Goal: Task Accomplishment & Management: Manage account settings

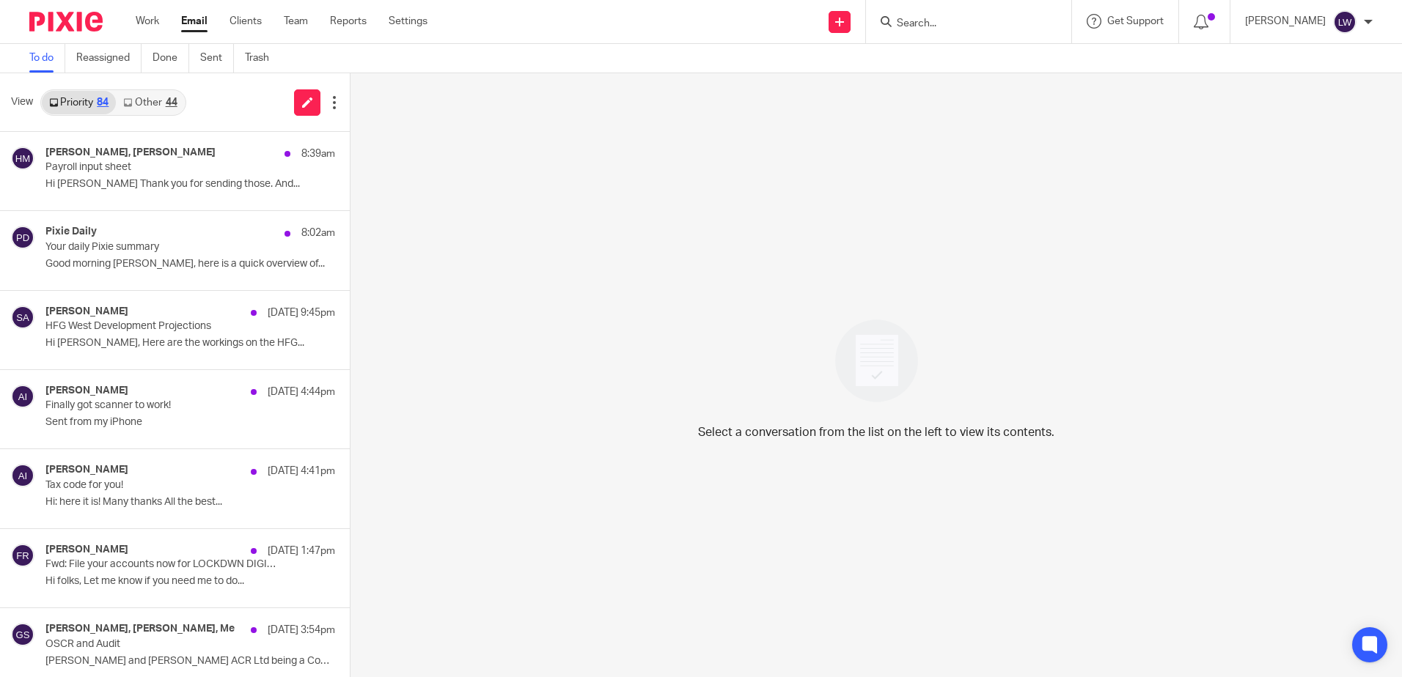
click at [153, 95] on link "Other 44" at bounding box center [150, 102] width 68 height 23
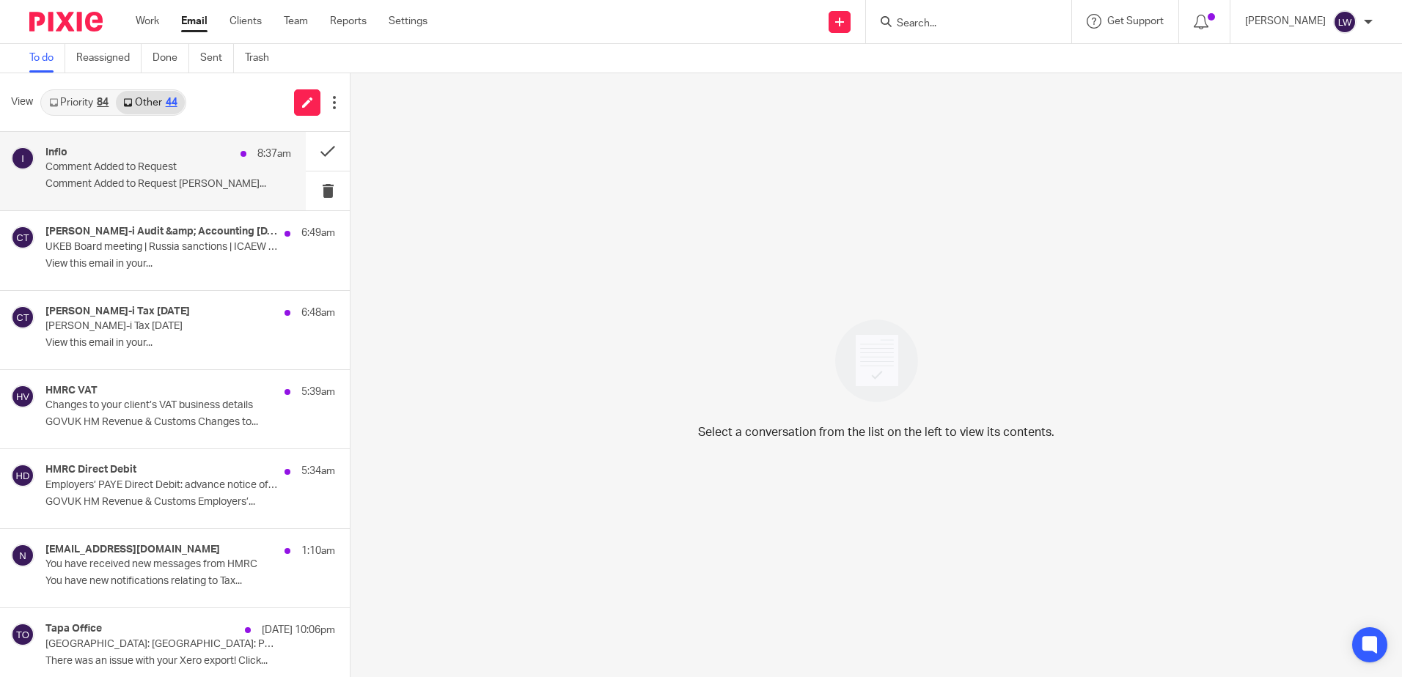
click at [152, 172] on p "Comment Added to Request" at bounding box center [143, 167] width 196 height 12
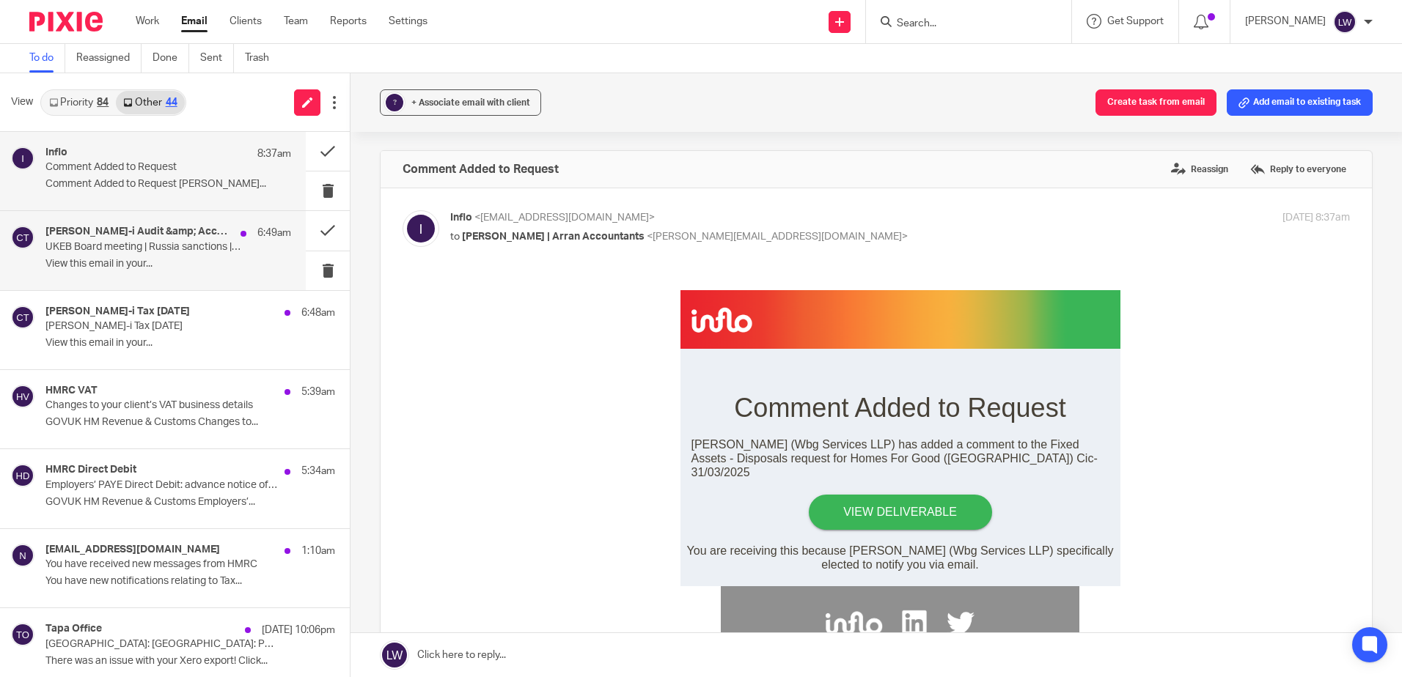
click at [156, 258] on p "View this email in your..." at bounding box center [168, 264] width 246 height 12
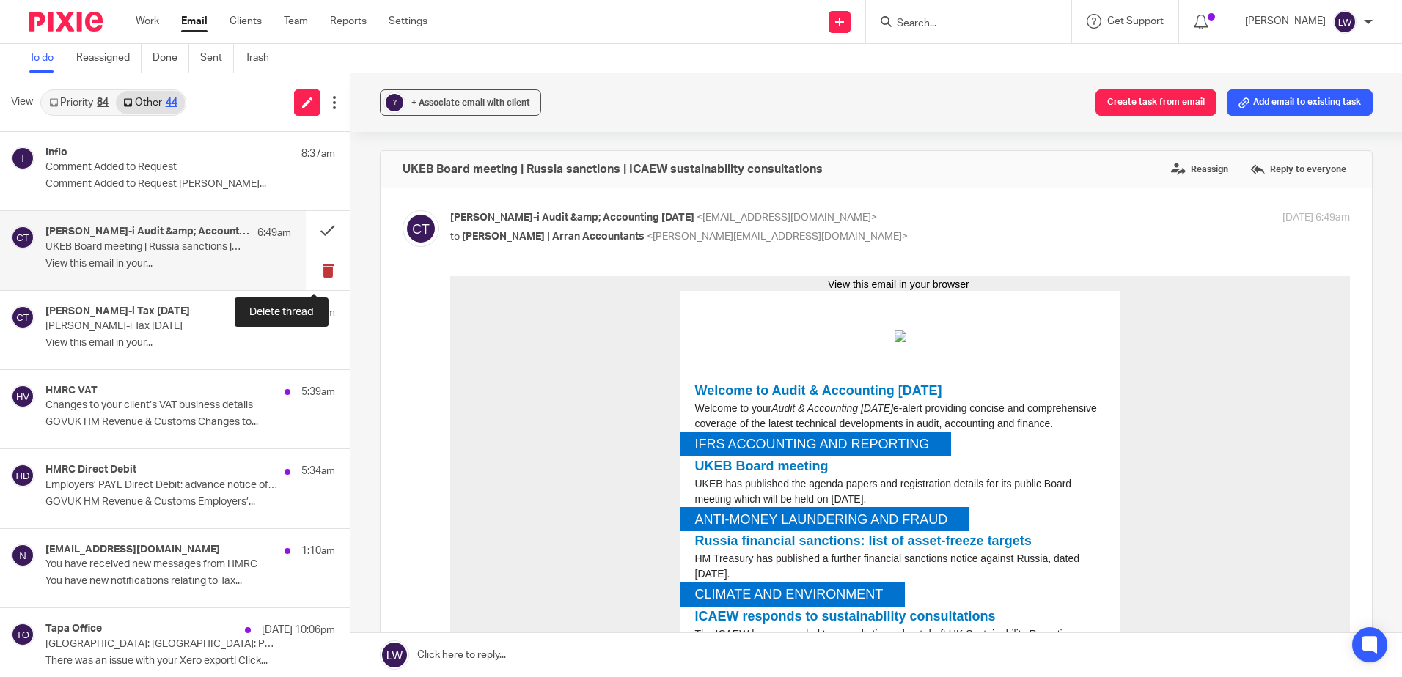
click at [312, 269] on button at bounding box center [328, 270] width 44 height 39
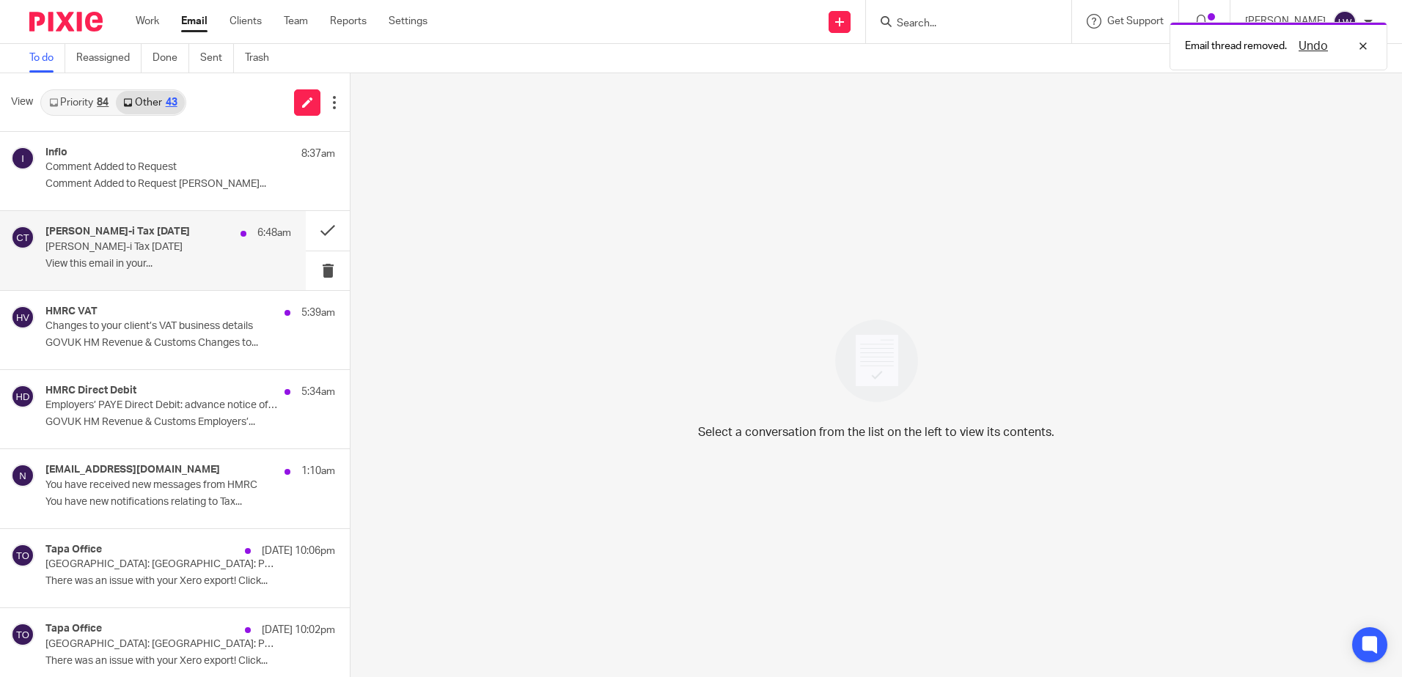
drag, startPoint x: 200, startPoint y: 257, endPoint x: 276, endPoint y: 280, distance: 79.8
click at [200, 257] on div "Croner-i Tax Today 6:48am Croner-i Tax Today View this email in your..." at bounding box center [168, 250] width 246 height 49
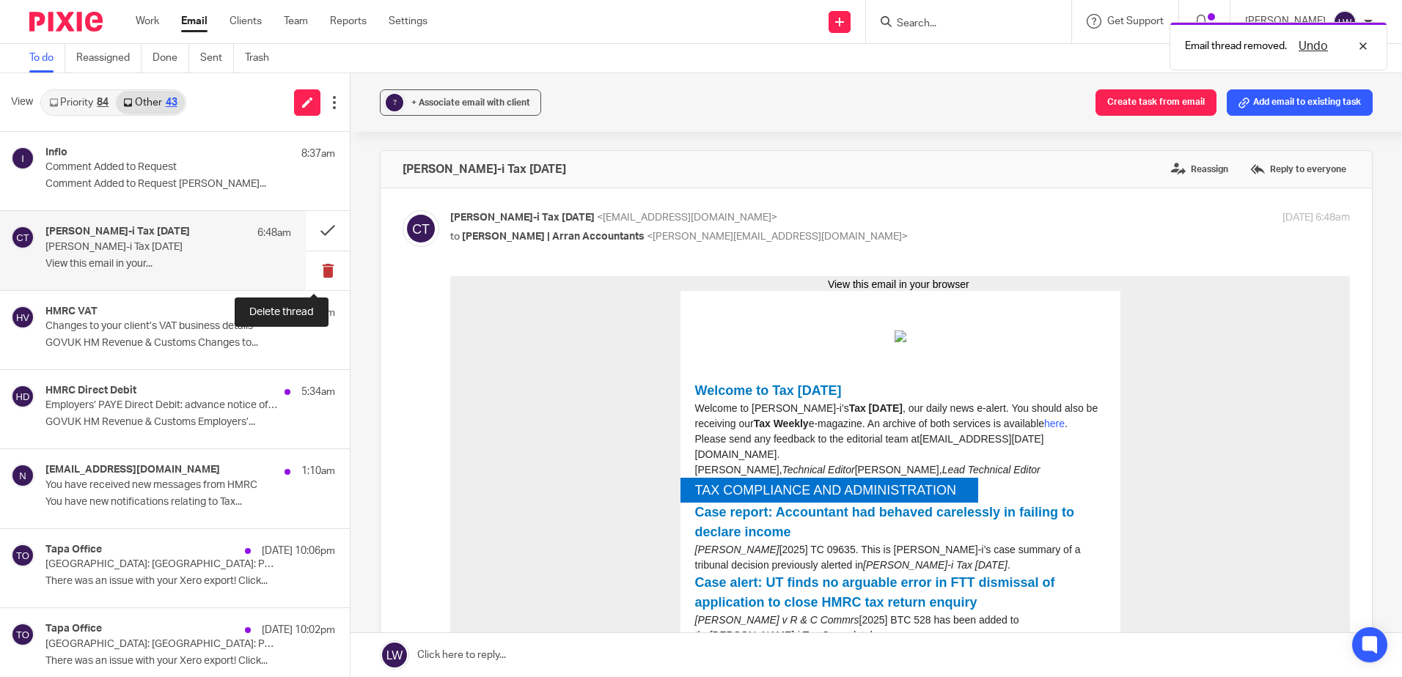
click at [310, 271] on button at bounding box center [328, 270] width 44 height 39
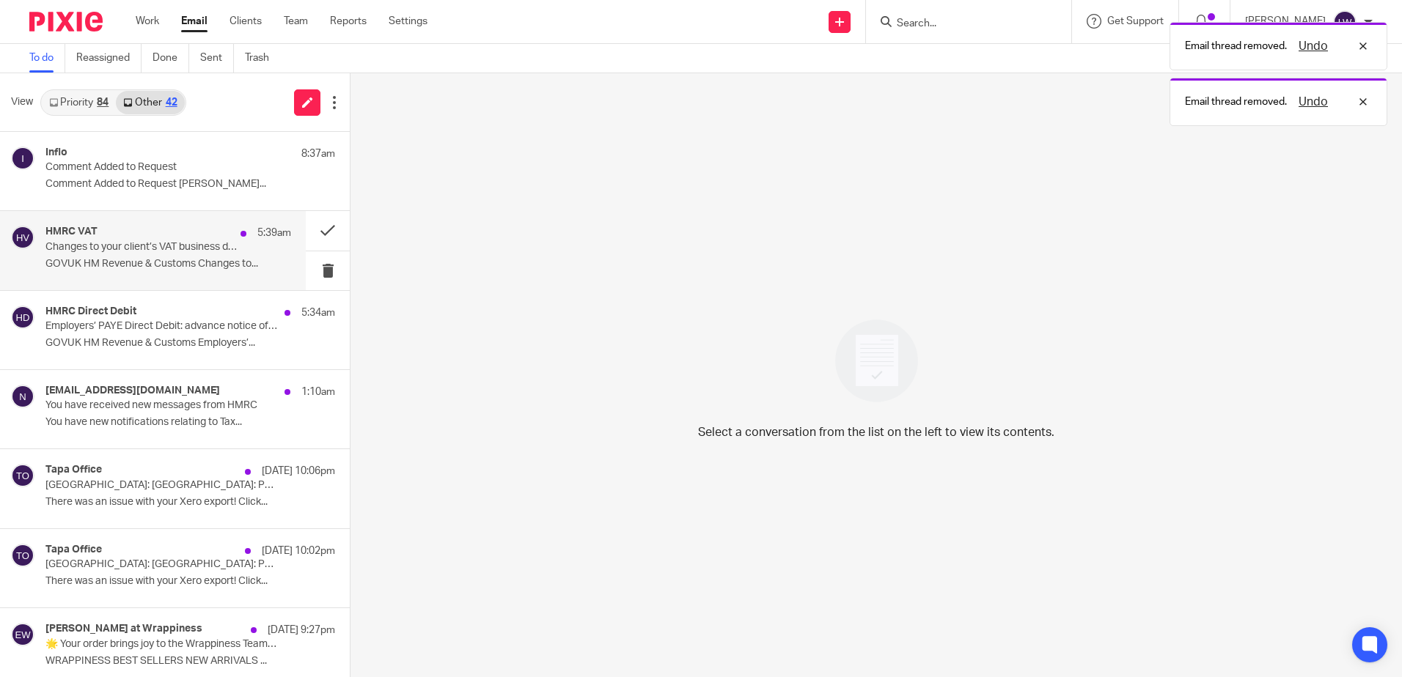
click at [147, 250] on p "Changes to your client’s VAT business details" at bounding box center [143, 247] width 196 height 12
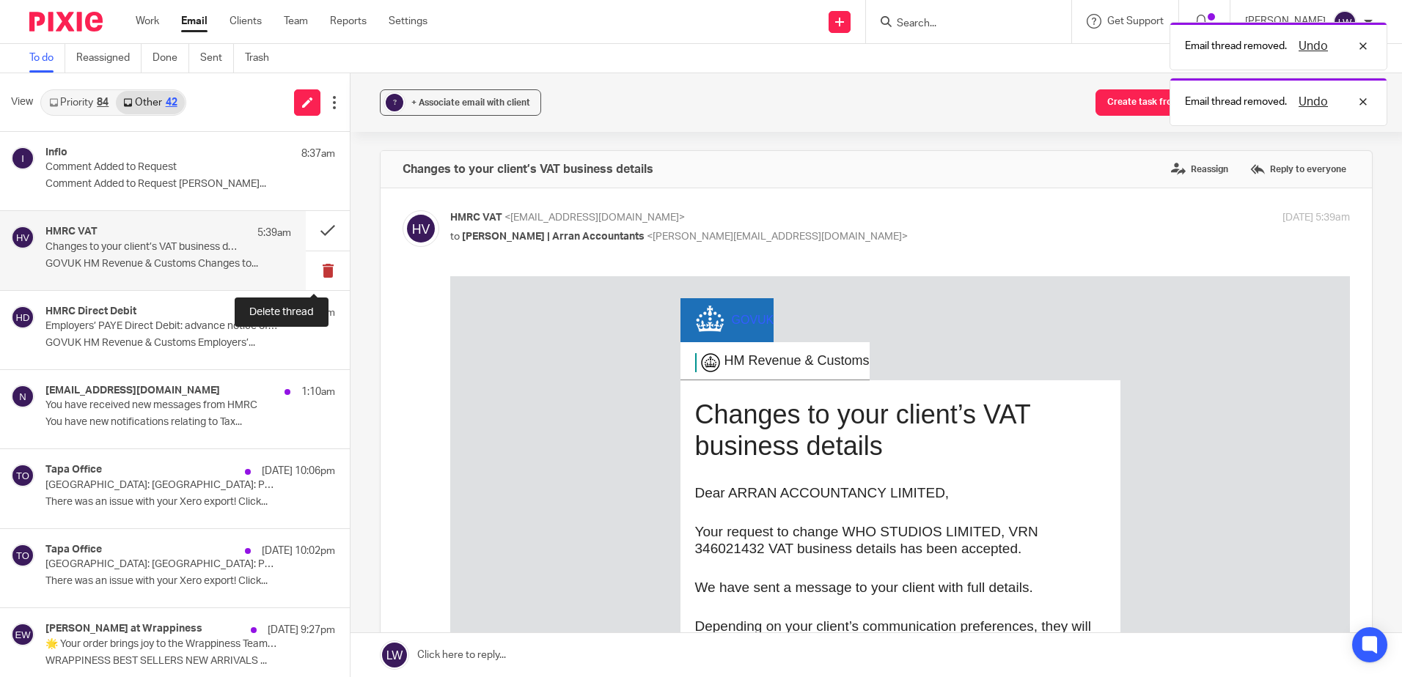
click at [314, 273] on button at bounding box center [328, 270] width 44 height 39
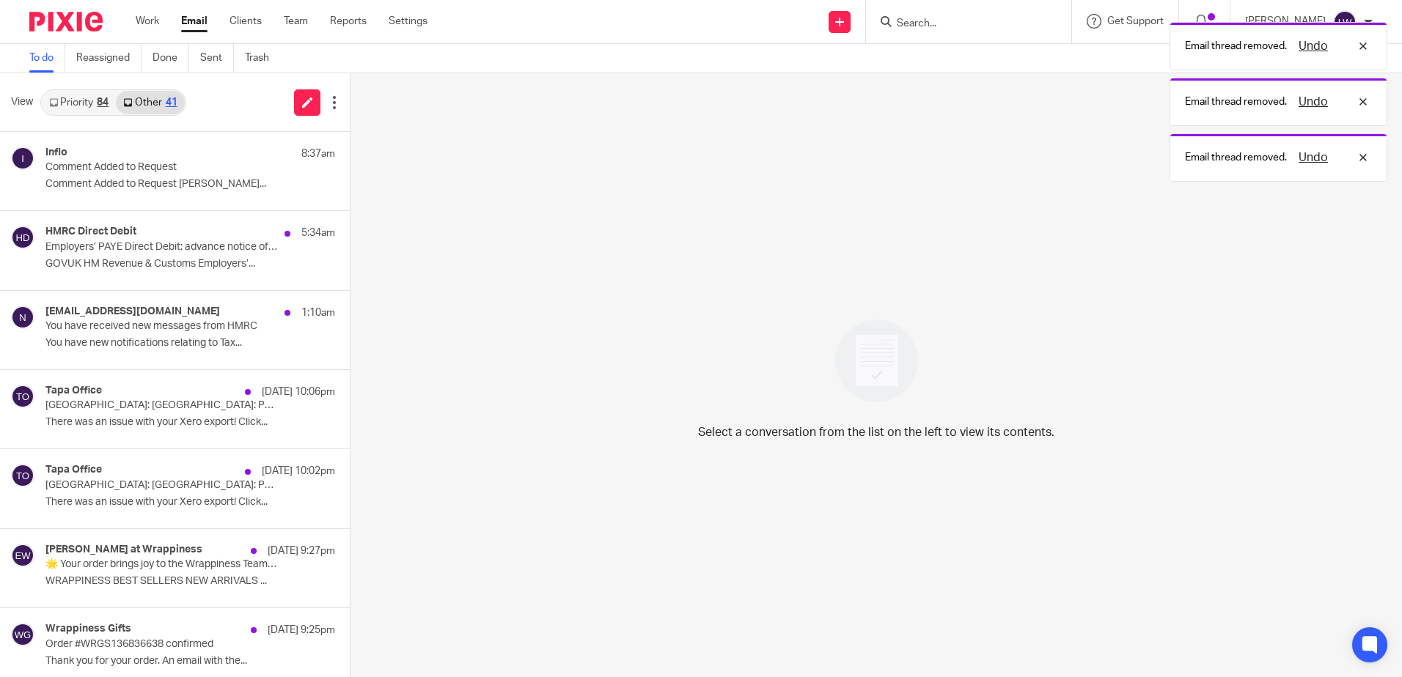
click at [62, 245] on p "Employers’ PAYE Direct Debit: advance notice of payment" at bounding box center [161, 247] width 232 height 12
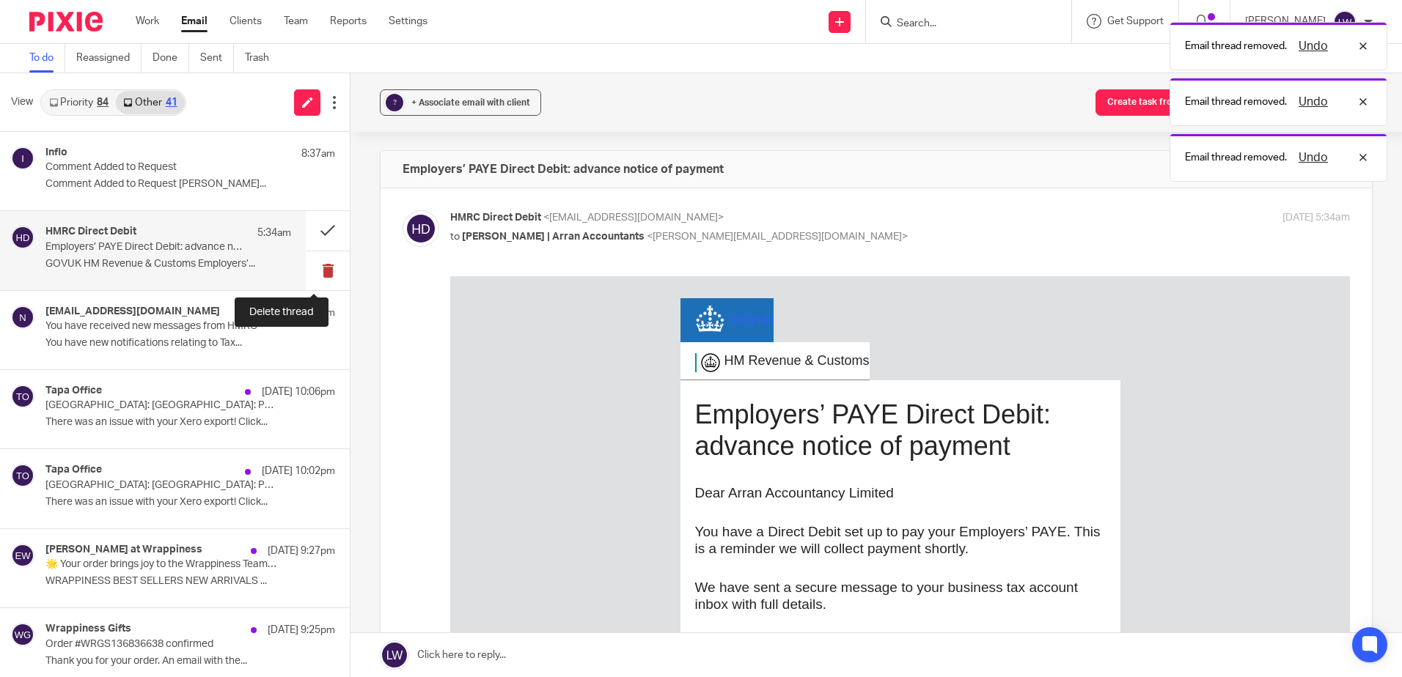
click at [319, 271] on button at bounding box center [328, 270] width 44 height 39
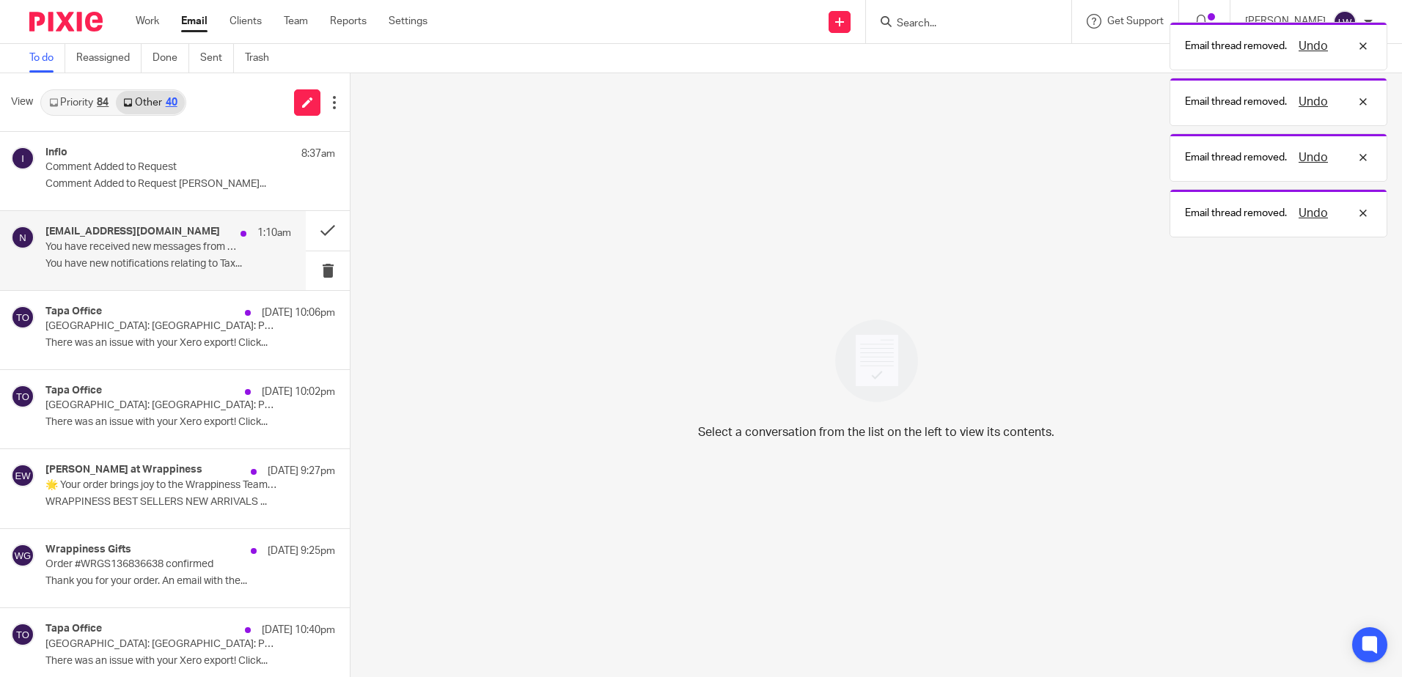
click at [124, 258] on p "You have new notifications relating to Tax..." at bounding box center [168, 264] width 246 height 12
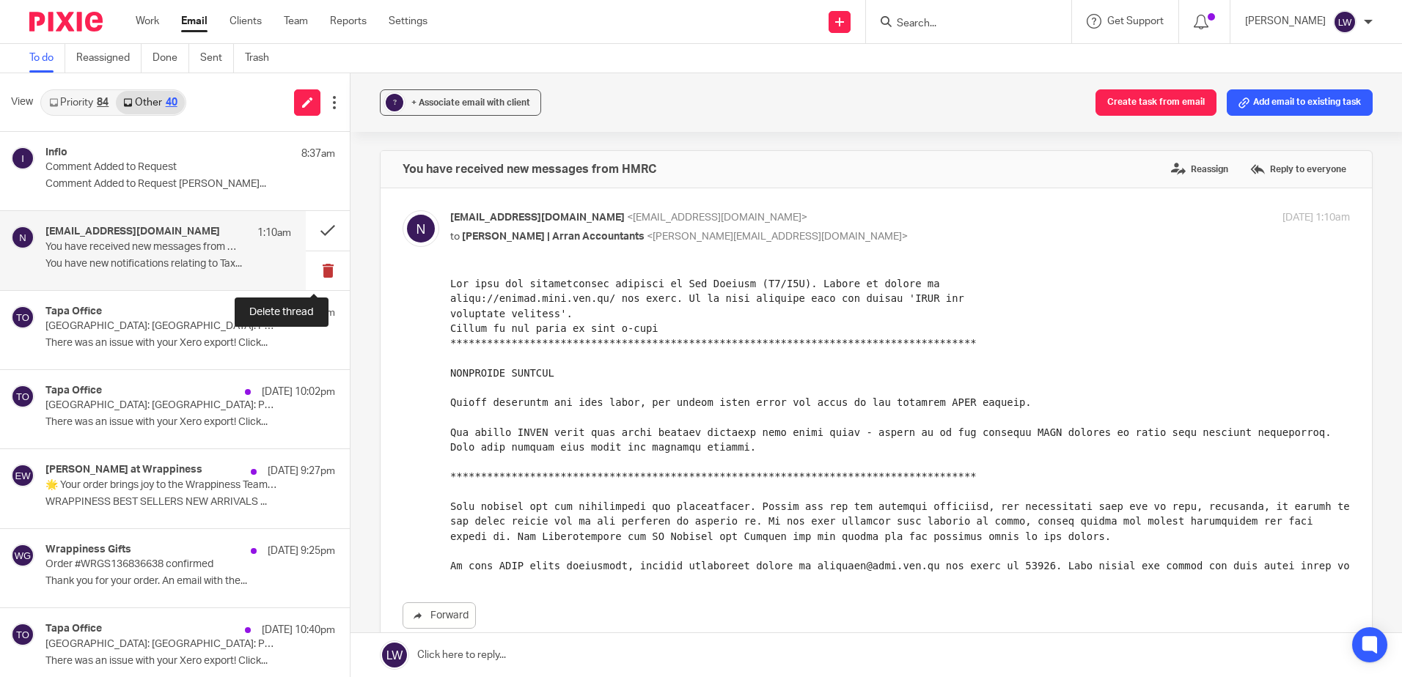
click at [313, 266] on button at bounding box center [328, 270] width 44 height 39
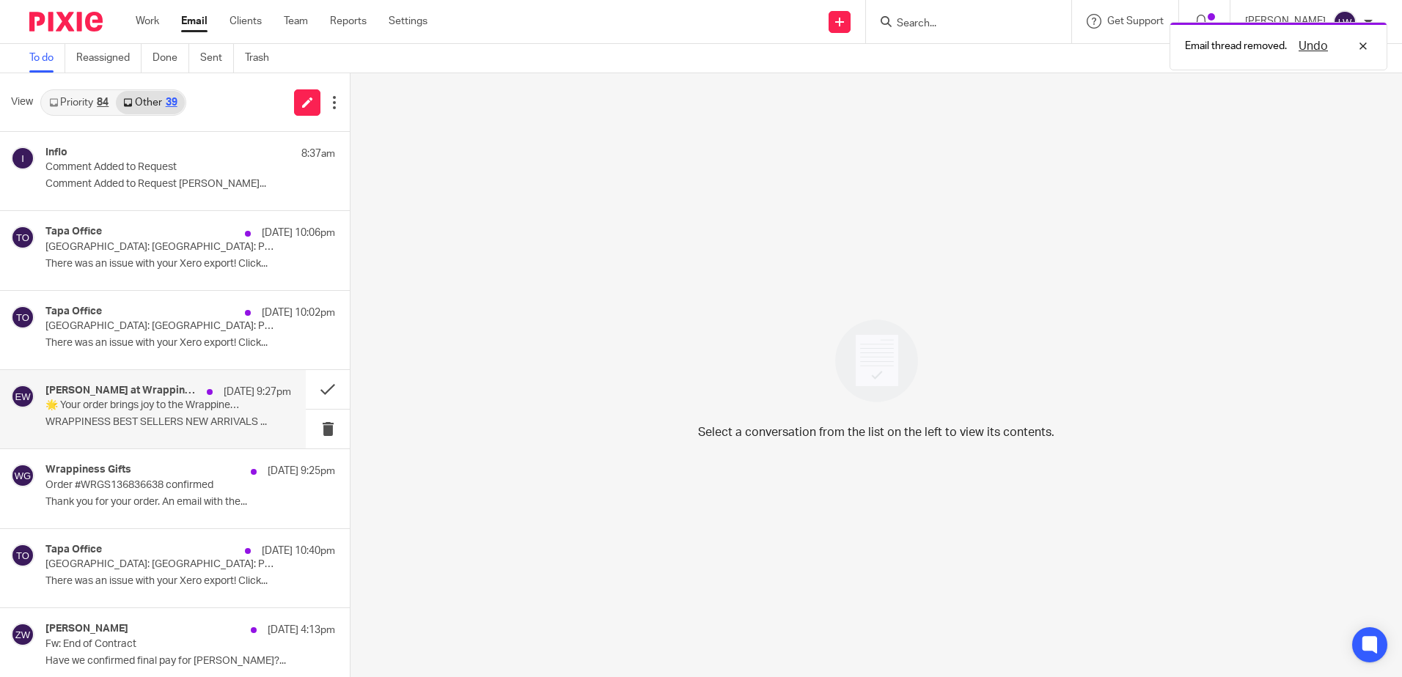
click at [193, 422] on p "WRAPPINESS BEST SELLERS NEW ARRIVALS ..." at bounding box center [168, 422] width 246 height 12
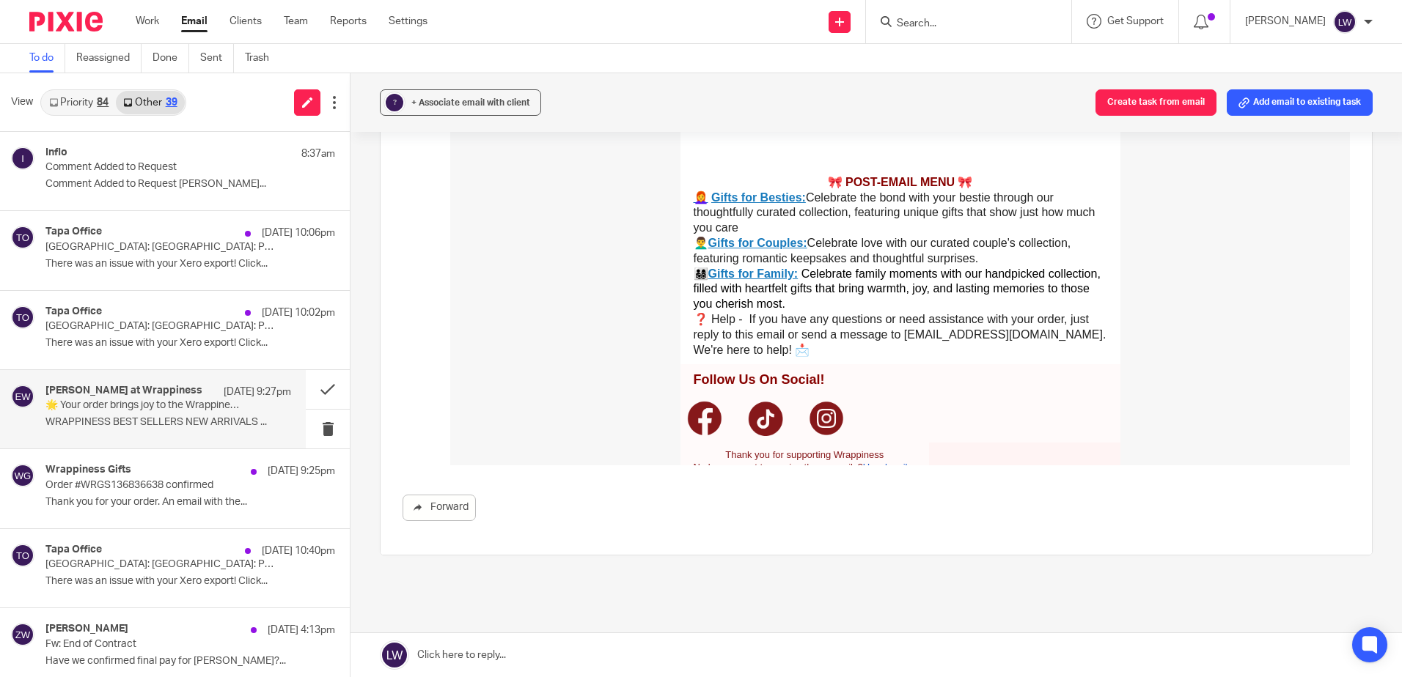
scroll to position [660, 0]
click at [872, 460] on link "Unsubscribe" at bounding box center [889, 465] width 53 height 11
click at [314, 427] on button at bounding box center [328, 429] width 44 height 39
click at [128, 423] on p "WRAPPINESS BEST SELLERS NEW ARRIVALS ..." at bounding box center [168, 422] width 246 height 12
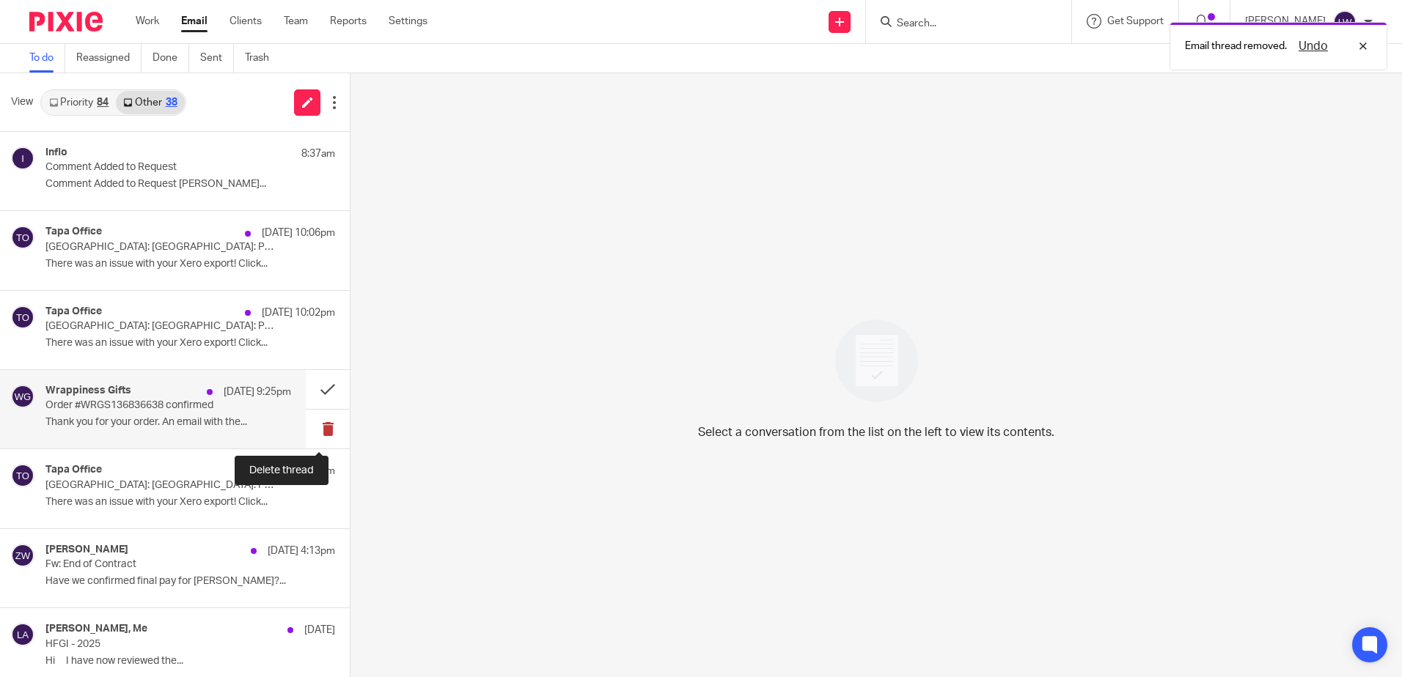
click at [313, 429] on button at bounding box center [328, 429] width 44 height 39
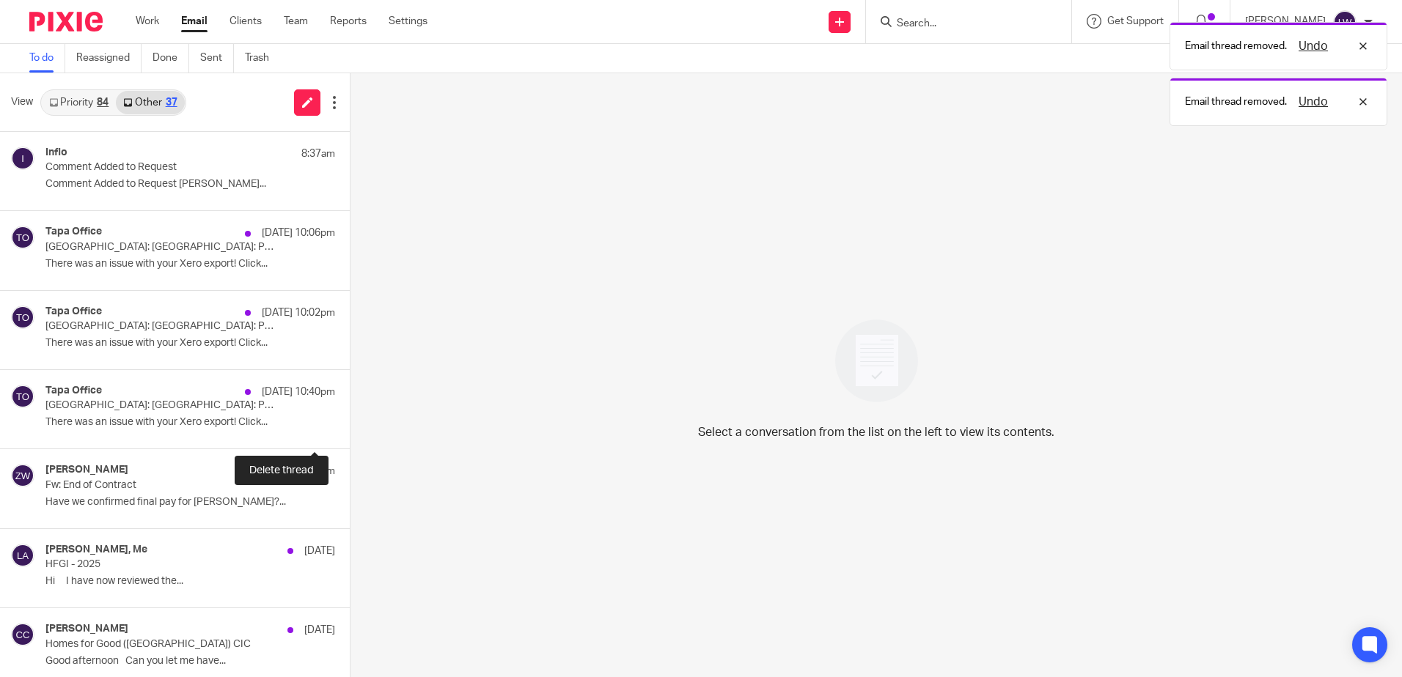
click at [350, 429] on button at bounding box center [356, 429] width 12 height 39
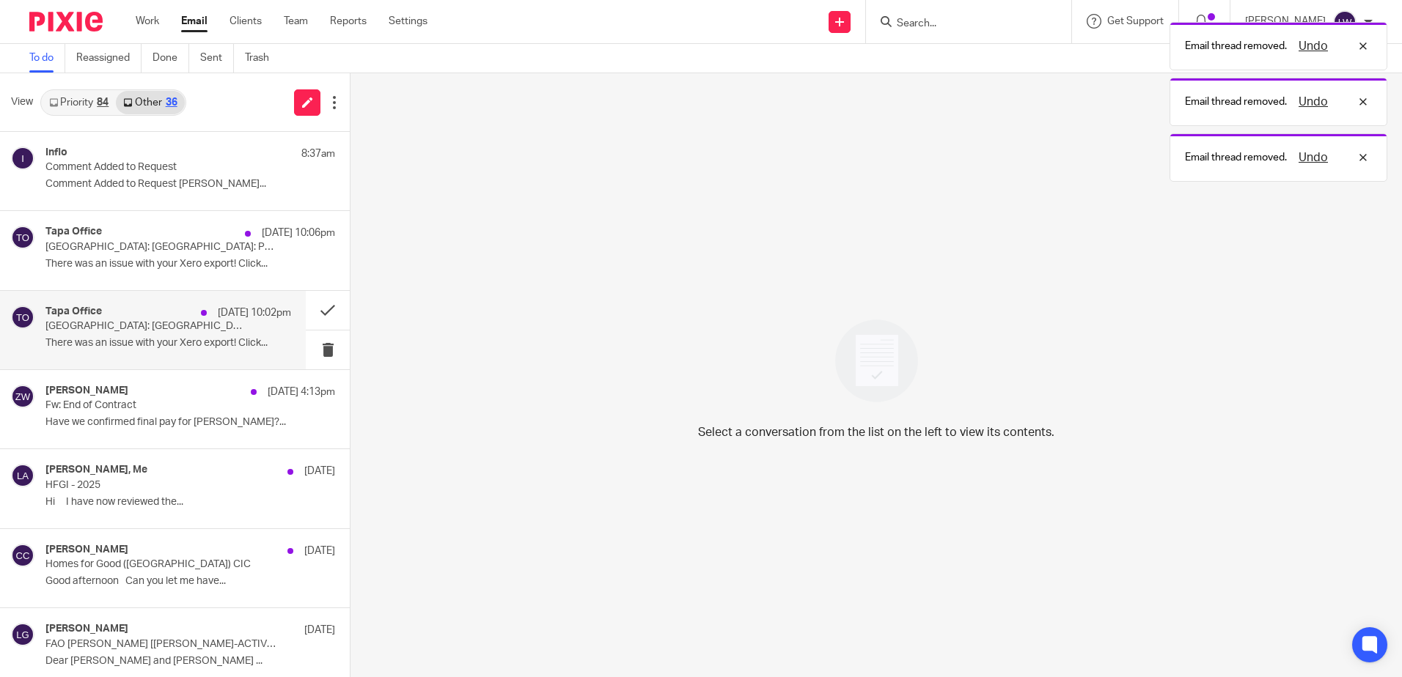
click at [202, 345] on p "There was an issue with your Xero export! Click..." at bounding box center [168, 343] width 246 height 12
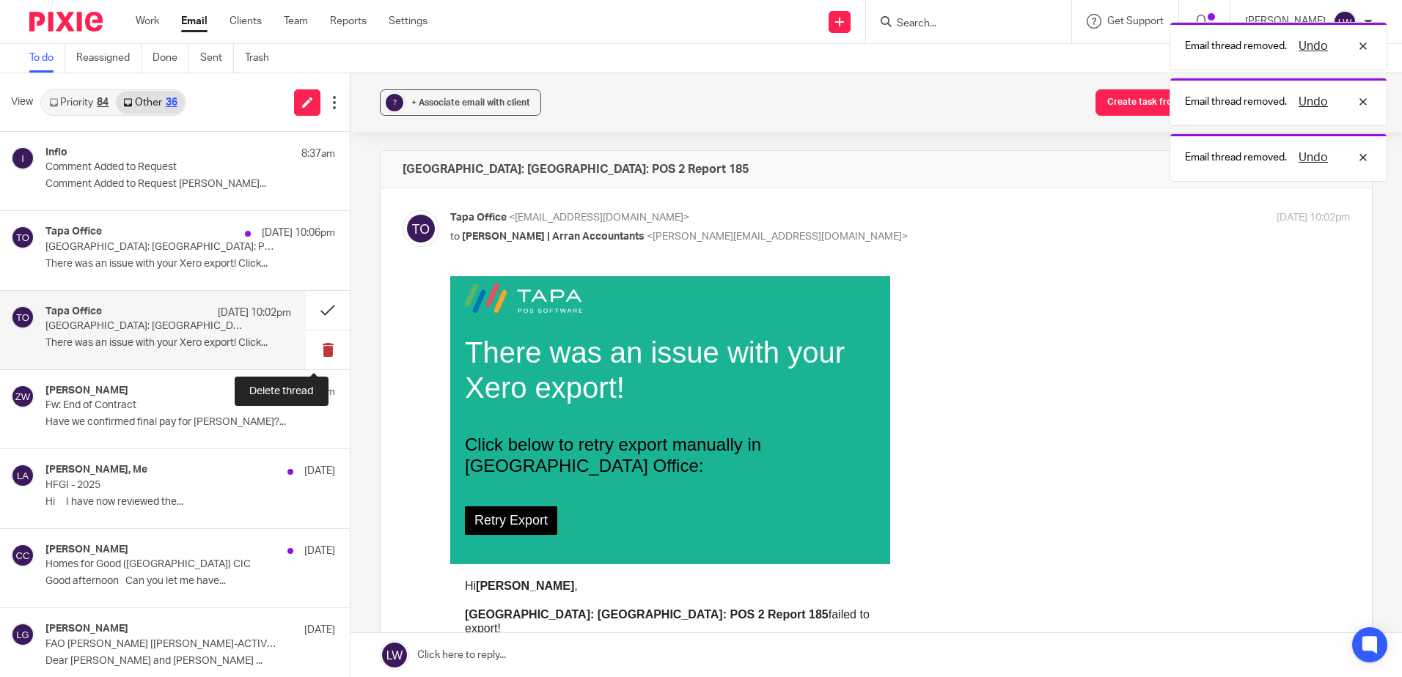
scroll to position [0, 0]
click at [315, 352] on button at bounding box center [328, 350] width 44 height 39
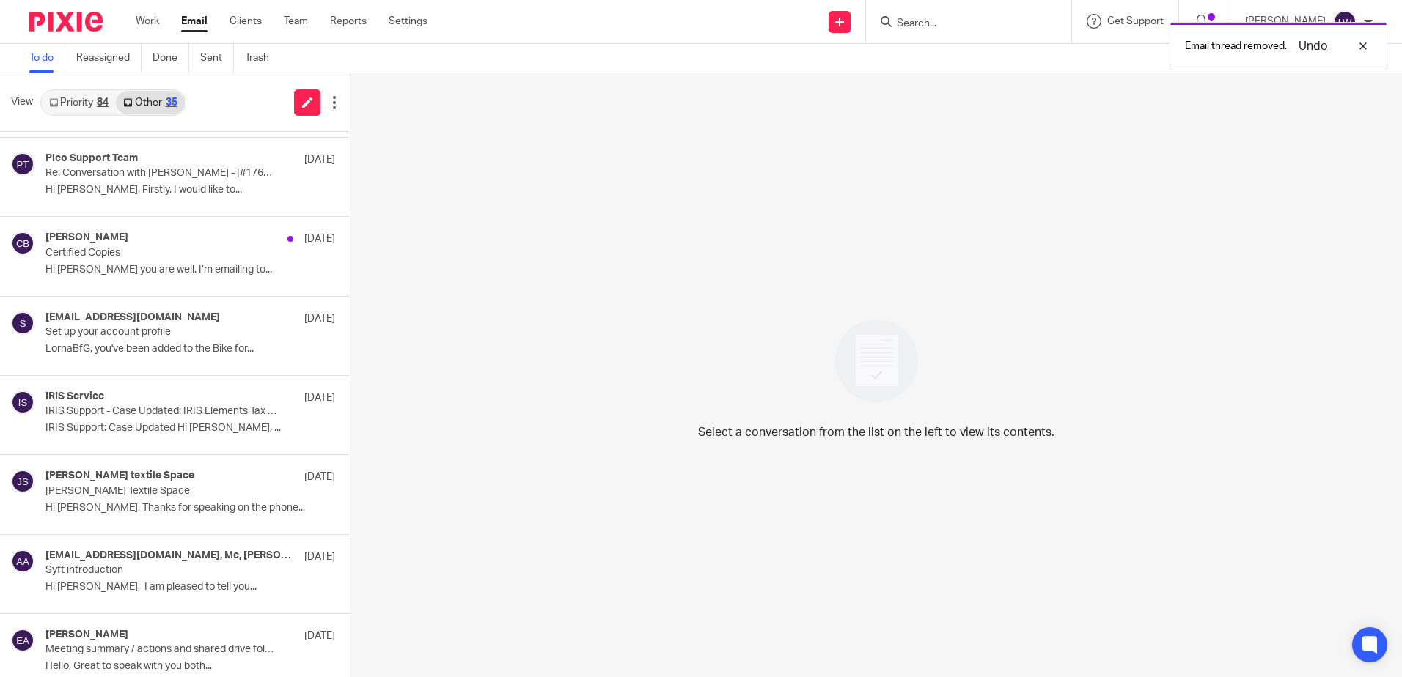
scroll to position [733, 0]
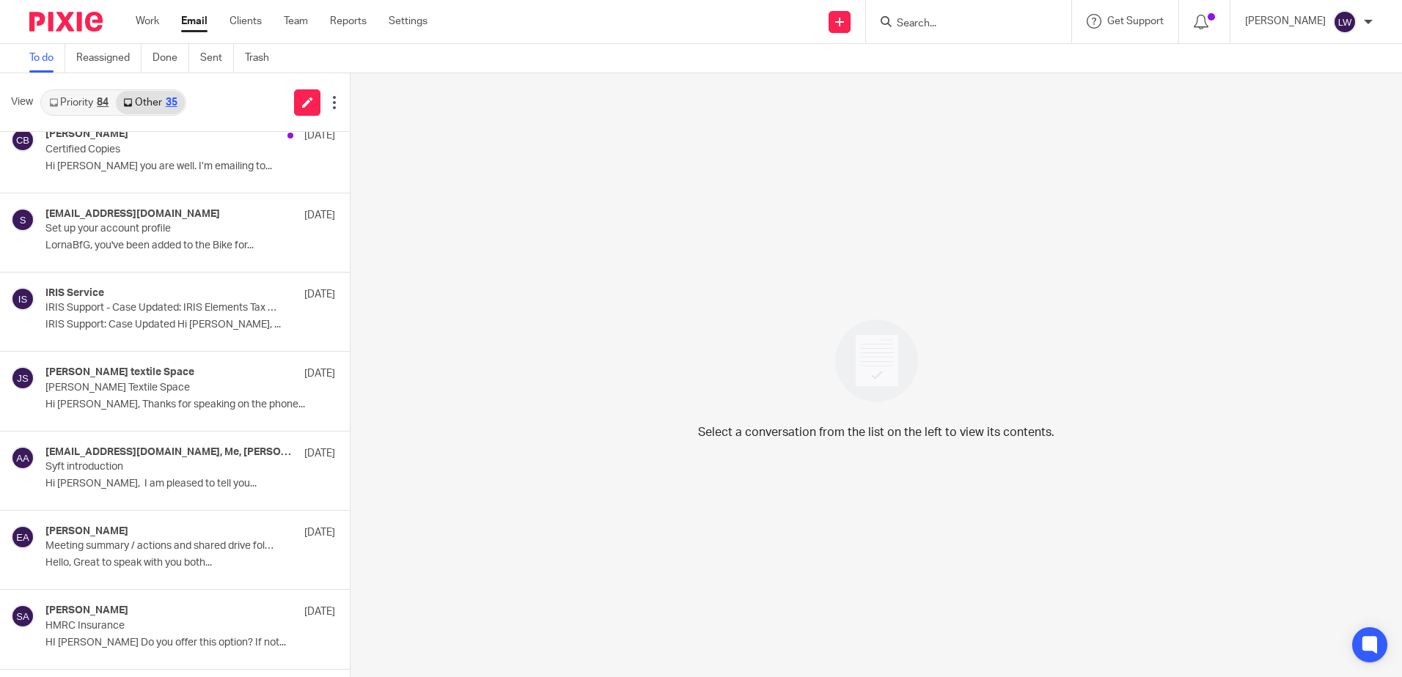
click at [76, 101] on link "Priority 84" at bounding box center [79, 102] width 74 height 23
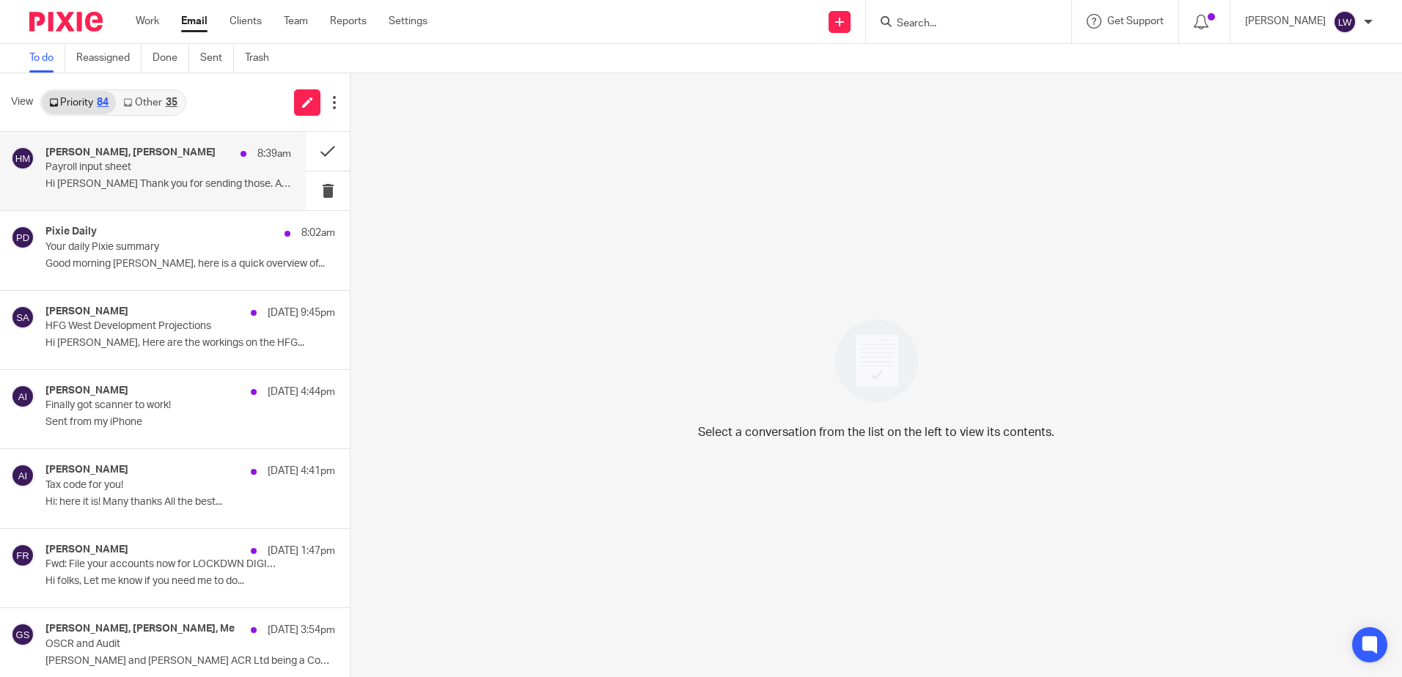
click at [174, 174] on div "Hilary Maguire, Sarah Kash 8:39am Payroll input sheet Hi Sarah Thank you for se…" at bounding box center [168, 171] width 246 height 49
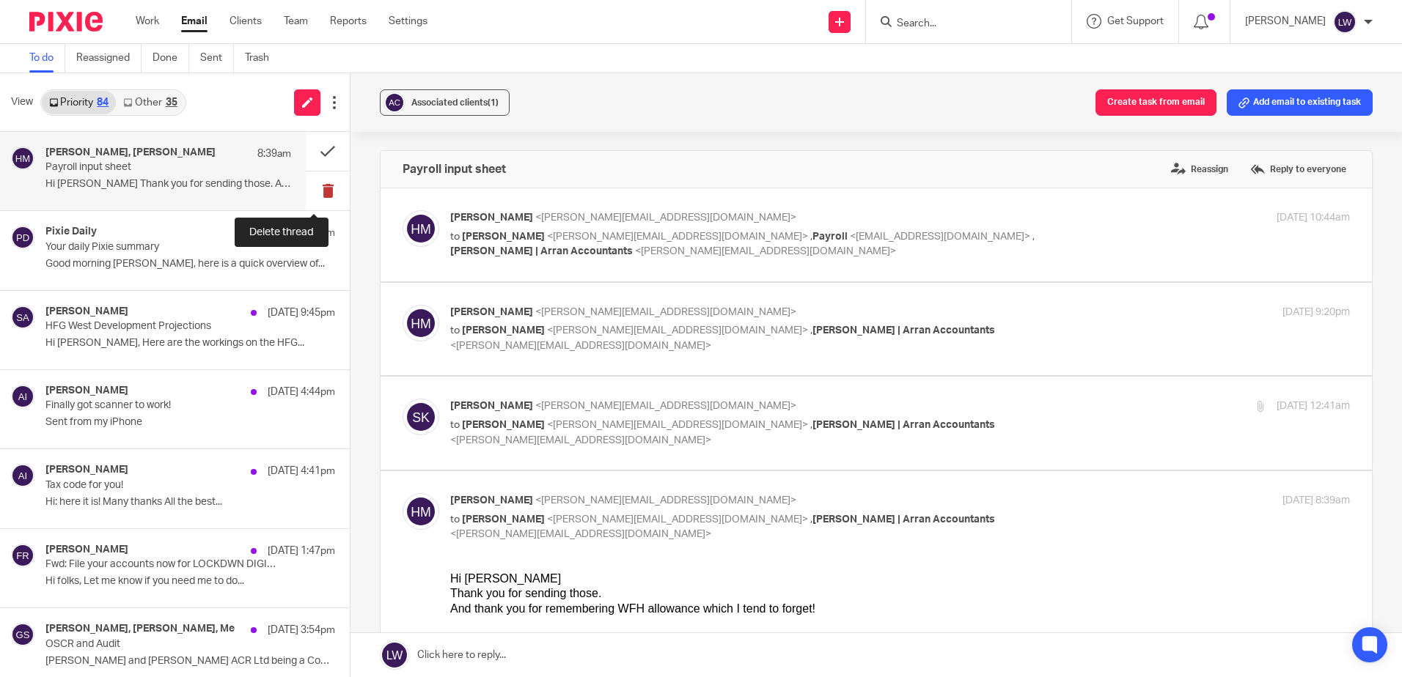
click at [315, 191] on button at bounding box center [328, 191] width 44 height 39
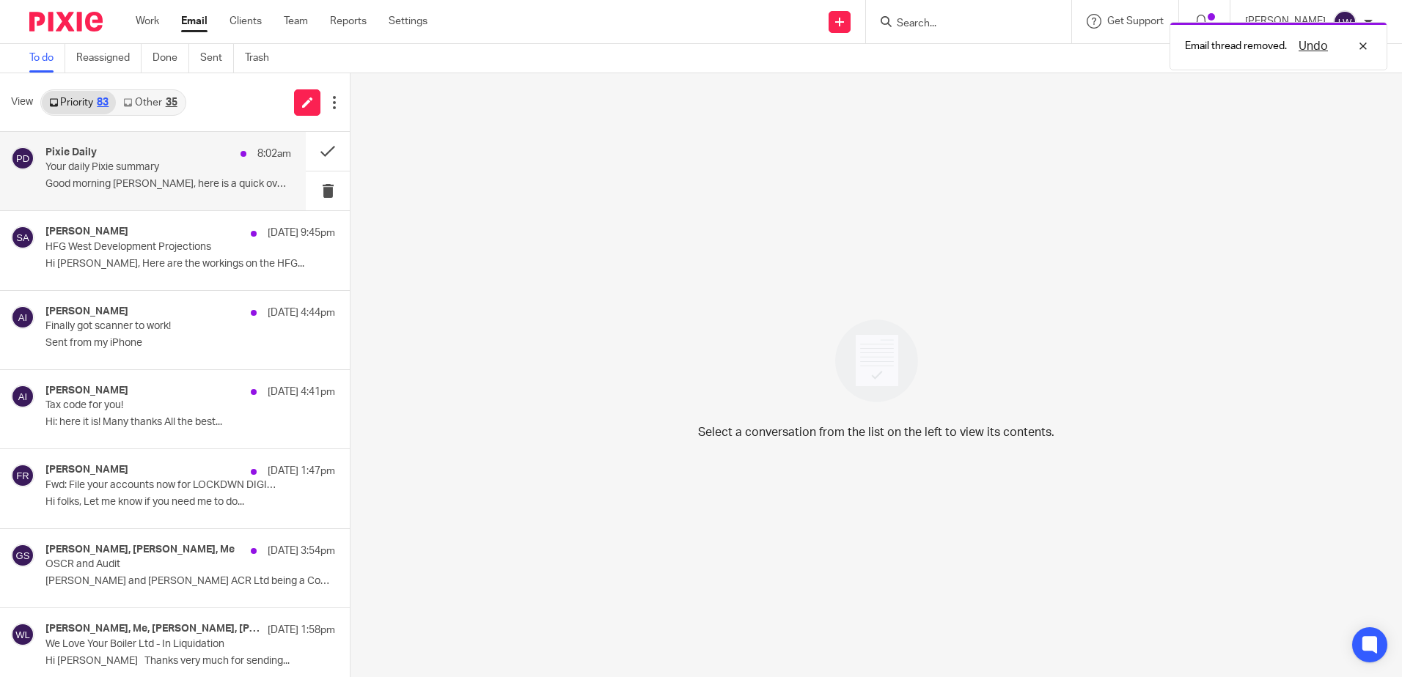
click at [219, 186] on p "Good morning Lorna, here is a quick overview of..." at bounding box center [168, 184] width 246 height 12
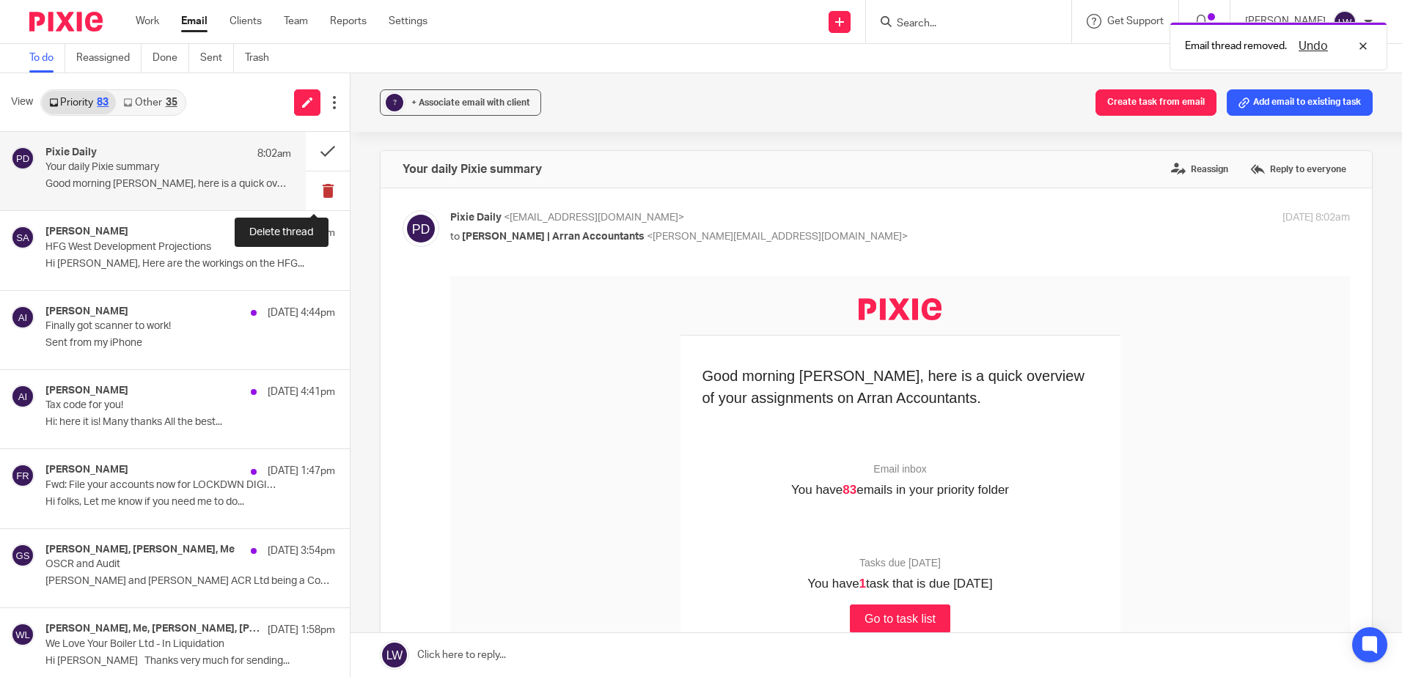
click at [314, 186] on button at bounding box center [328, 191] width 44 height 39
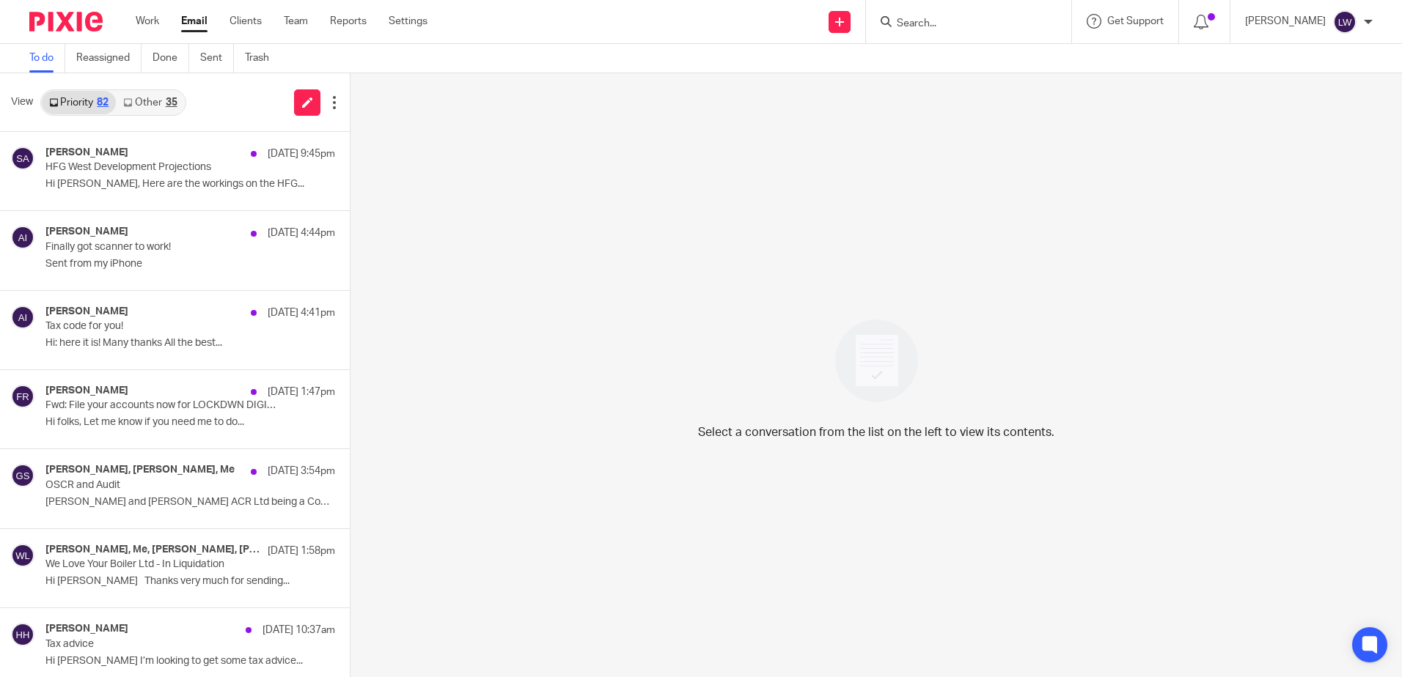
click at [916, 26] on div at bounding box center [966, 21] width 171 height 18
click at [952, 16] on form at bounding box center [973, 21] width 156 height 18
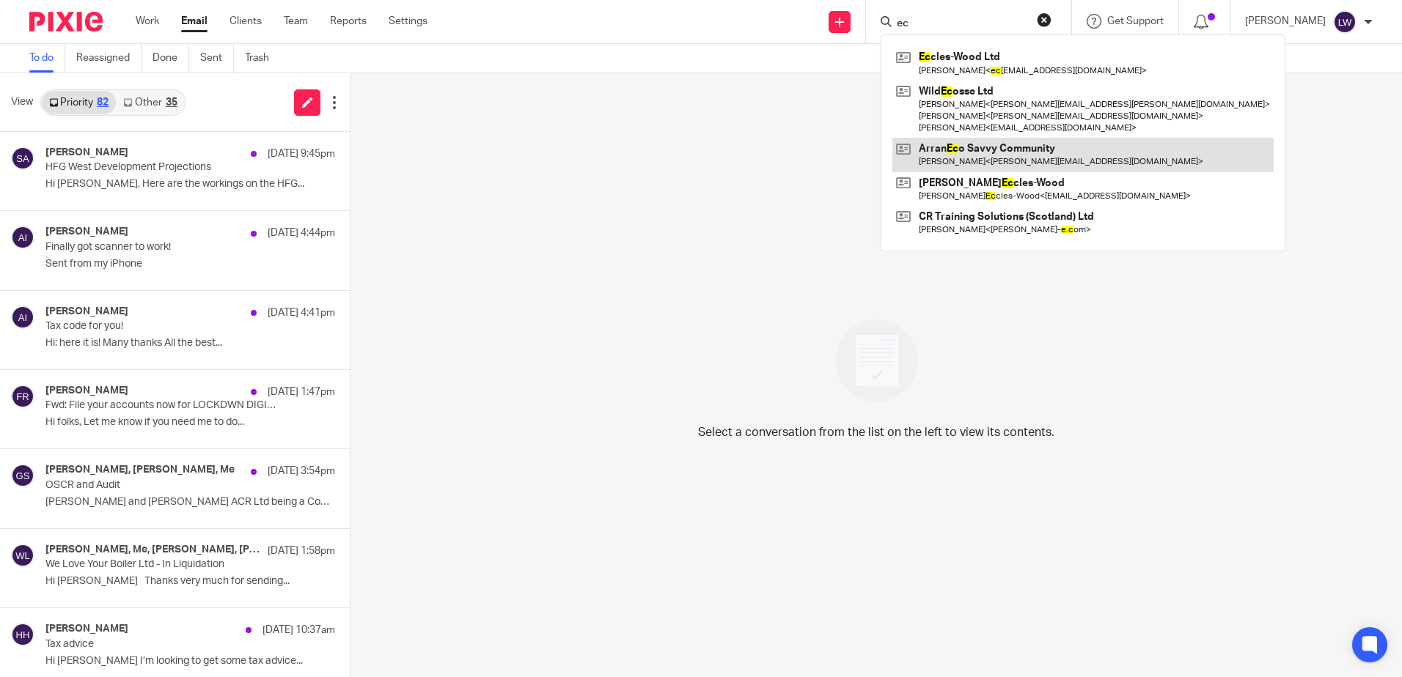
type input "ec"
click at [980, 155] on link at bounding box center [1082, 155] width 381 height 34
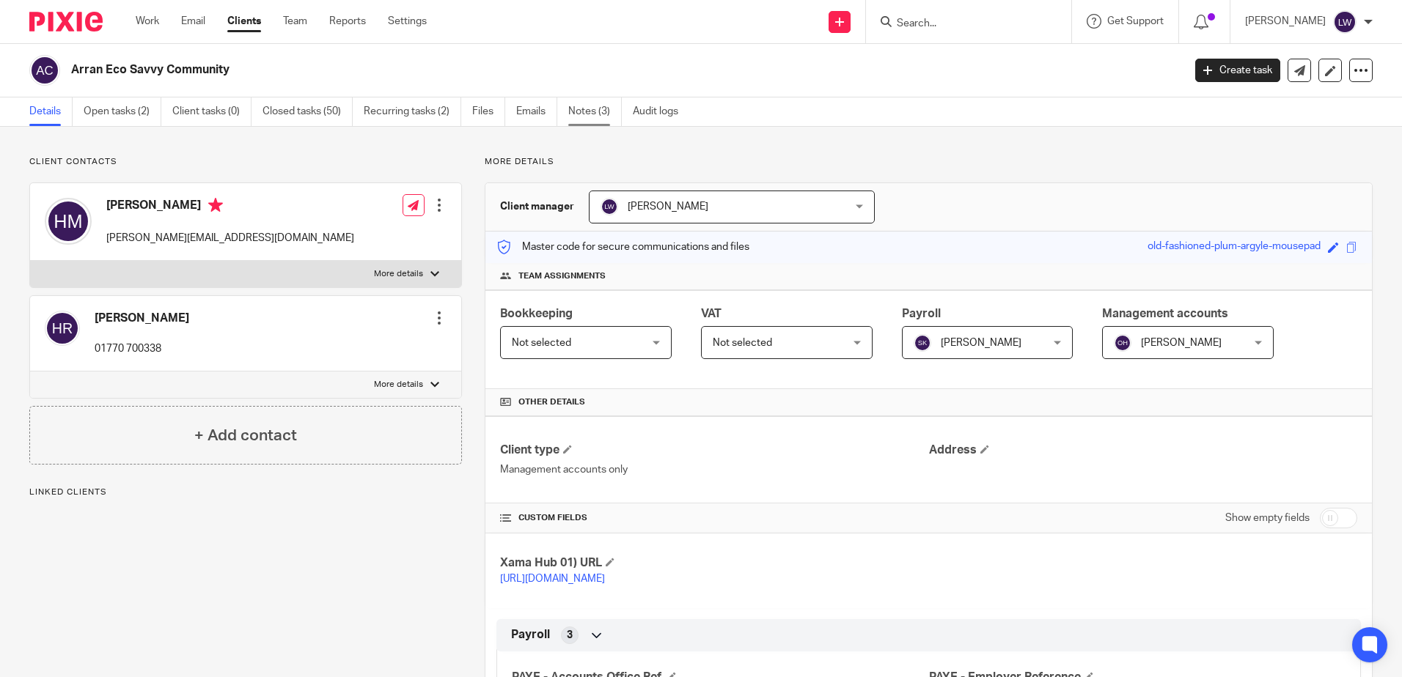
click at [582, 103] on link "Notes (3)" at bounding box center [595, 112] width 54 height 29
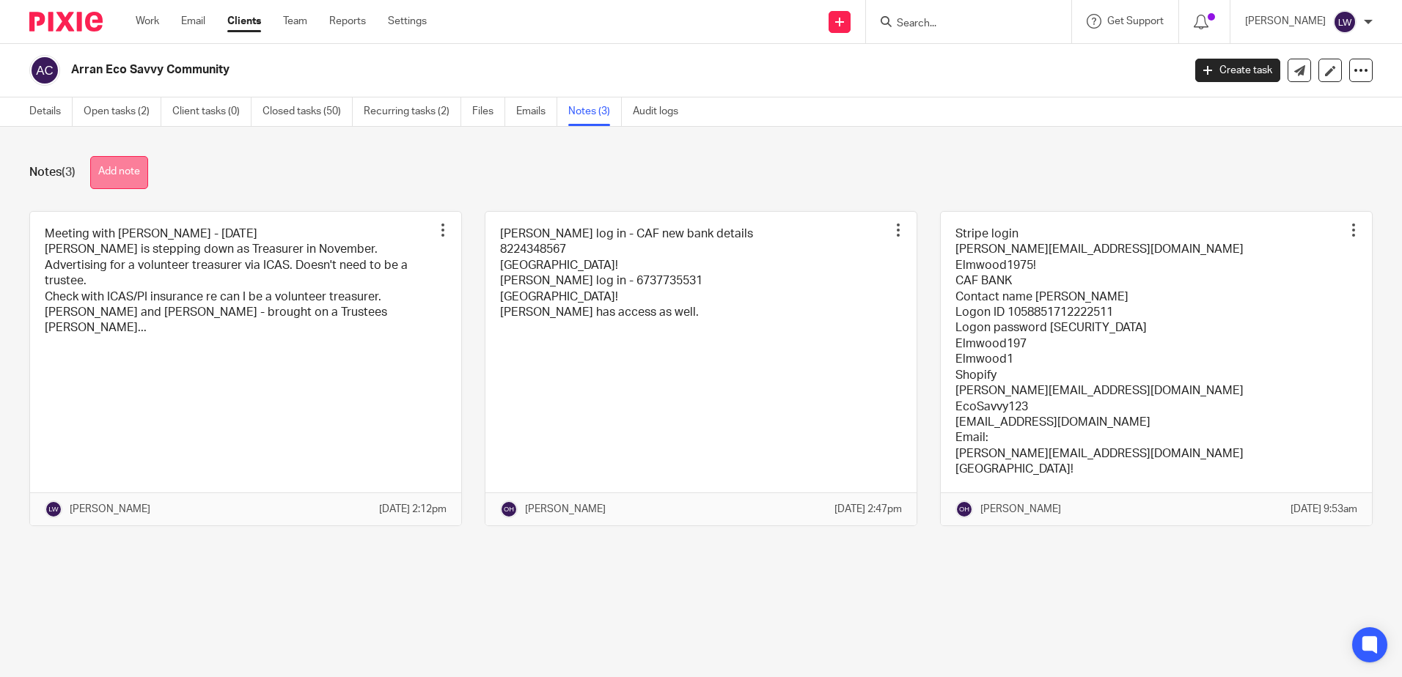
click at [133, 166] on button "Add note" at bounding box center [119, 172] width 58 height 33
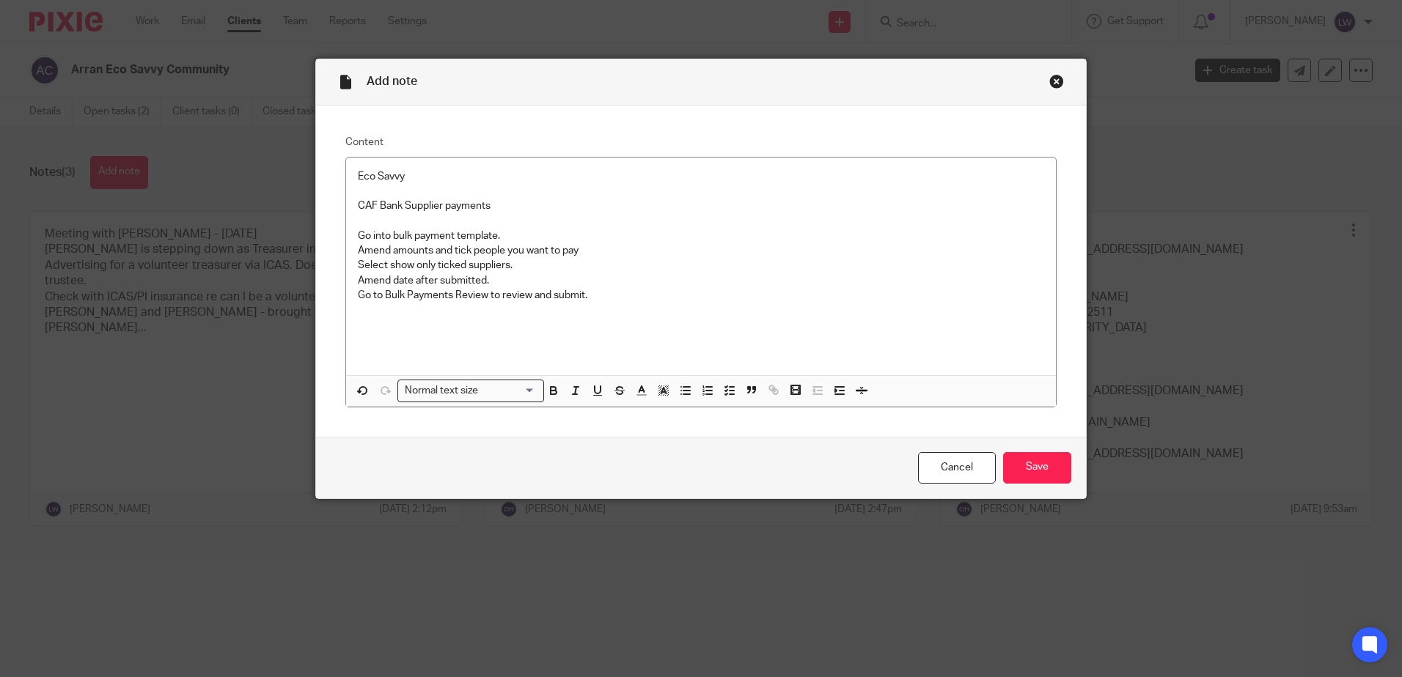
click at [1030, 484] on div "Cancel Save" at bounding box center [701, 468] width 770 height 62
click at [1033, 455] on input "Save" at bounding box center [1037, 468] width 68 height 32
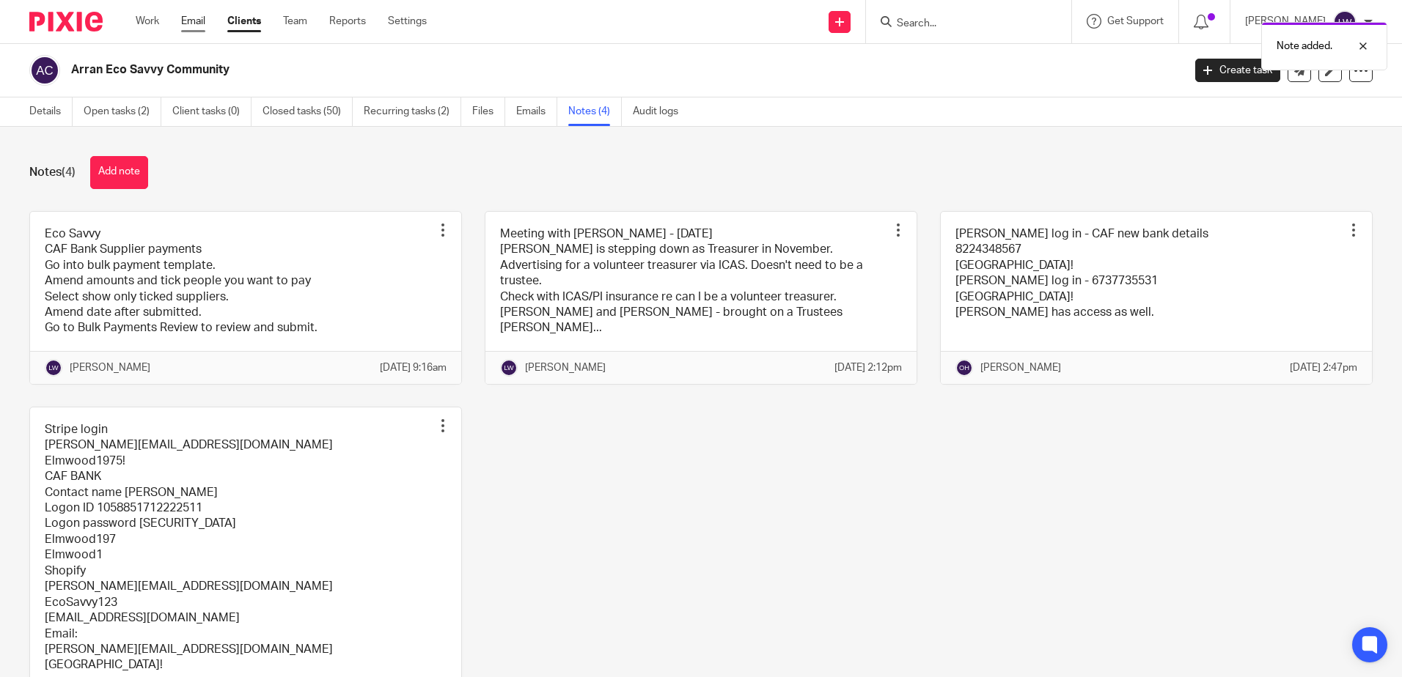
click at [199, 17] on link "Email" at bounding box center [193, 21] width 24 height 15
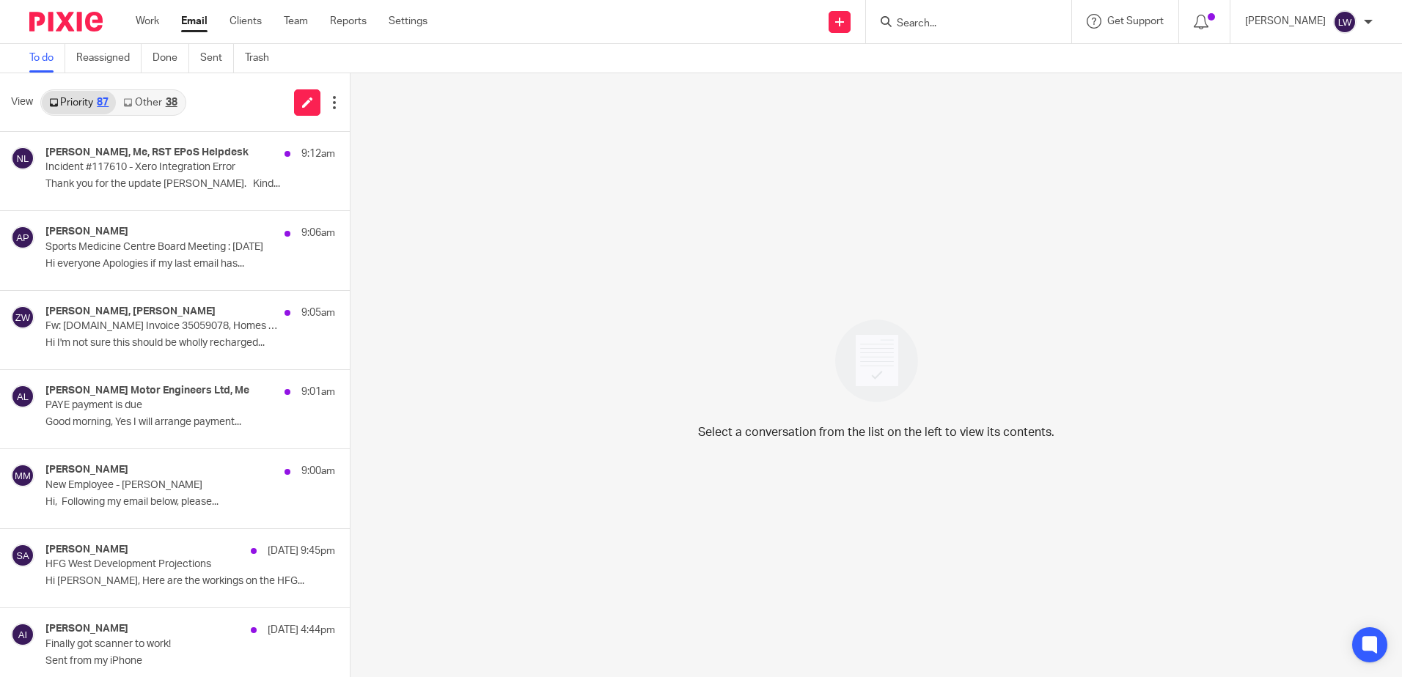
click at [186, 22] on link "Email" at bounding box center [194, 21] width 26 height 15
click at [165, 103] on link "Other 38" at bounding box center [150, 102] width 68 height 23
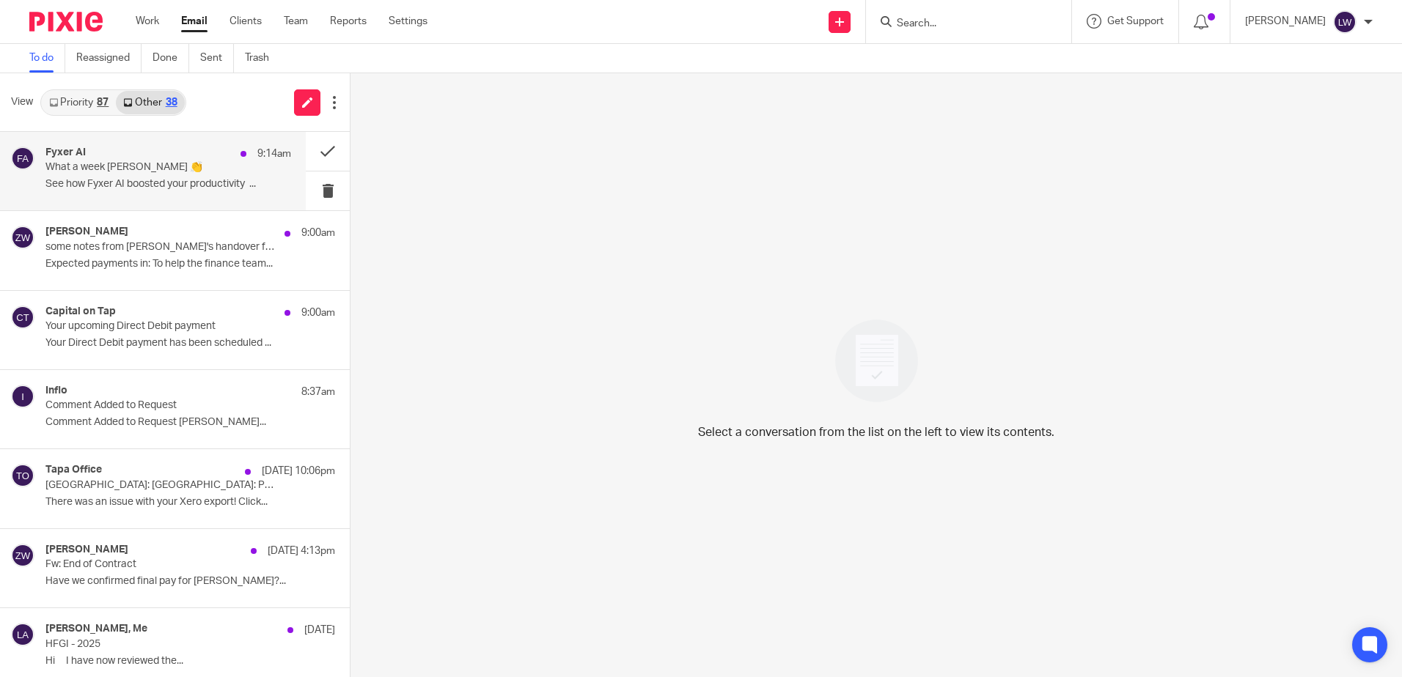
click at [139, 169] on p "What a week Lorna 👏" at bounding box center [143, 167] width 196 height 12
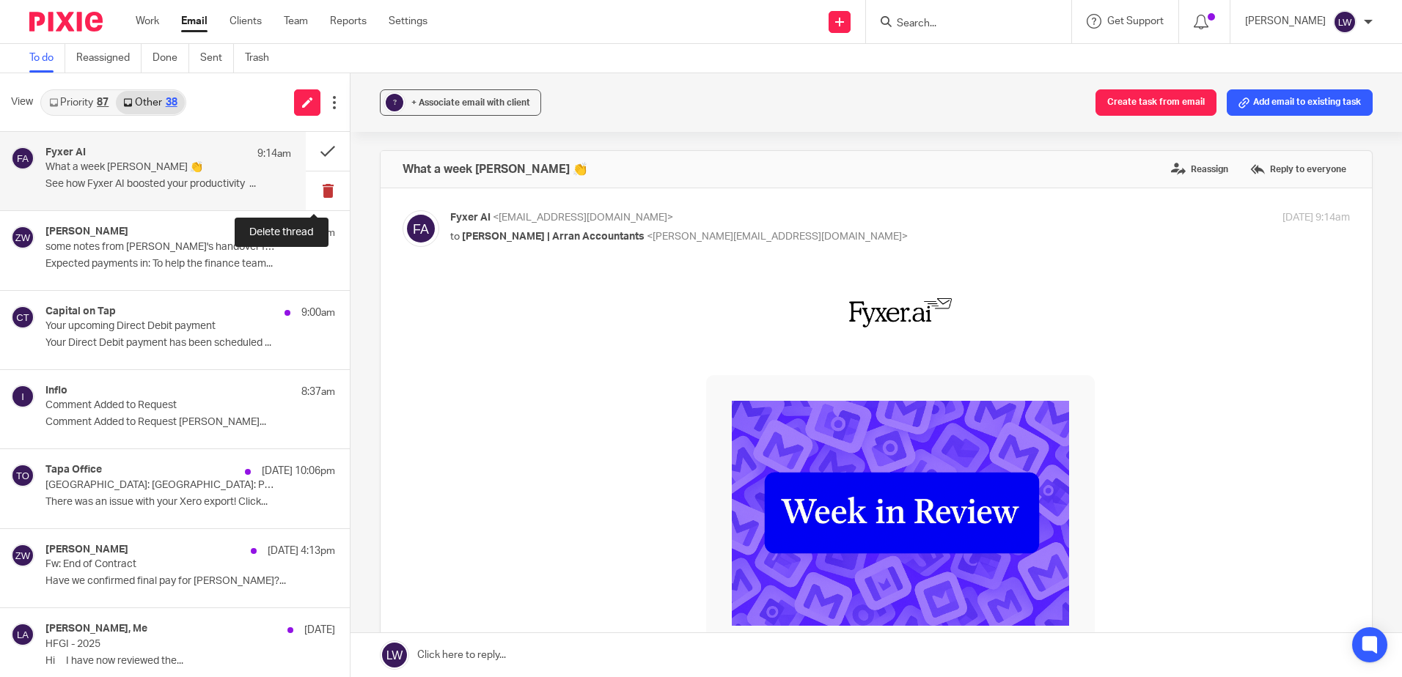
click at [306, 186] on button at bounding box center [328, 191] width 44 height 39
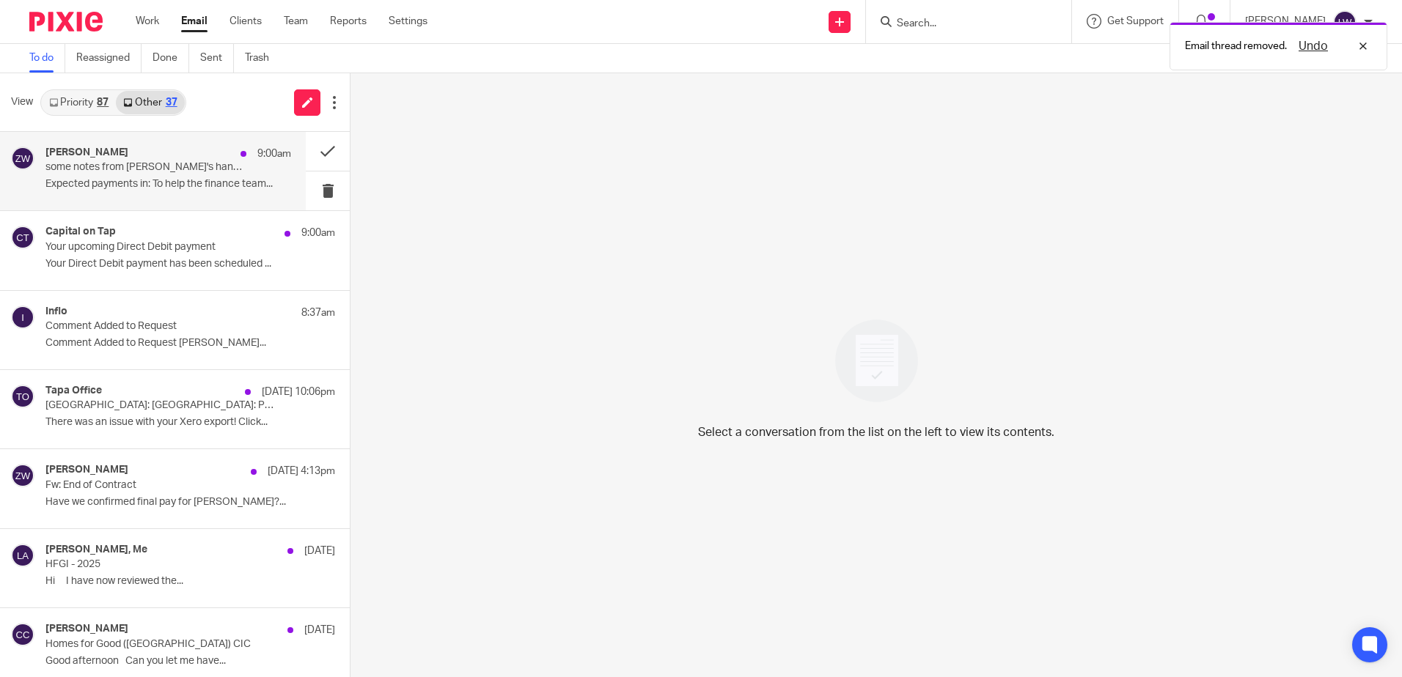
click at [98, 183] on p "Expected payments in: To help the finance team..." at bounding box center [168, 184] width 246 height 12
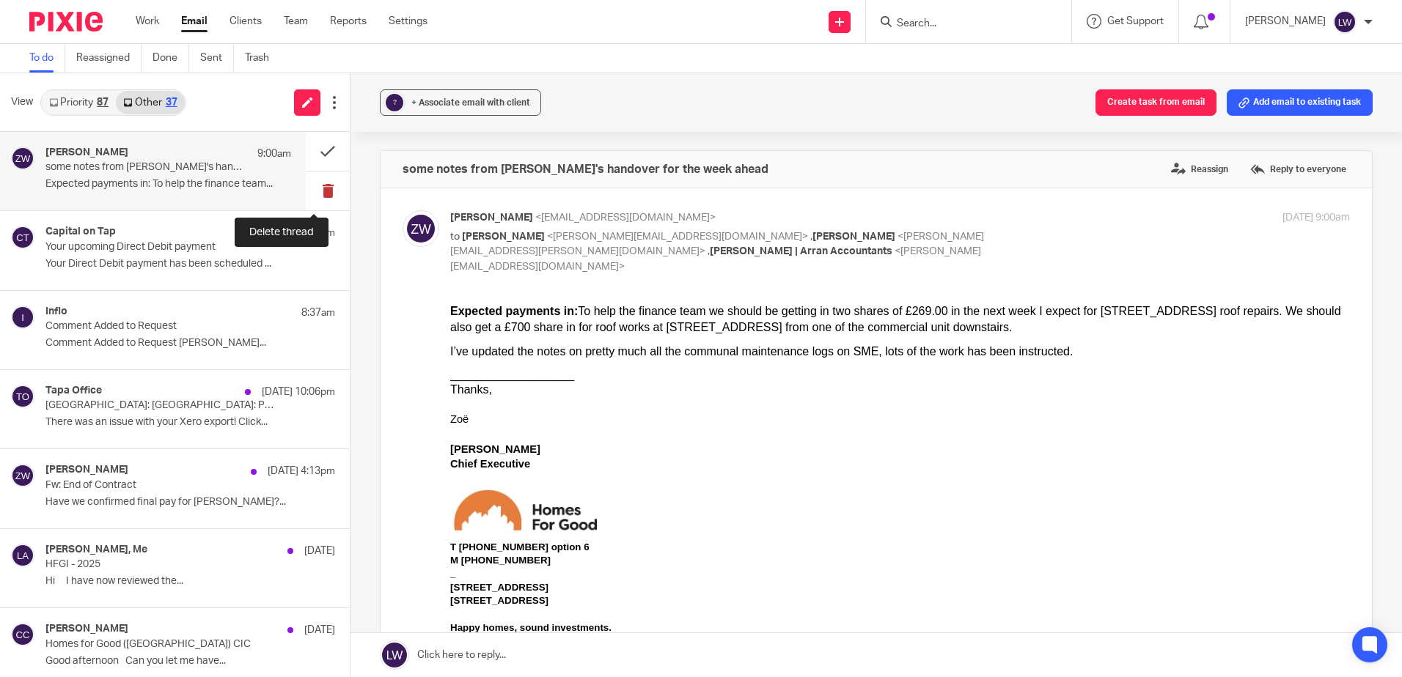
click at [311, 188] on button at bounding box center [328, 191] width 44 height 39
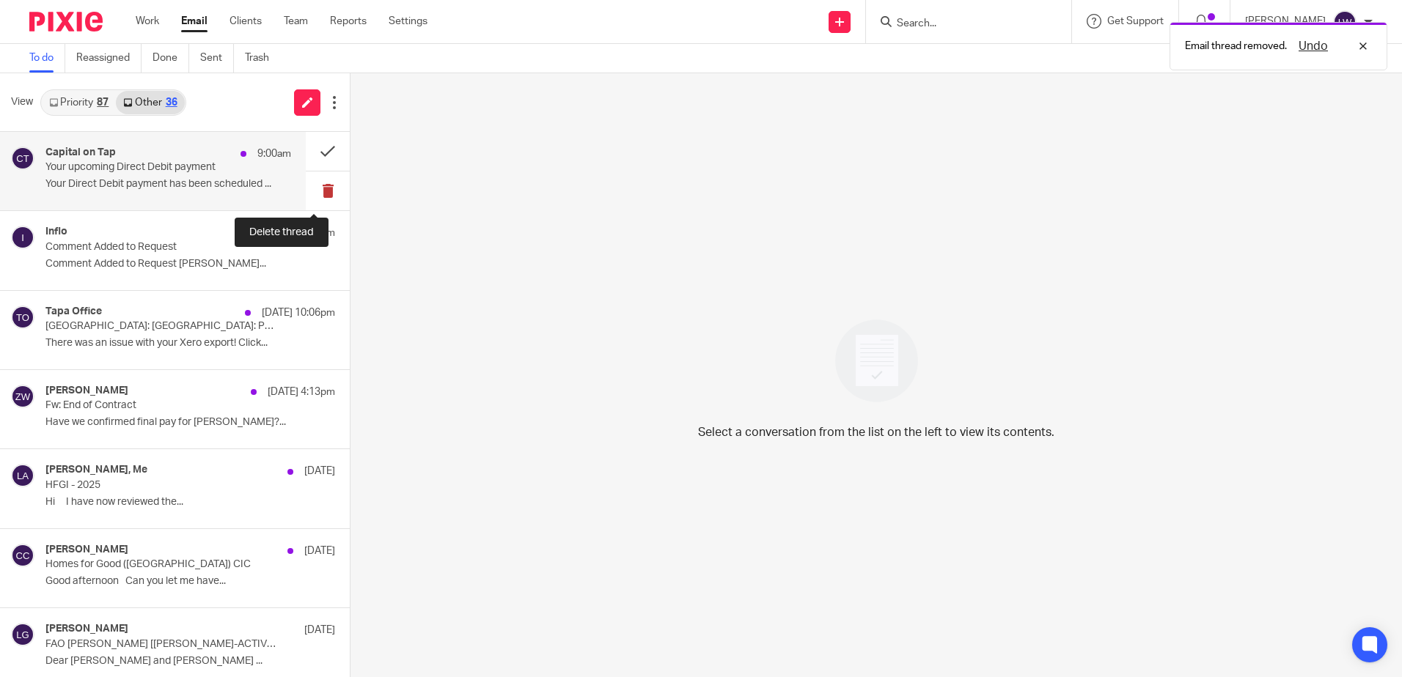
click at [315, 192] on button at bounding box center [328, 191] width 44 height 39
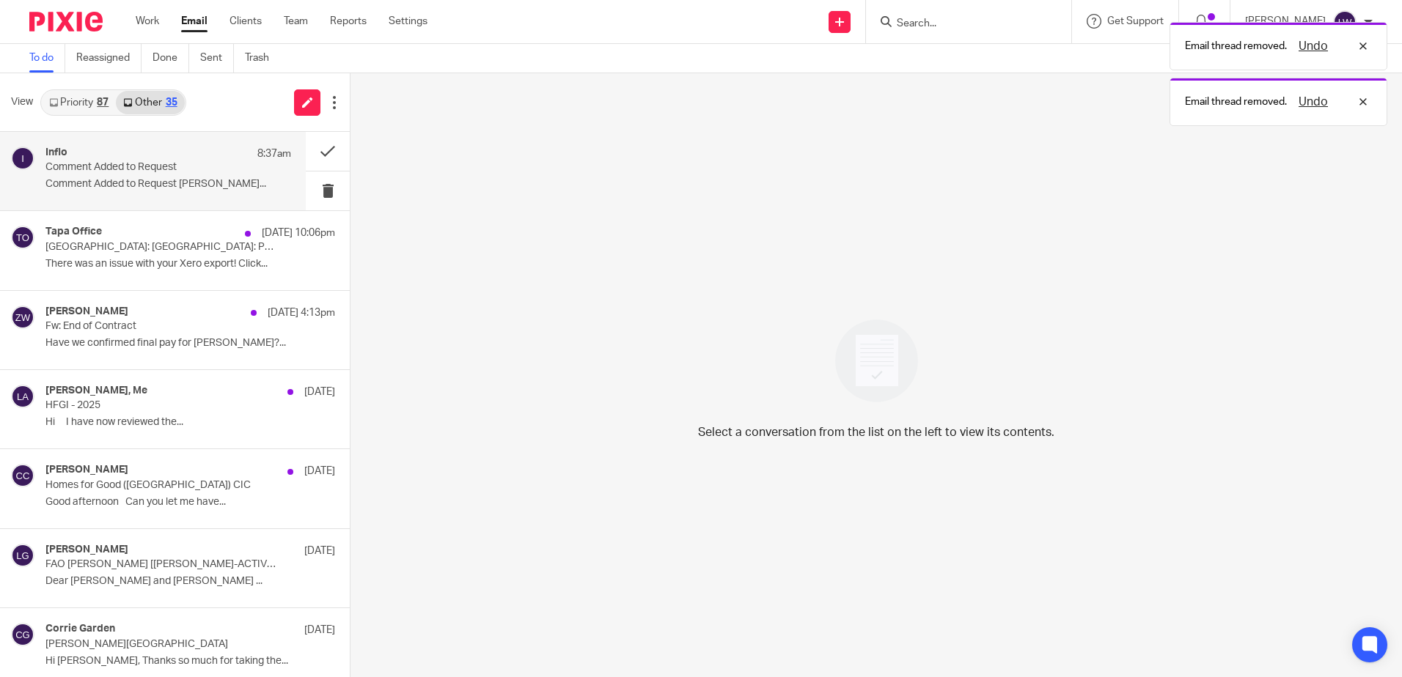
click at [149, 194] on div "Inflo 8:37am Comment Added to Request Comment Added to Request Alex Bowie-Mille…" at bounding box center [168, 171] width 246 height 49
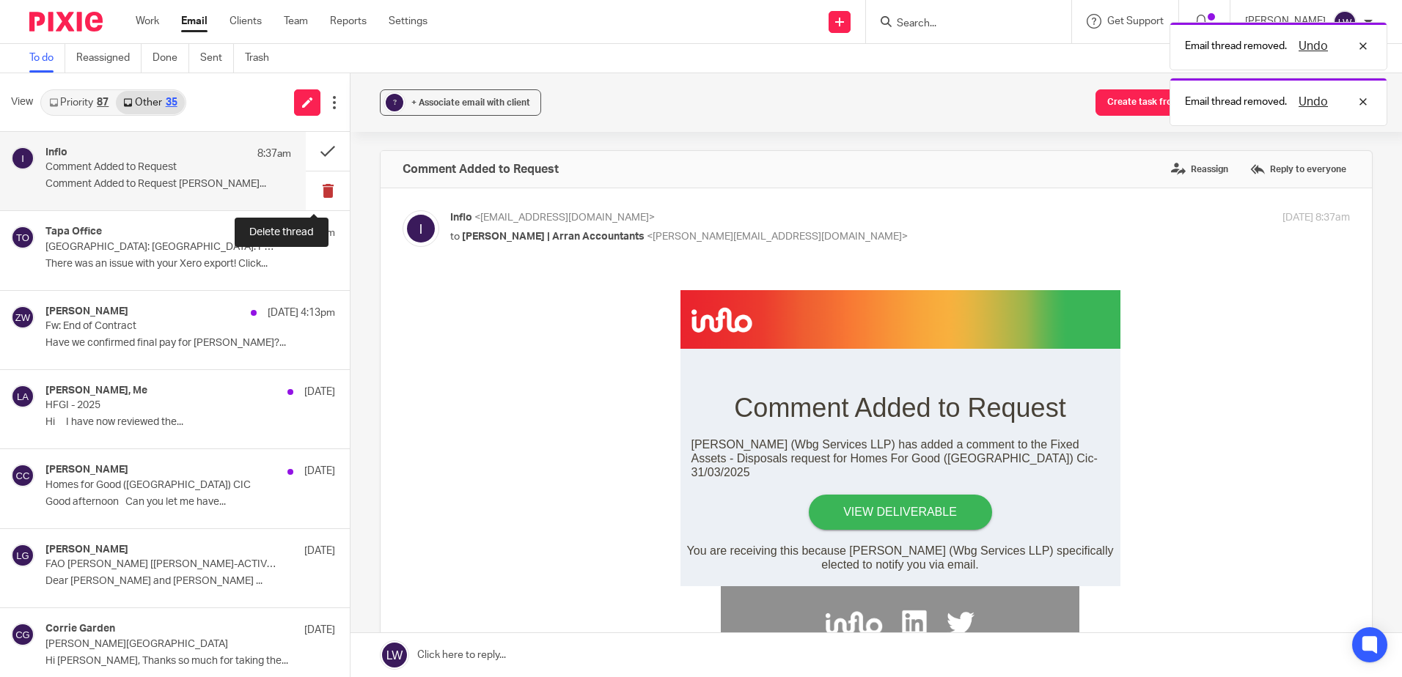
click at [312, 194] on button at bounding box center [328, 191] width 44 height 39
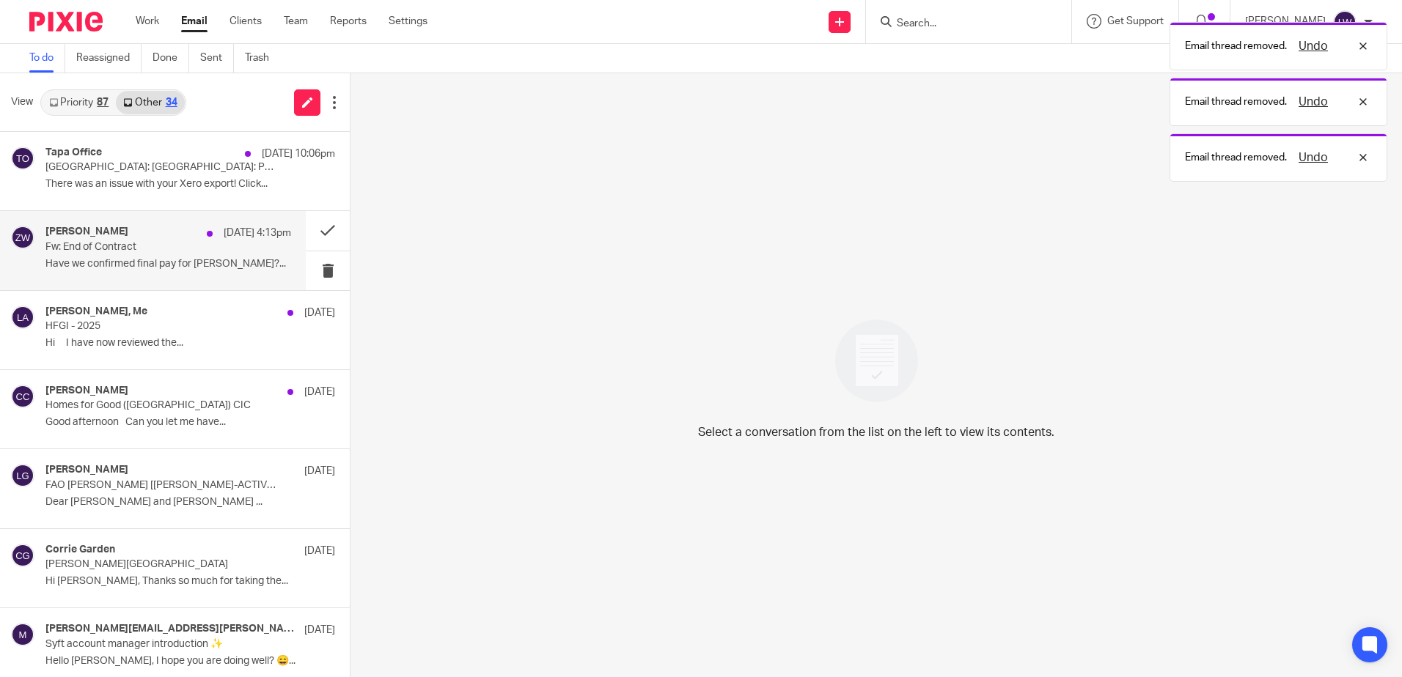
click at [103, 257] on div "Zoe Whyatt 19 Sep 4:13pm Fw: End of Contract Have we confirmed final pay for Ja…" at bounding box center [168, 250] width 246 height 49
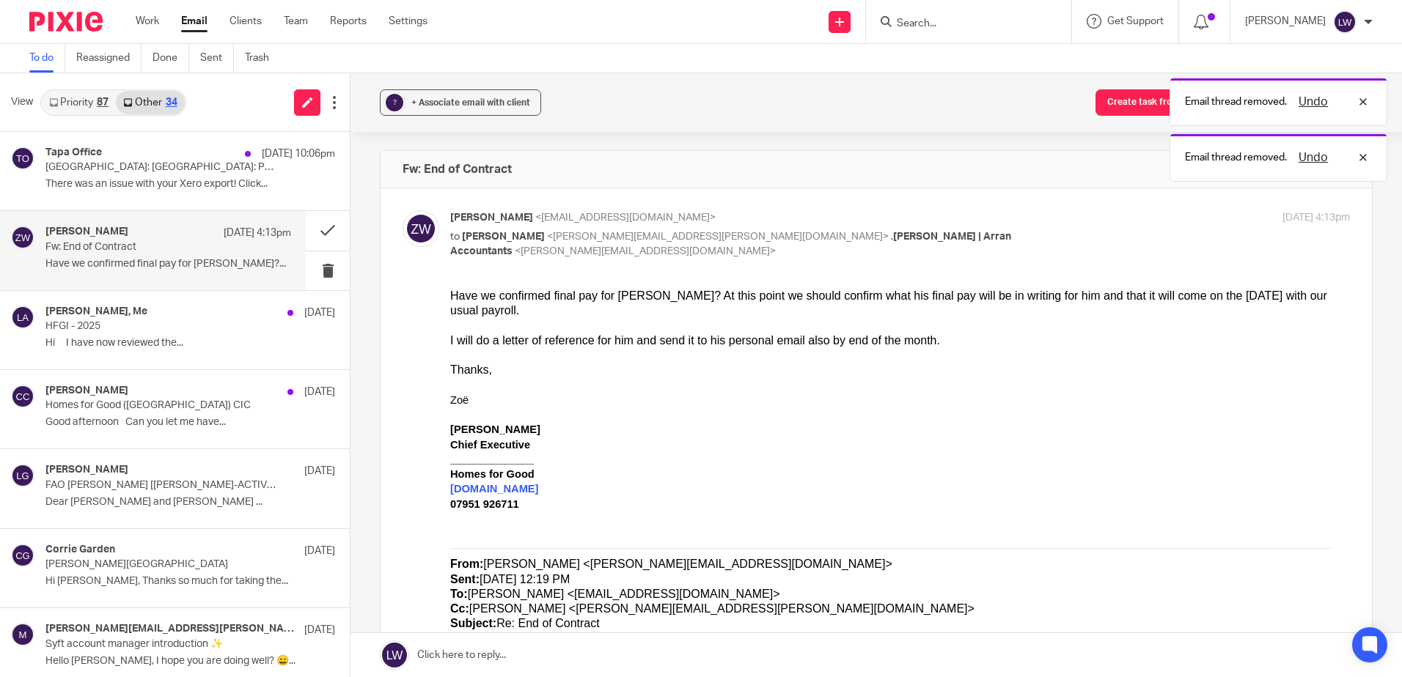
click at [80, 99] on link "Priority 87" at bounding box center [79, 102] width 74 height 23
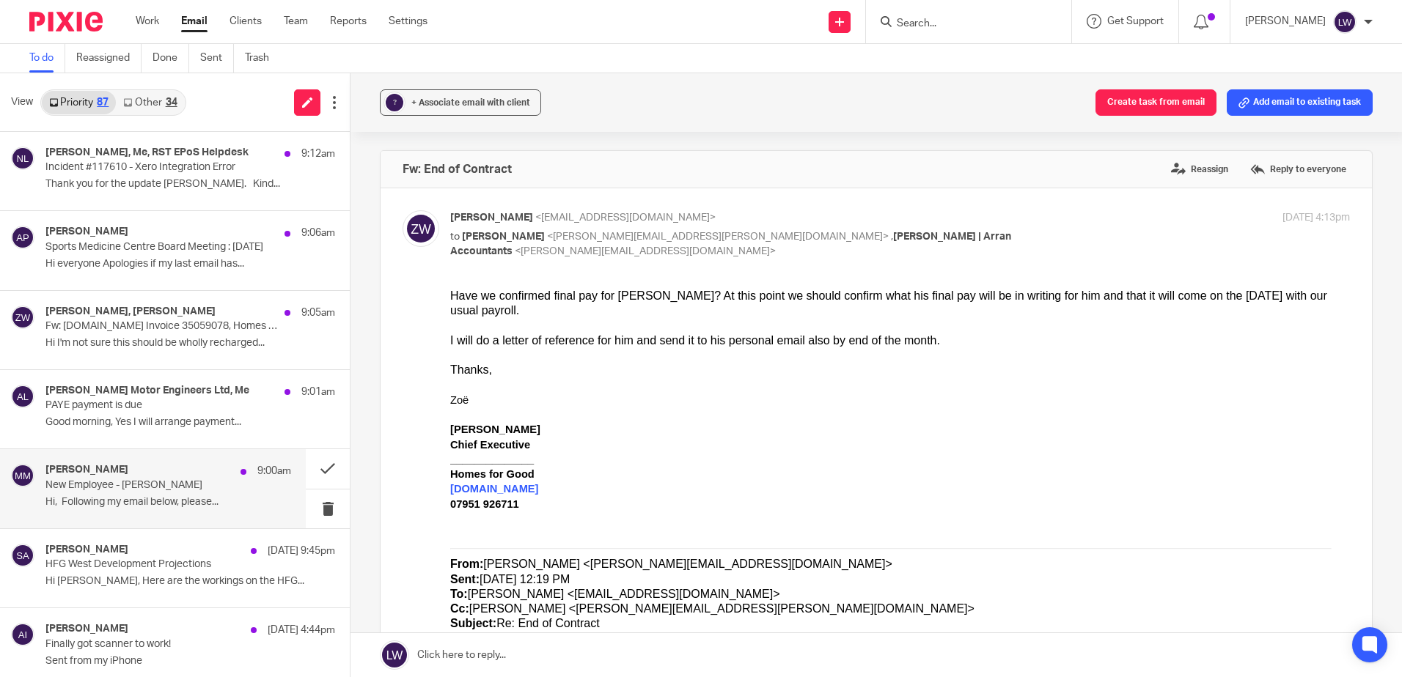
drag, startPoint x: 104, startPoint y: 495, endPoint x: 139, endPoint y: 505, distance: 36.0
click at [104, 495] on div "Murray Marshall 9:00am New Employee - Lesley O'Neill Hi, Following my email bel…" at bounding box center [168, 488] width 246 height 49
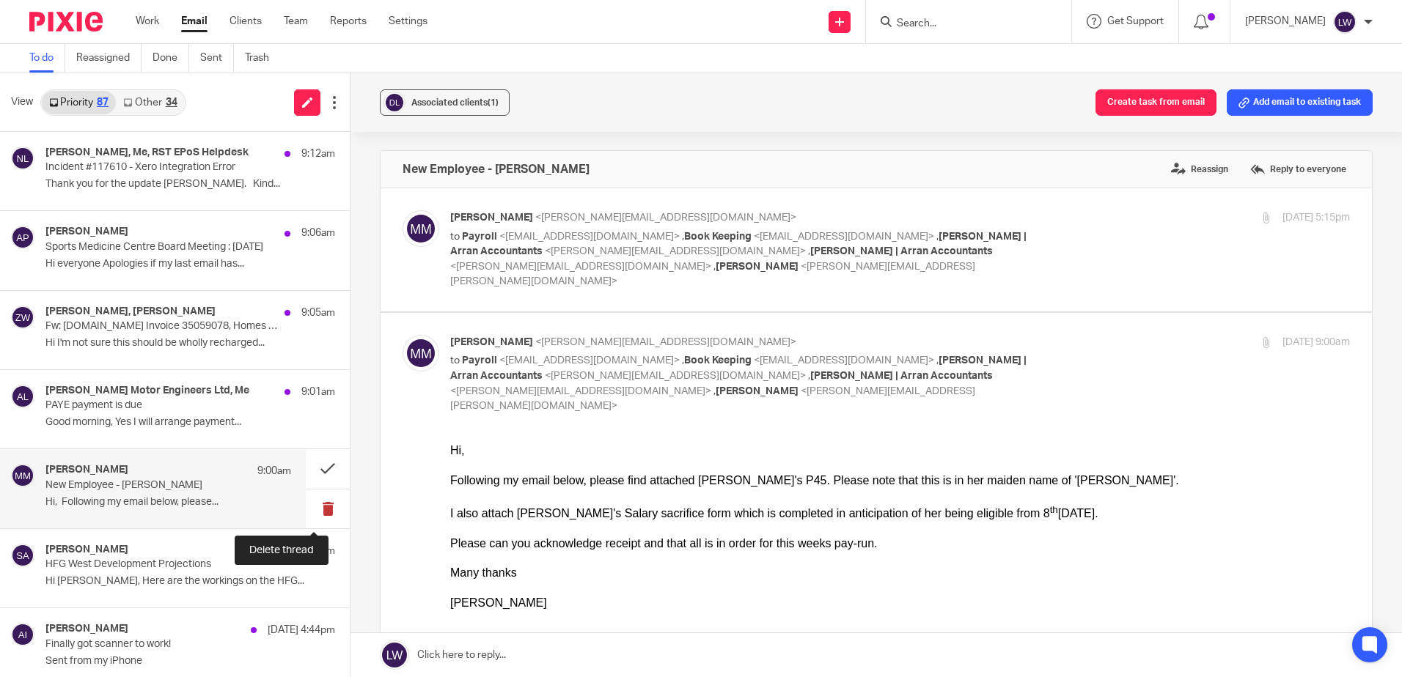
click at [314, 509] on button at bounding box center [328, 509] width 44 height 39
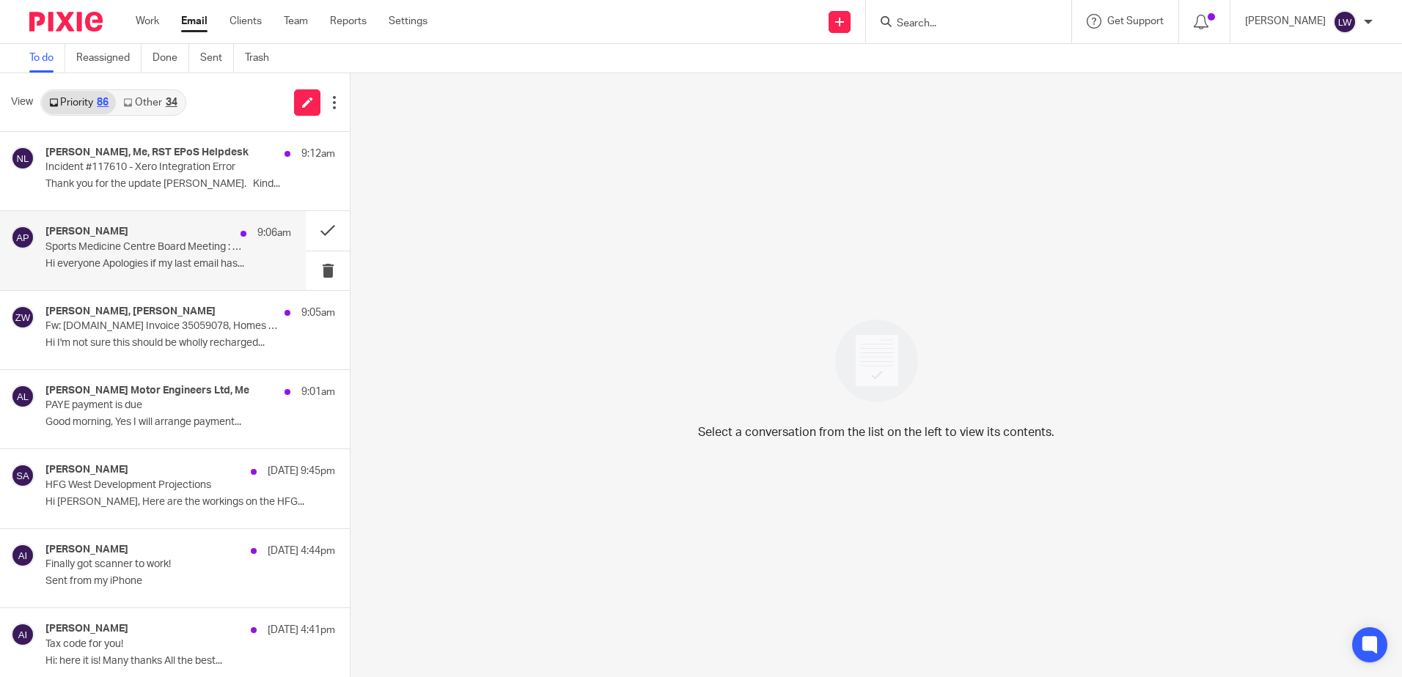
drag, startPoint x: 119, startPoint y: 256, endPoint x: 142, endPoint y: 260, distance: 23.7
click at [119, 256] on div "Andrea Pollock 9:06am Sports Medicine Centre Board Meeting : Monday 24th Novemb…" at bounding box center [168, 250] width 246 height 49
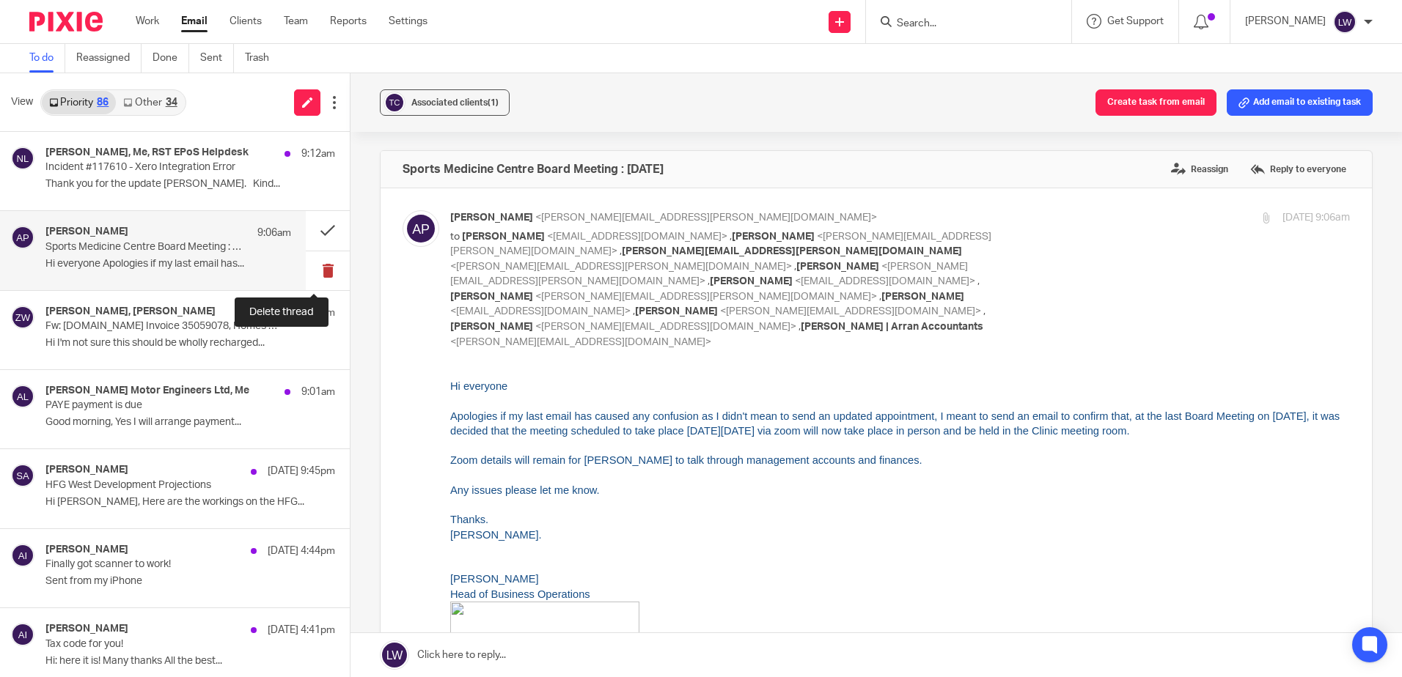
click at [309, 273] on button at bounding box center [328, 270] width 44 height 39
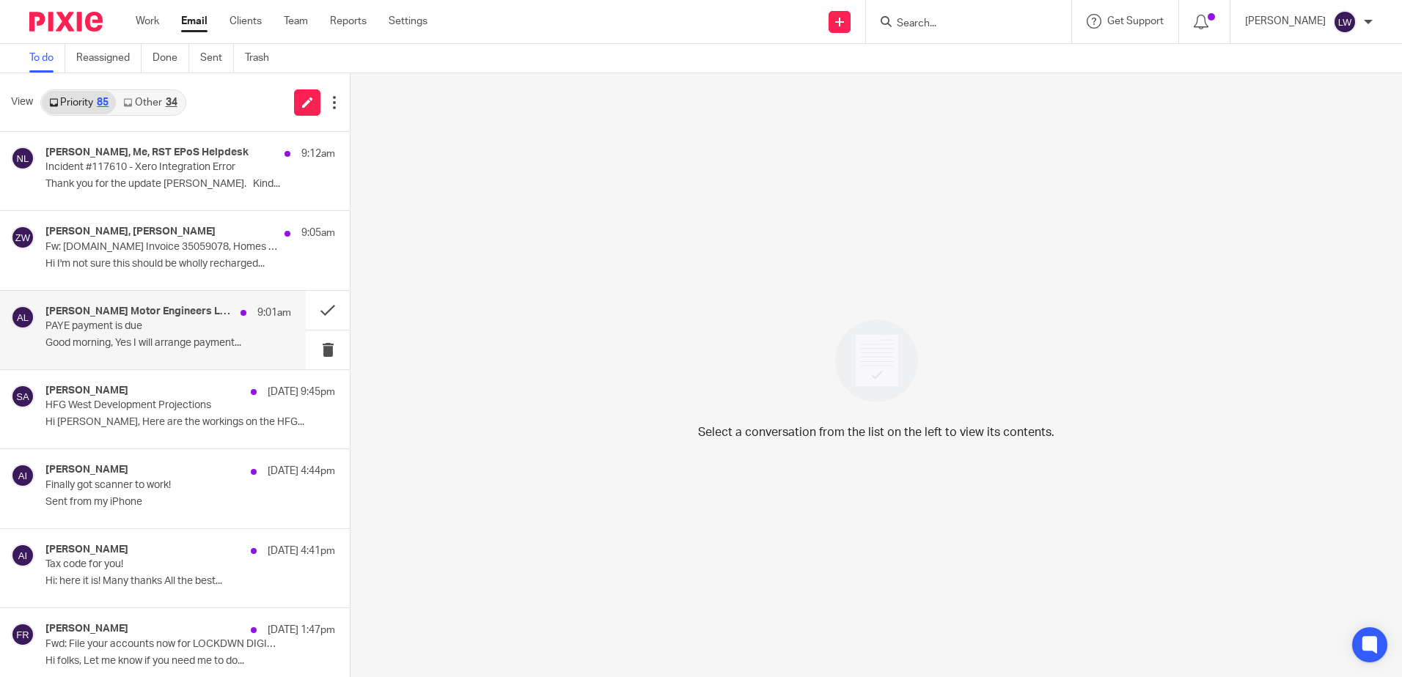
click at [100, 341] on p "Good morning, Yes I will arrange payment..." at bounding box center [168, 343] width 246 height 12
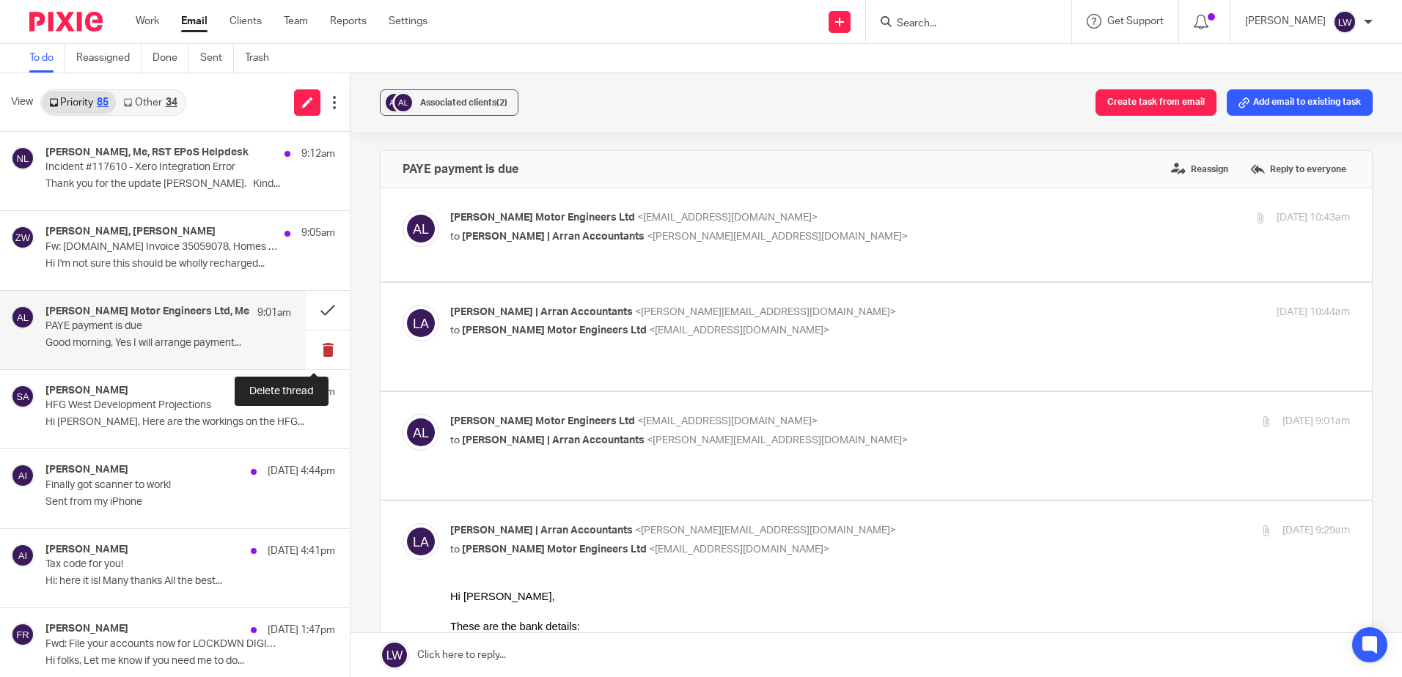
click at [310, 351] on button at bounding box center [328, 350] width 44 height 39
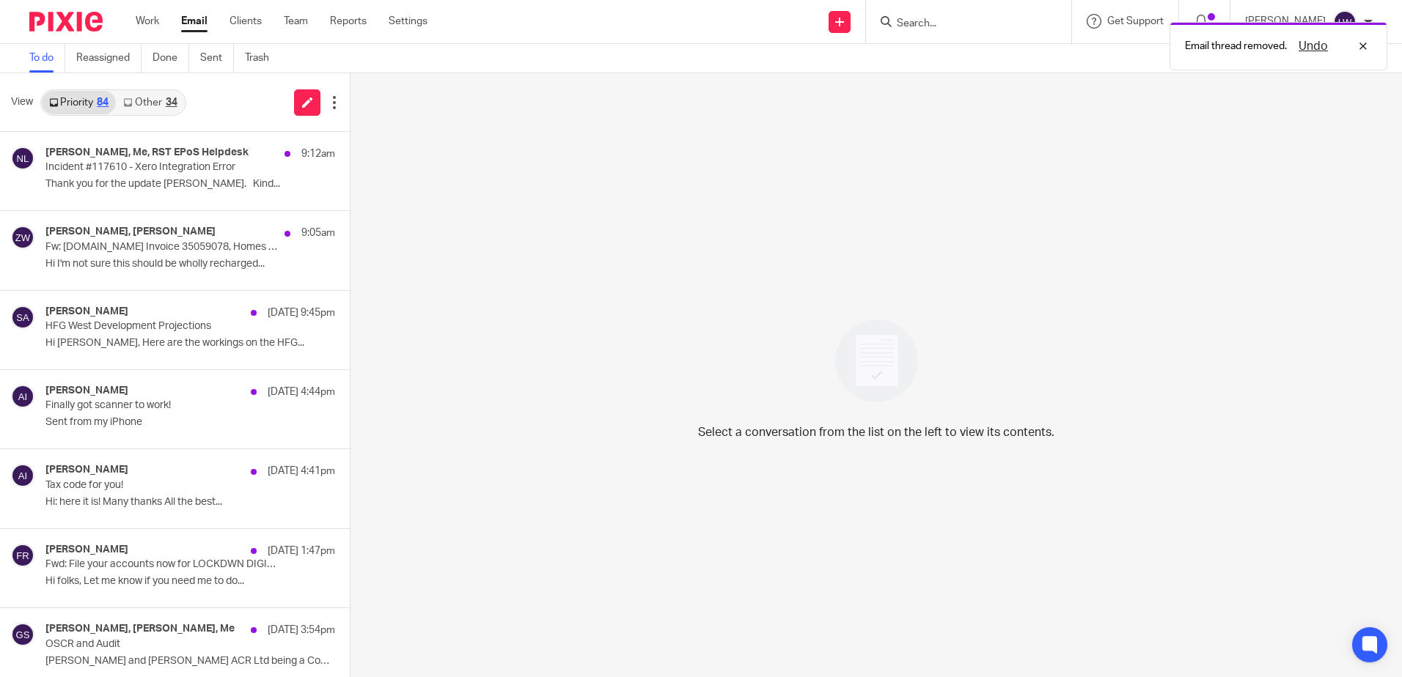
click at [162, 89] on div "Priority 84 Other 34" at bounding box center [113, 102] width 146 height 26
click at [120, 260] on p "Hi I'm not sure this should be wholly recharged..." at bounding box center [168, 264] width 246 height 12
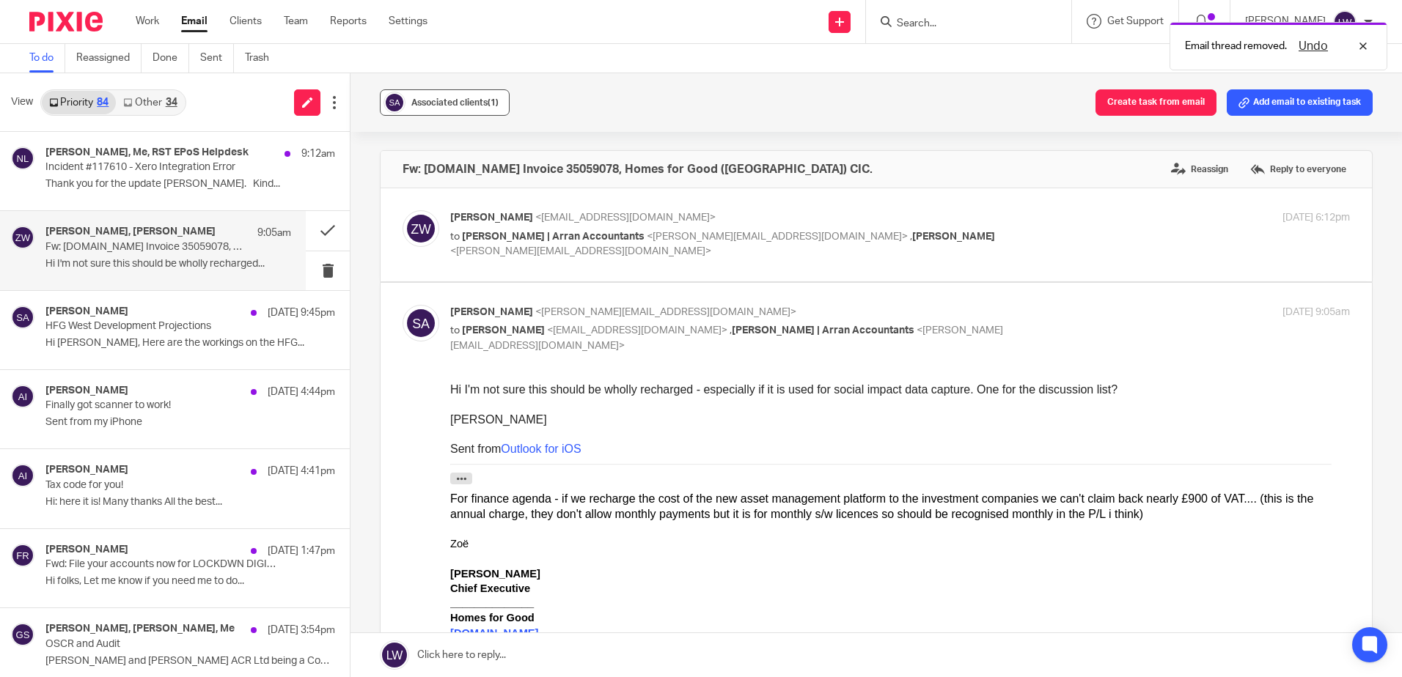
click at [441, 103] on span "Associated clients (1)" at bounding box center [454, 102] width 87 height 9
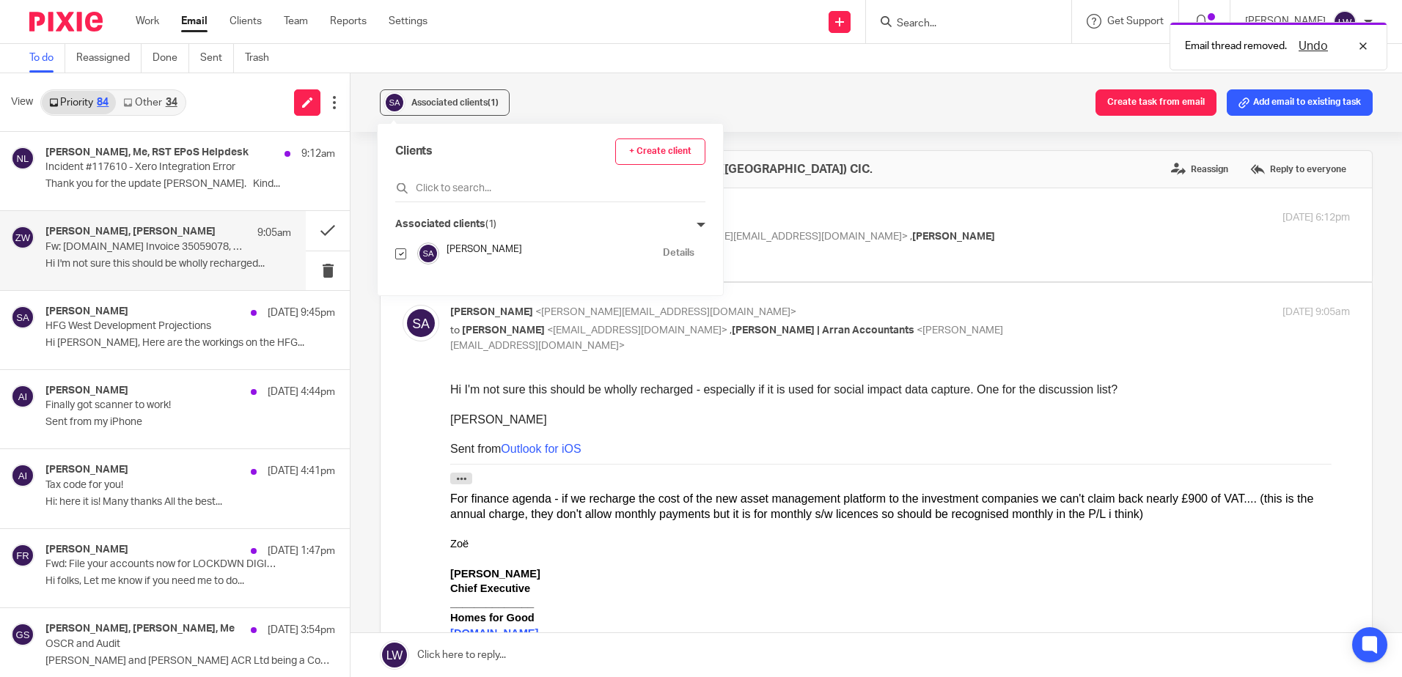
click at [400, 252] on input "checkbox" at bounding box center [400, 254] width 11 height 11
checkbox input "false"
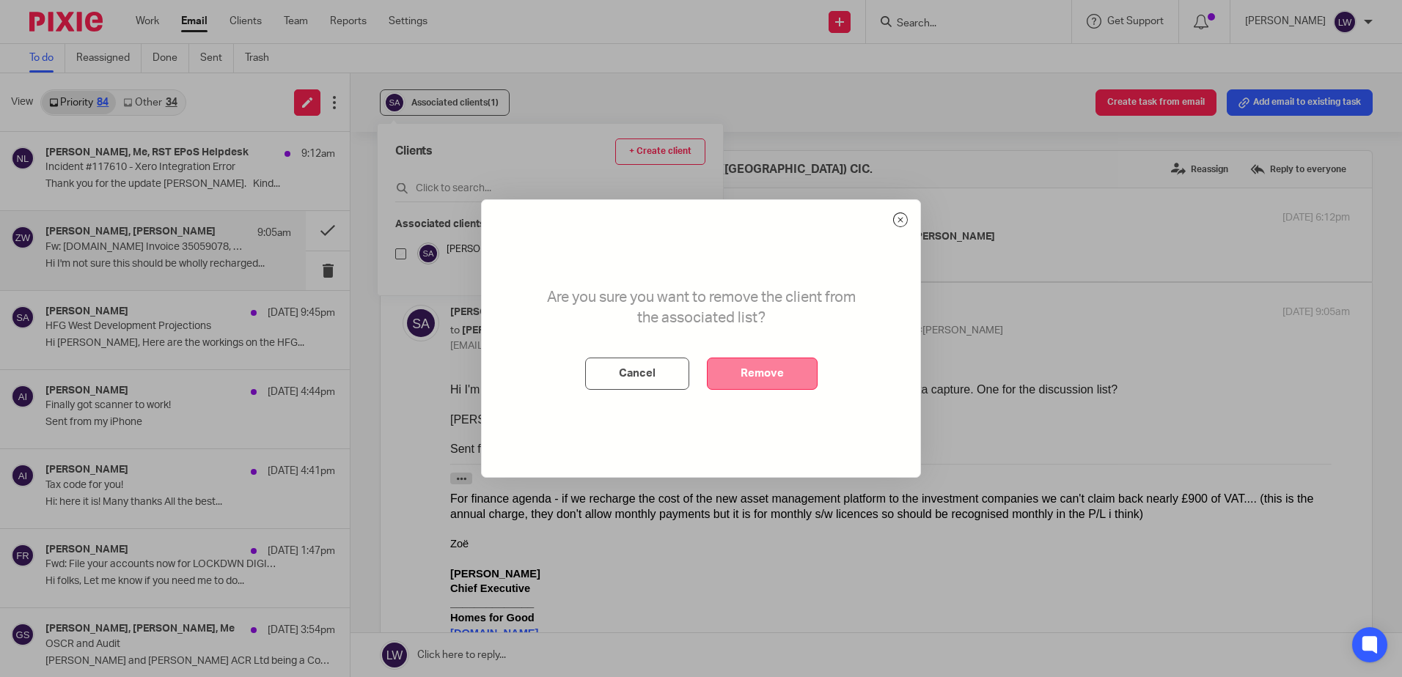
click at [737, 366] on button "Remove" at bounding box center [762, 374] width 111 height 32
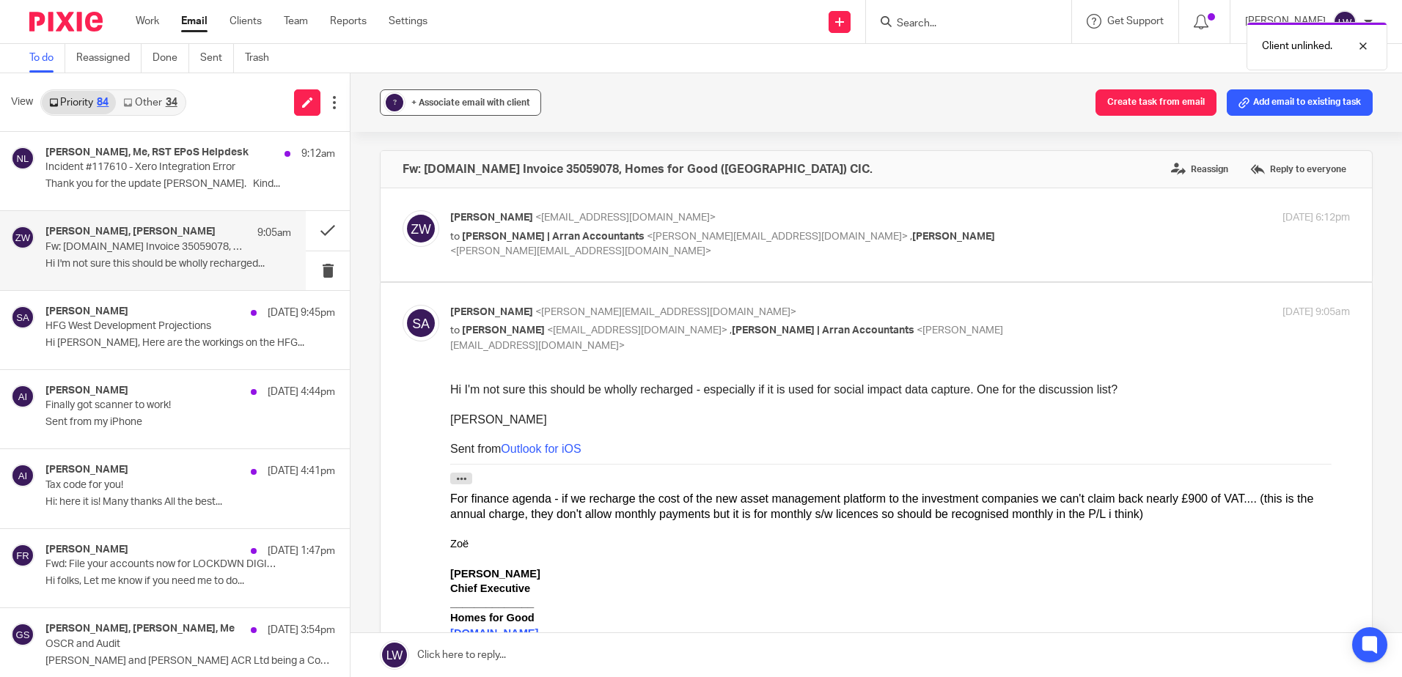
click at [465, 103] on span "+ Associate email with client" at bounding box center [470, 102] width 119 height 9
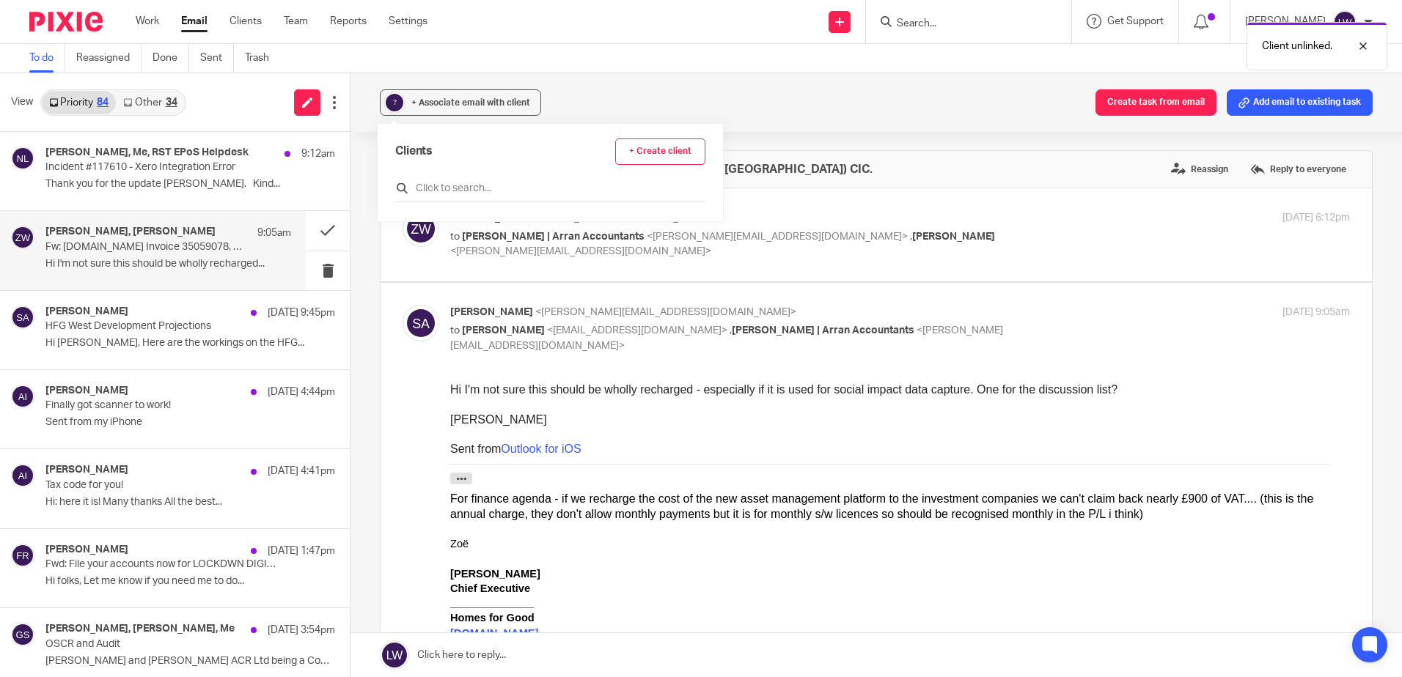
click at [457, 187] on input "text" at bounding box center [550, 188] width 310 height 15
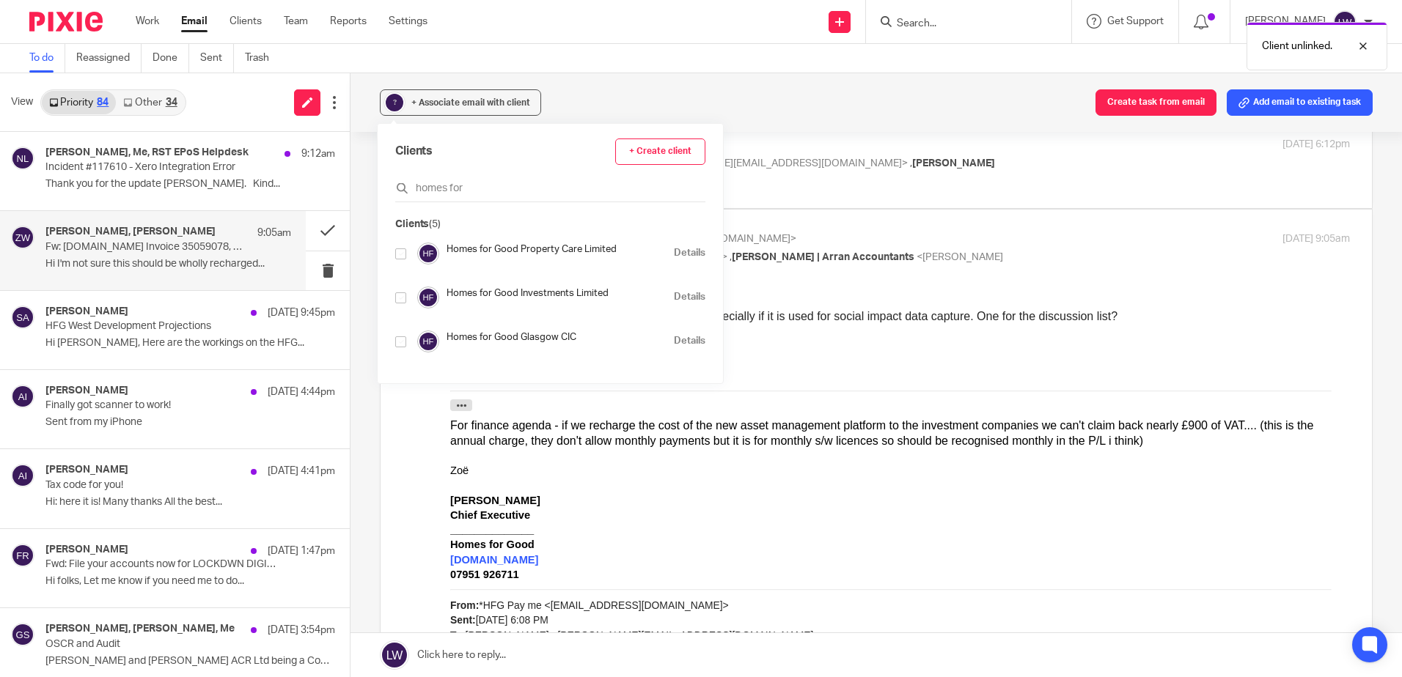
scroll to position [88, 0]
type input "homes for"
click at [403, 299] on input "checkbox" at bounding box center [400, 298] width 11 height 11
checkbox input "true"
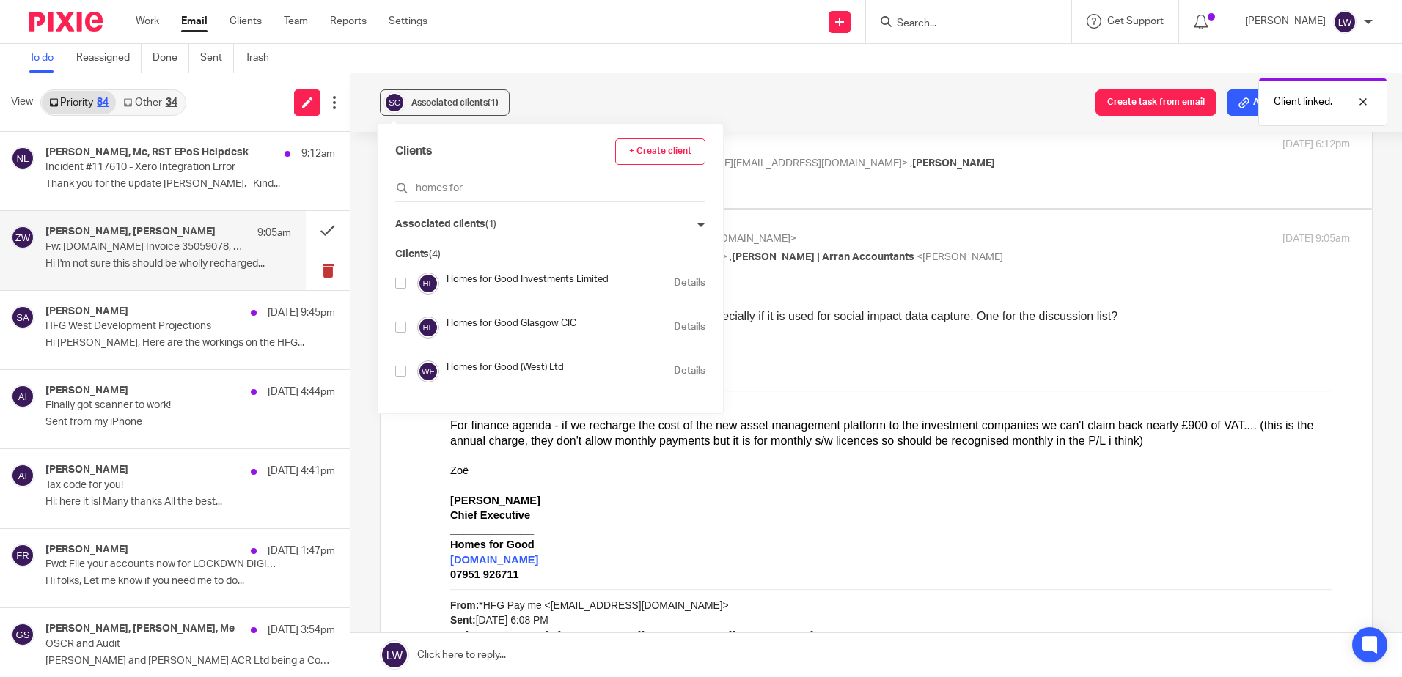
scroll to position [44, 0]
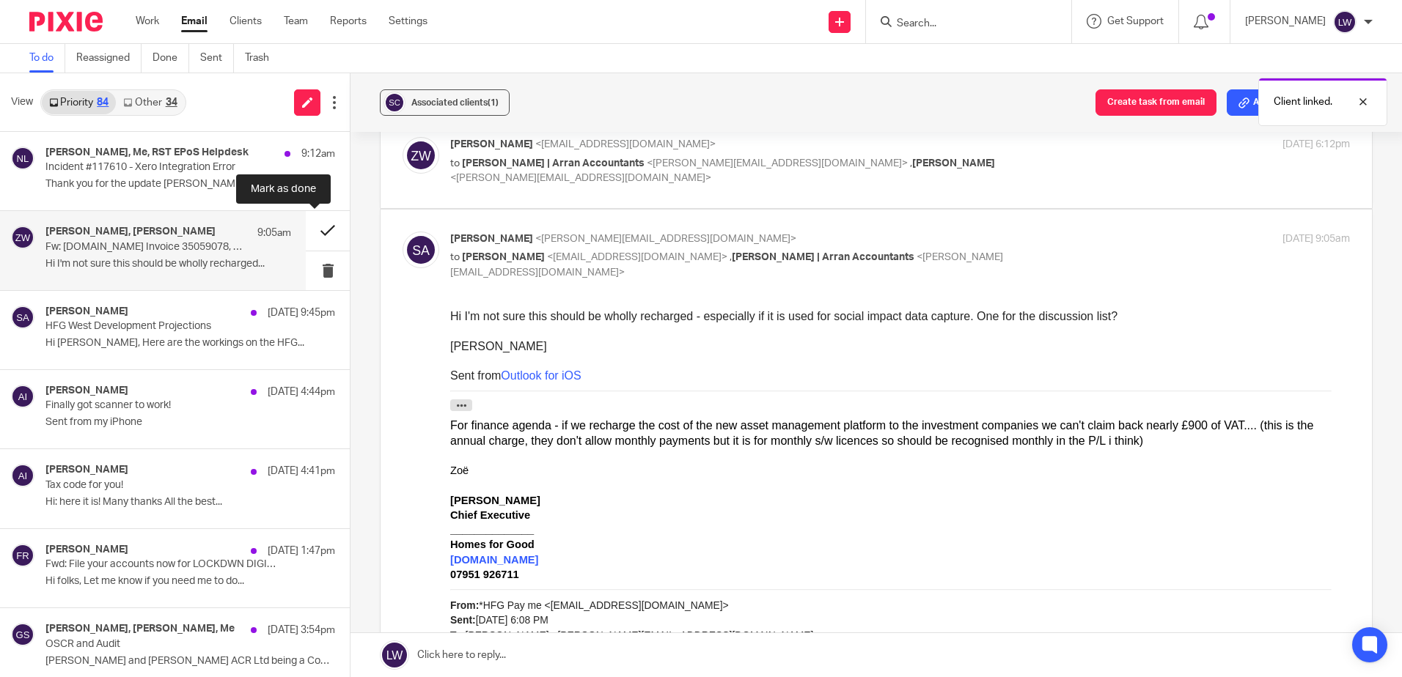
click at [317, 231] on button at bounding box center [328, 230] width 44 height 39
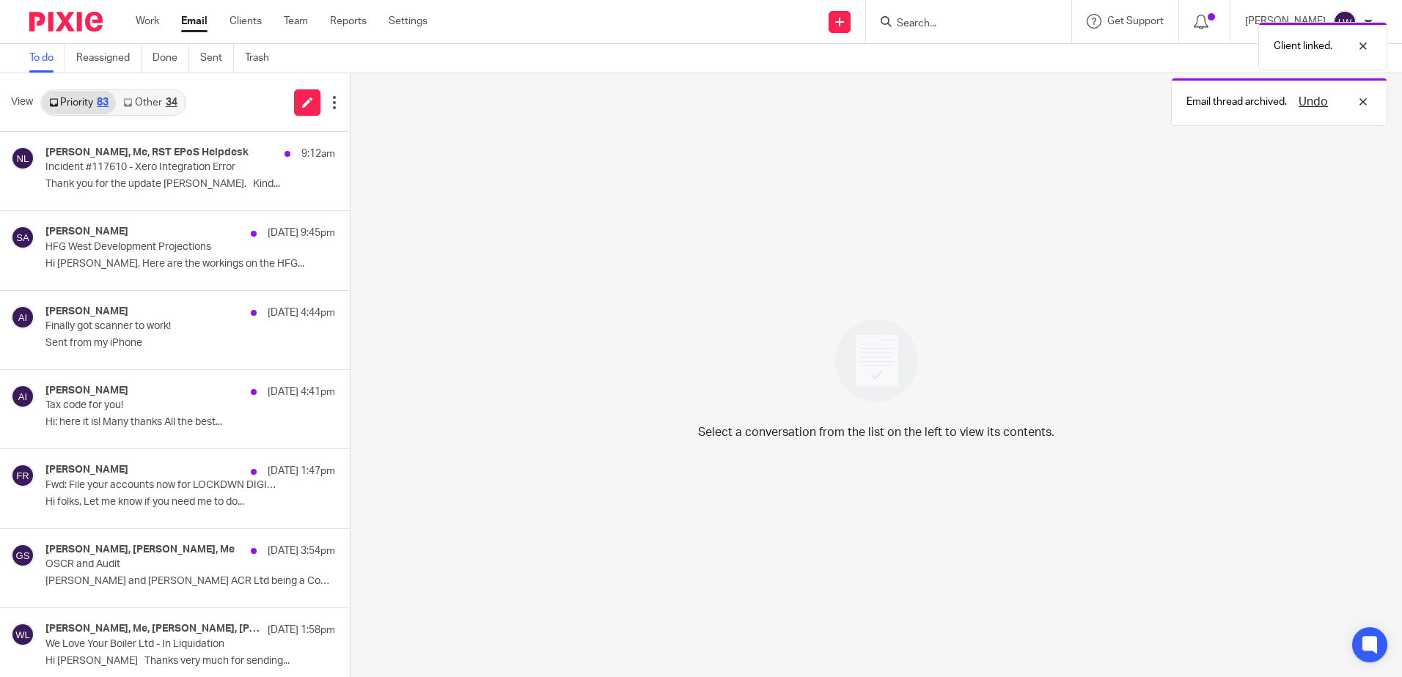
click at [169, 94] on link "Other 34" at bounding box center [150, 102] width 68 height 23
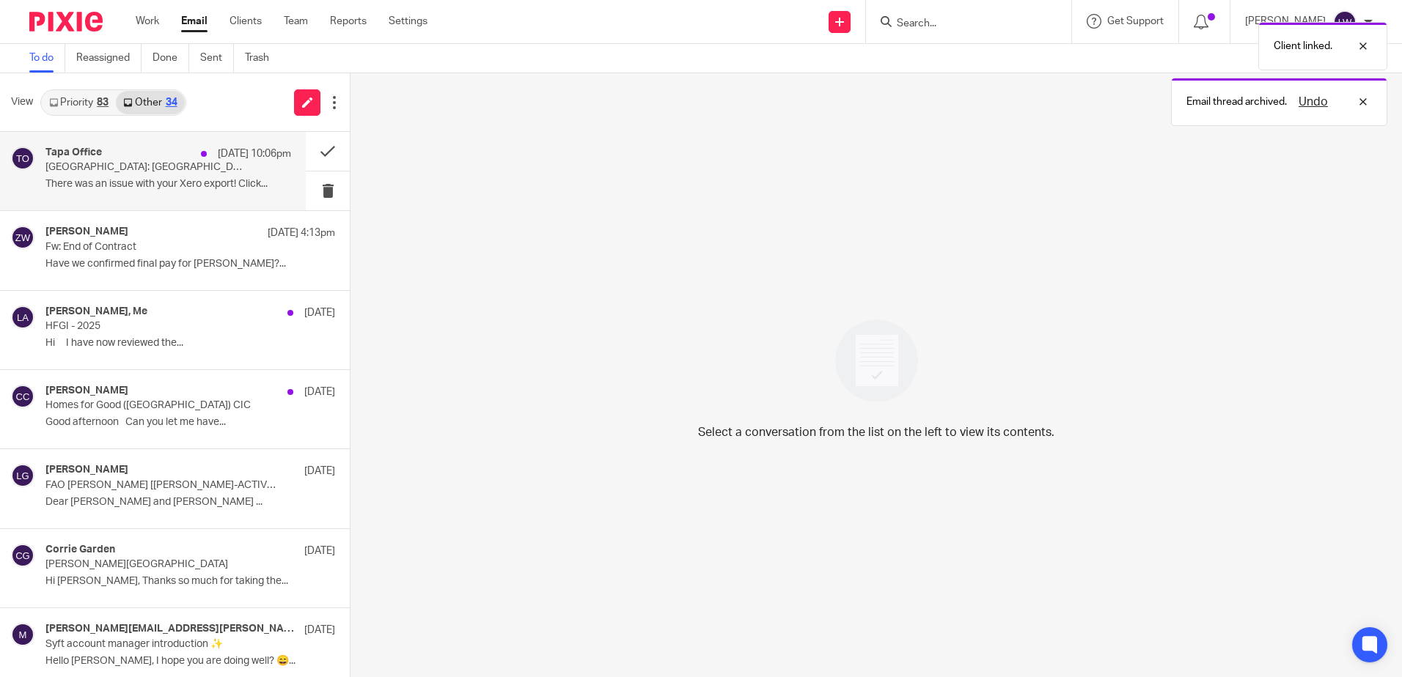
drag, startPoint x: 158, startPoint y: 177, endPoint x: 290, endPoint y: 188, distance: 133.2
click at [158, 177] on div "Tapa Office 21 Sep 10:06pm Lochranza Country Inn: Lochranza: POS 1 Report 180 T…" at bounding box center [168, 171] width 246 height 49
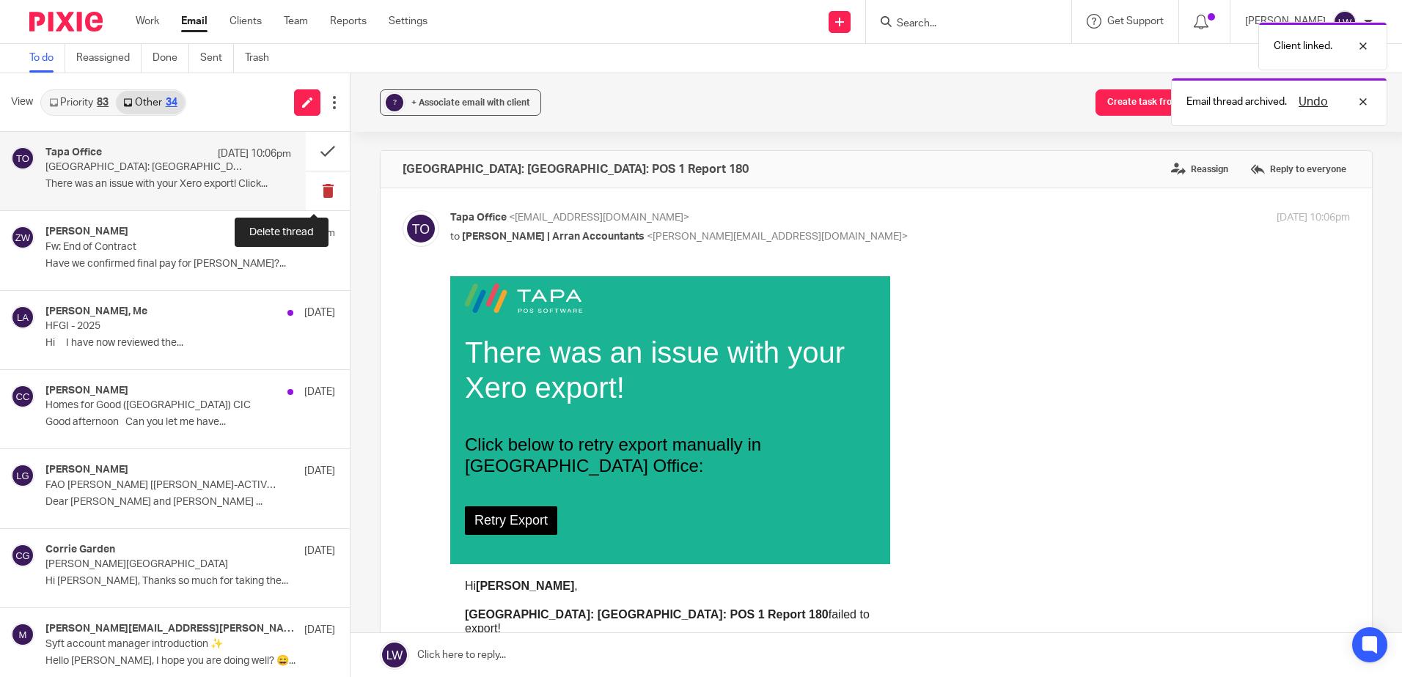
scroll to position [0, 0]
click at [317, 190] on button at bounding box center [328, 191] width 44 height 39
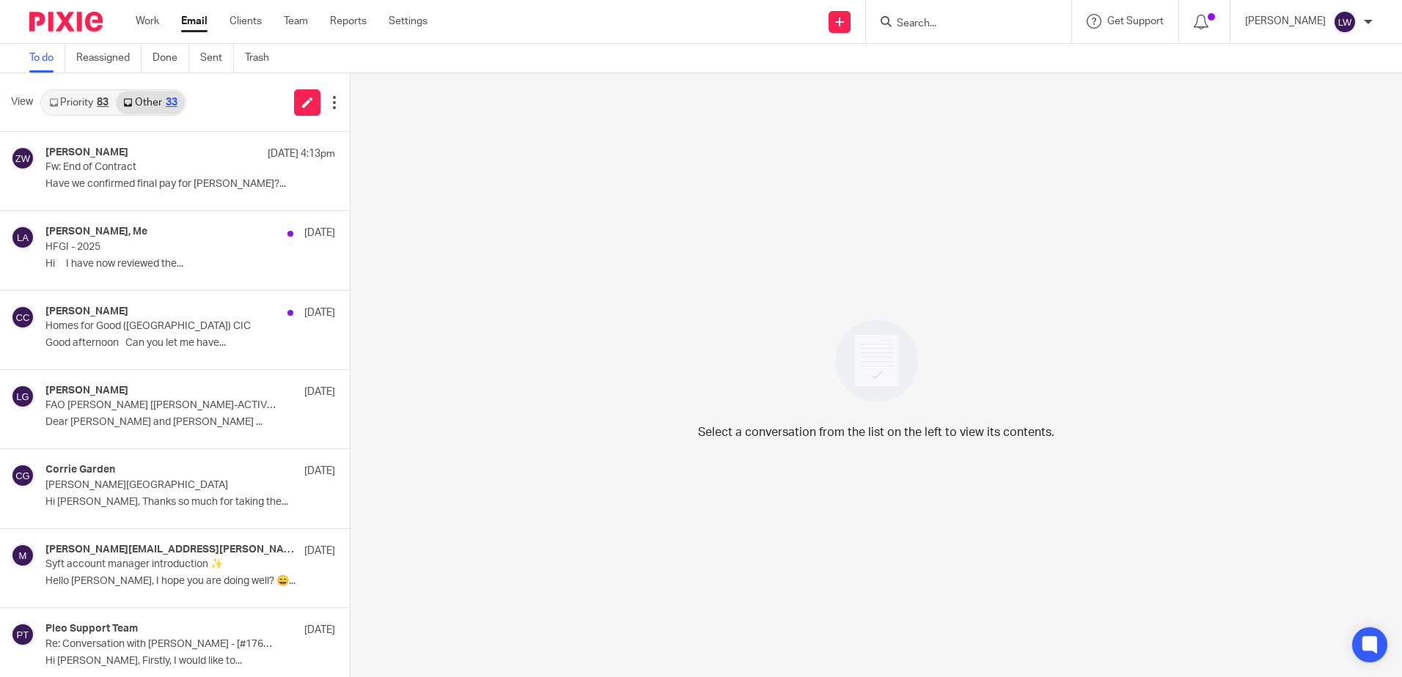
click at [191, 15] on link "Email" at bounding box center [194, 21] width 26 height 15
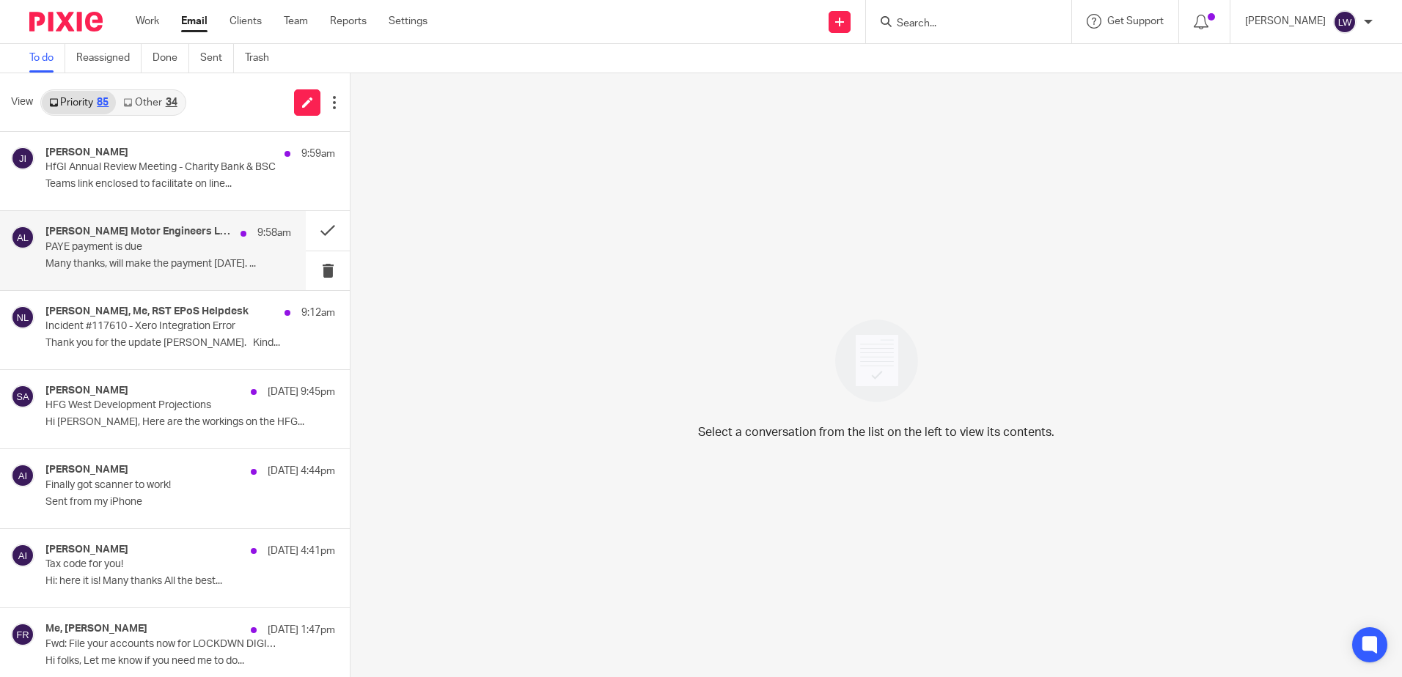
click at [185, 255] on div "Angus Lambie Motor Engineers Ltd, Me 9:58am PAYE payment is due Many thanks, wi…" at bounding box center [168, 250] width 246 height 49
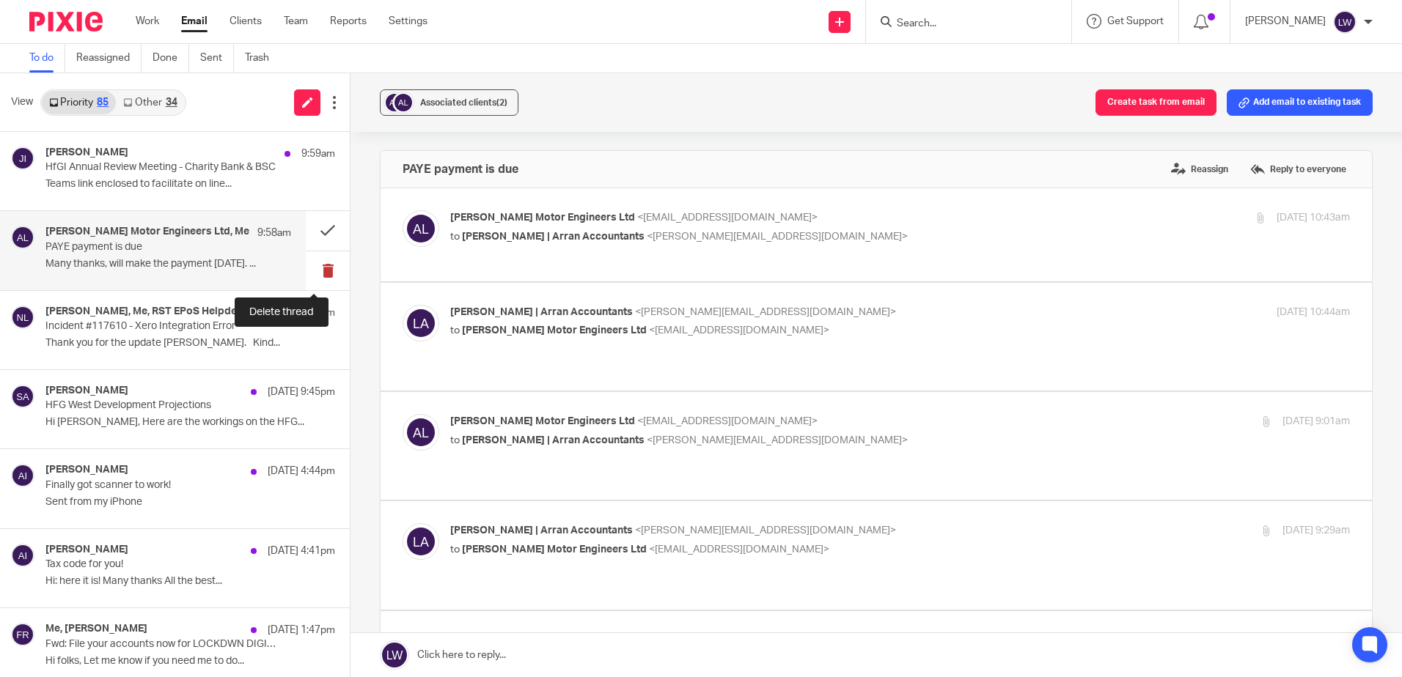
click at [310, 271] on button at bounding box center [328, 270] width 44 height 39
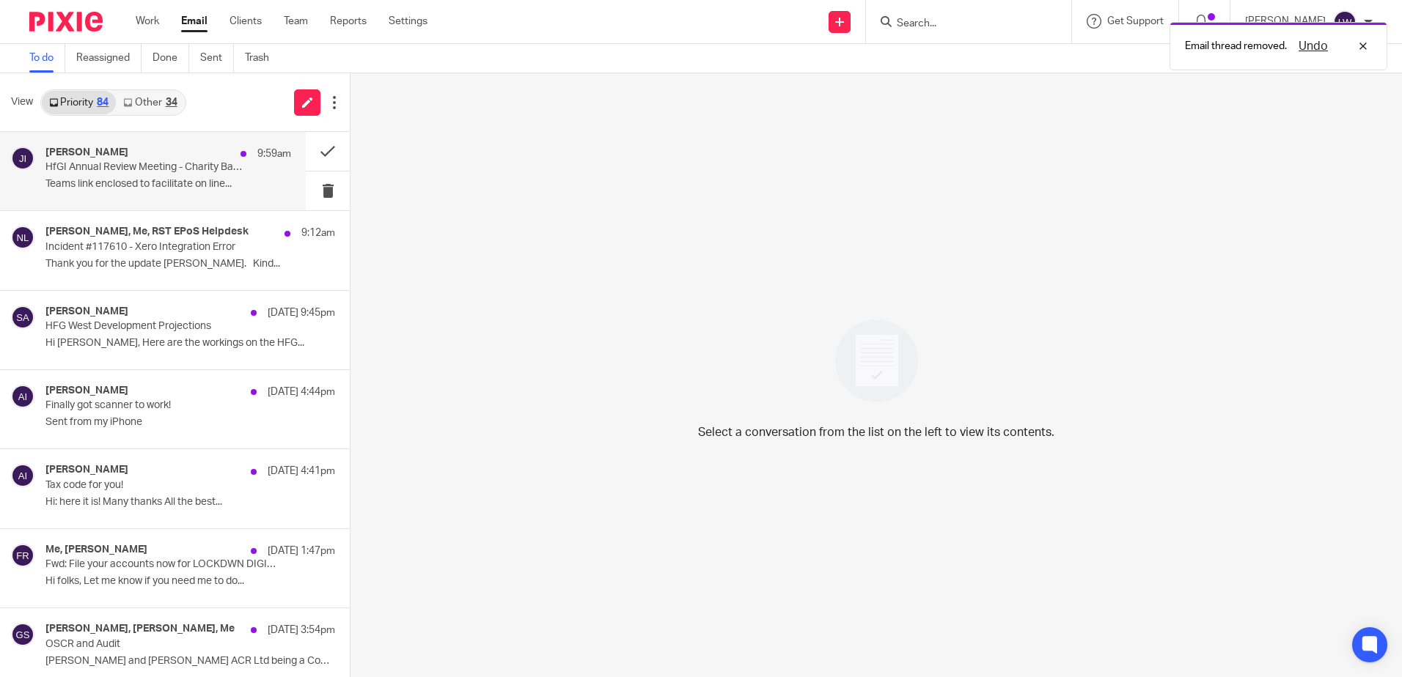
click at [117, 166] on p "HfGI Annual Review Meeting - Charity Bank & BSC" at bounding box center [143, 167] width 196 height 12
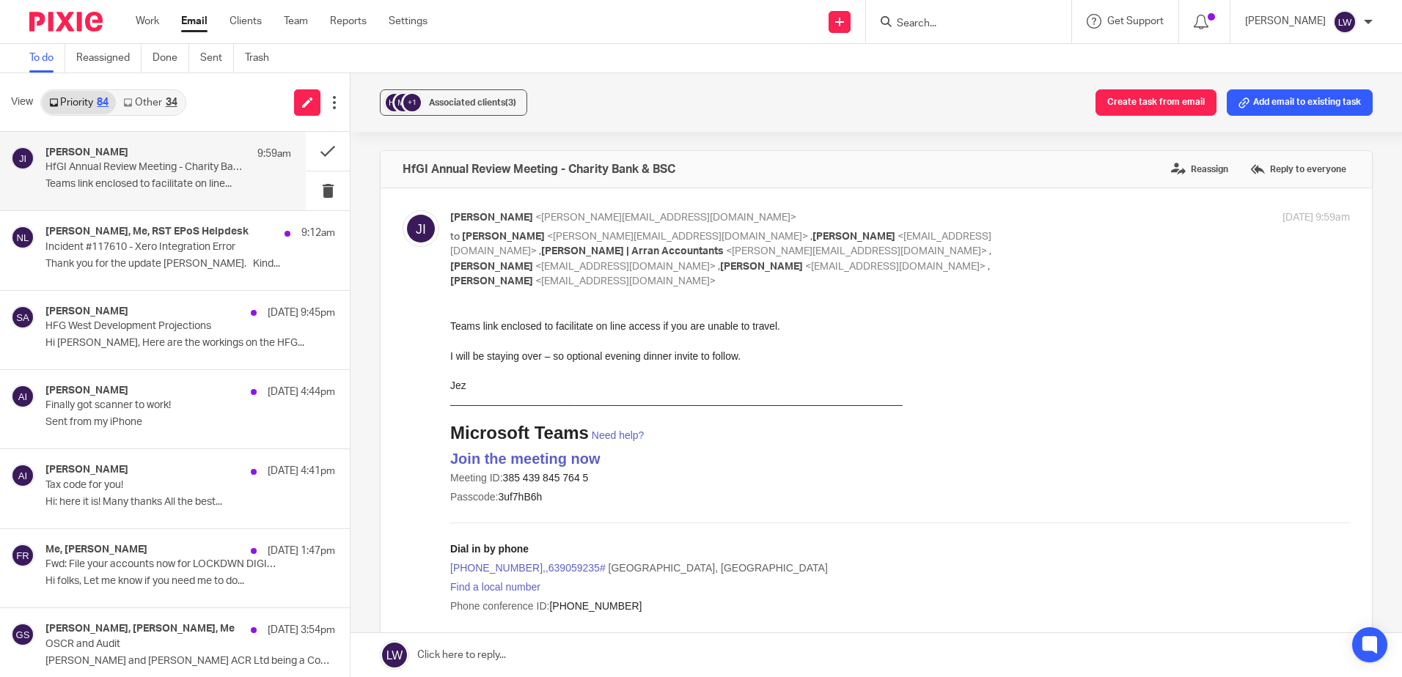
click at [136, 100] on link "Other 34" at bounding box center [150, 102] width 68 height 23
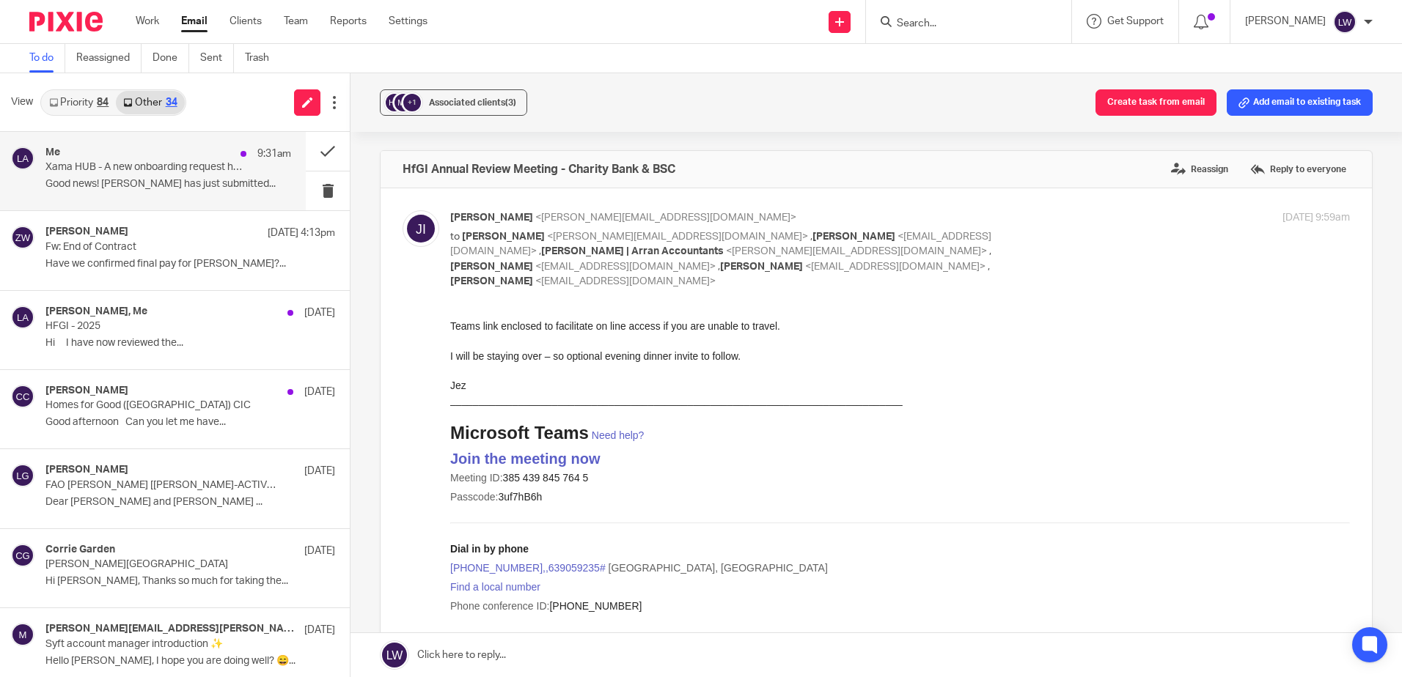
click at [131, 183] on p "Good news! Jamie Gemmill has just submitted..." at bounding box center [168, 184] width 246 height 12
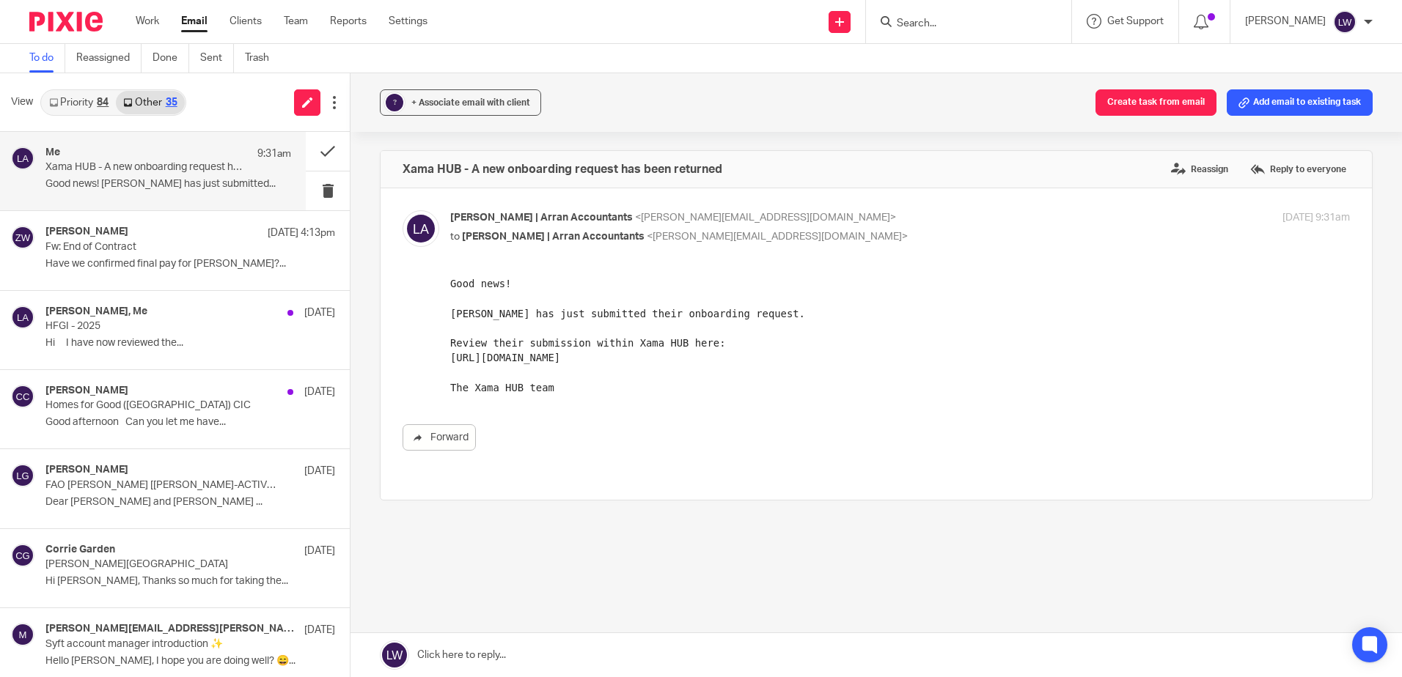
click at [207, 21] on link "Email" at bounding box center [194, 21] width 26 height 15
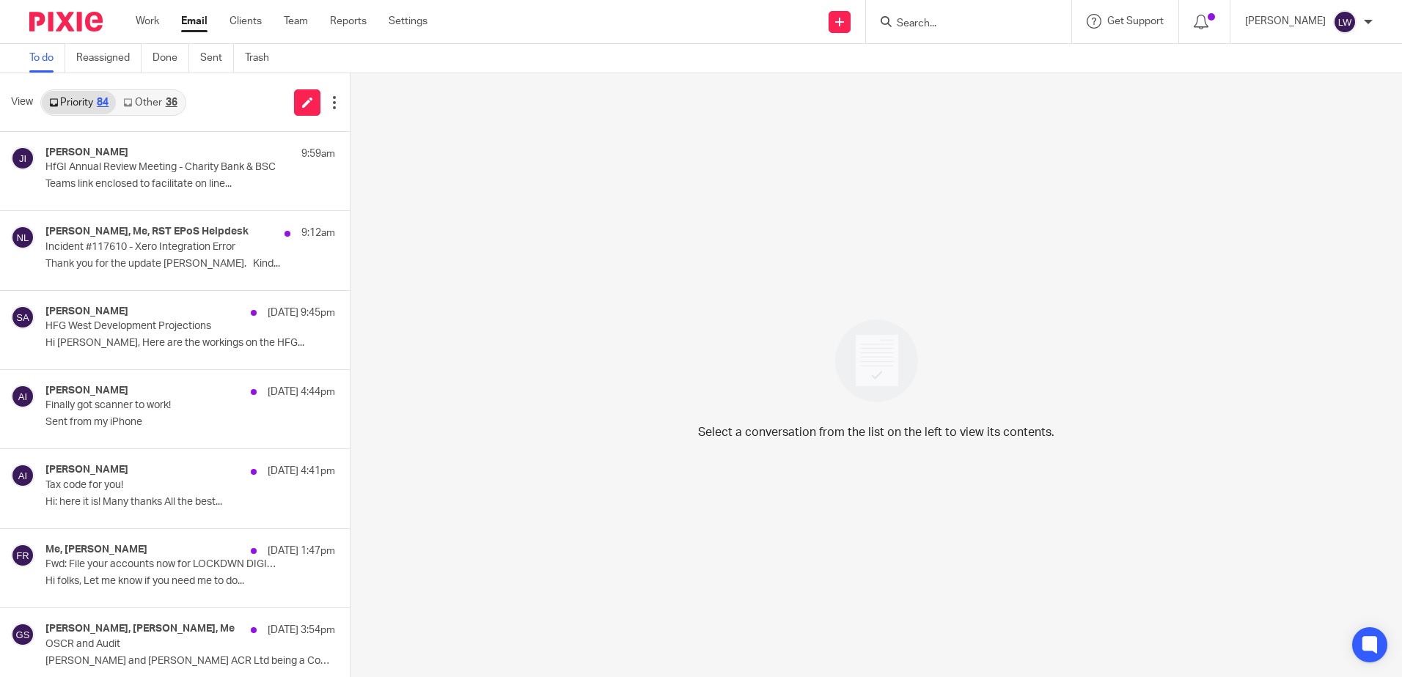
click at [150, 98] on link "Other 36" at bounding box center [150, 102] width 68 height 23
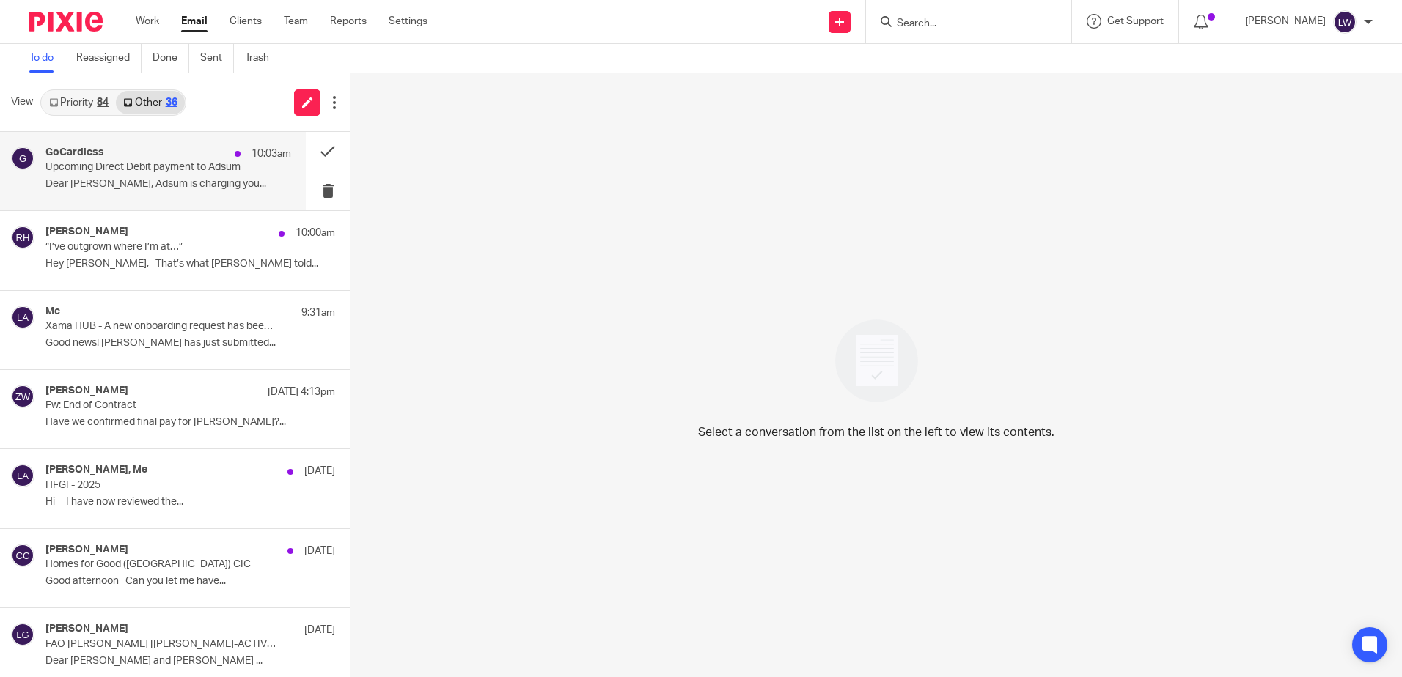
click at [141, 166] on p "Upcoming Direct Debit payment to Adsum" at bounding box center [143, 167] width 196 height 12
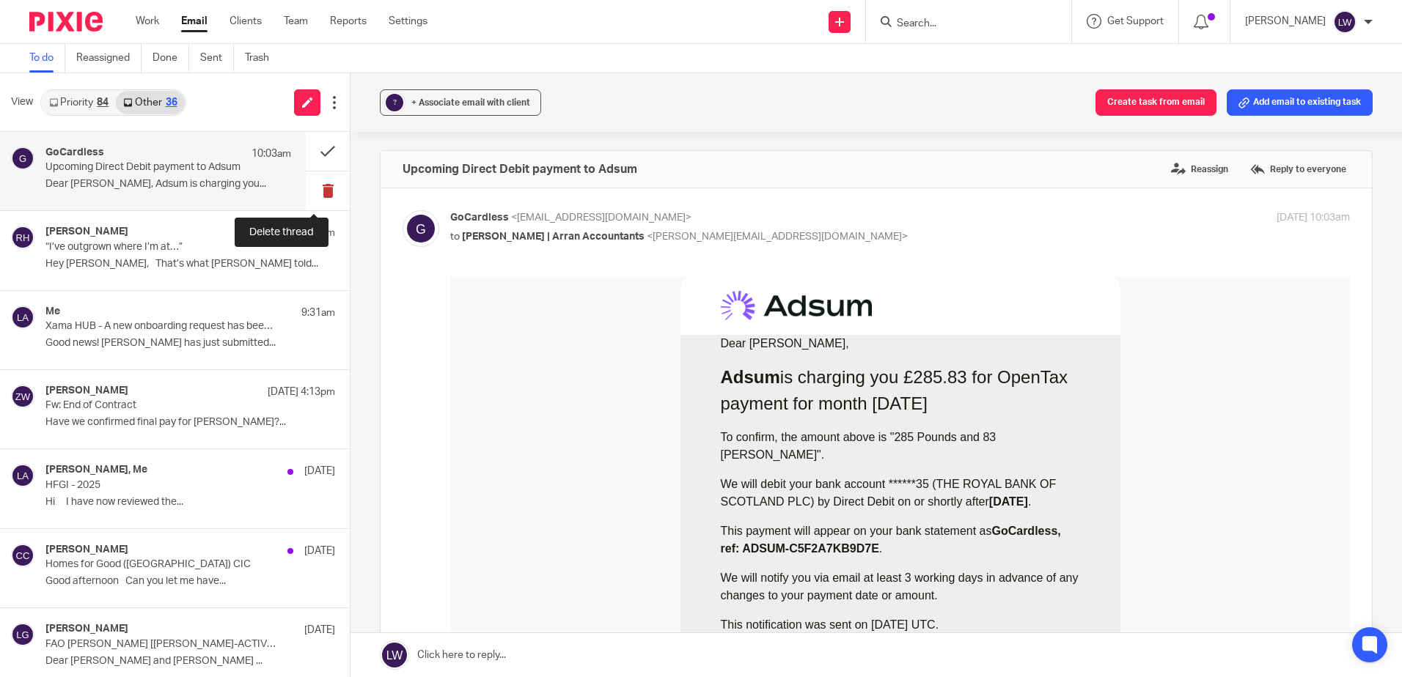
click at [320, 185] on button at bounding box center [328, 191] width 44 height 39
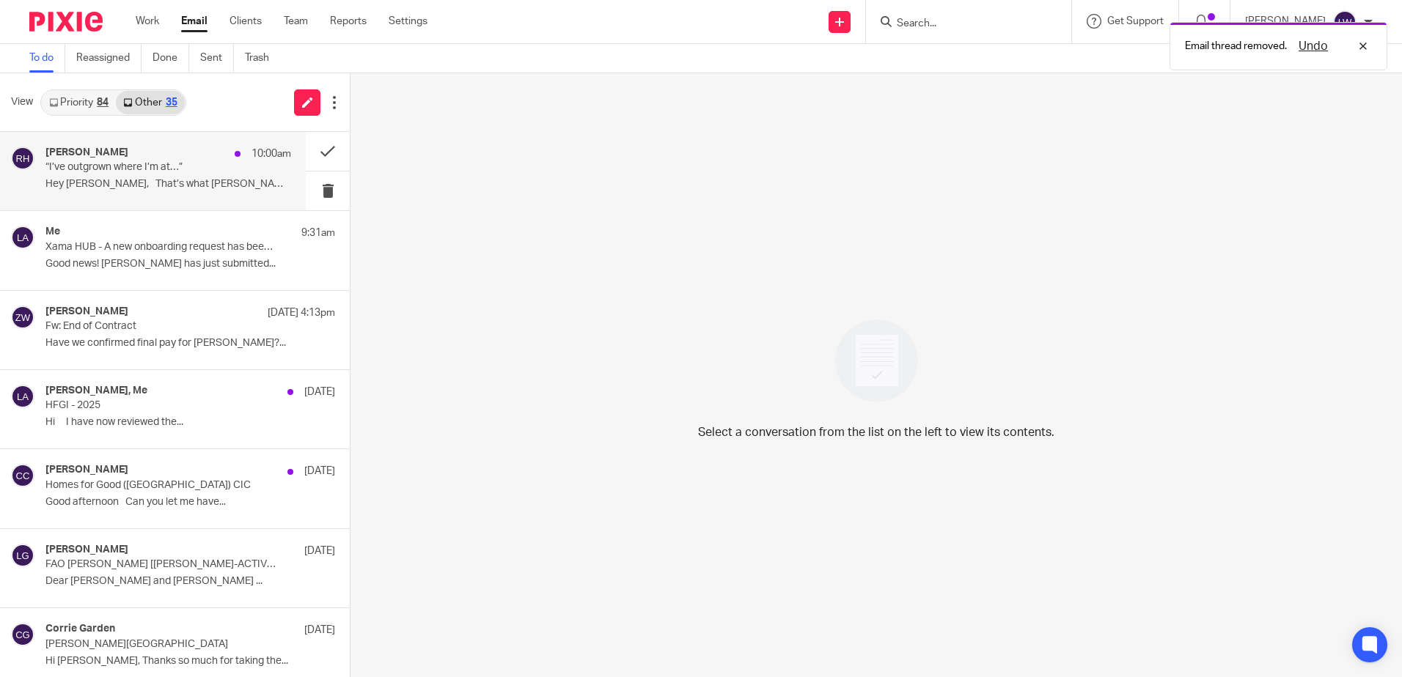
click at [142, 176] on div "Reza Hooda 10:00am “I’ve outgrown where I’m at…” Hey Lorna, That’s what Alliah …" at bounding box center [168, 171] width 246 height 49
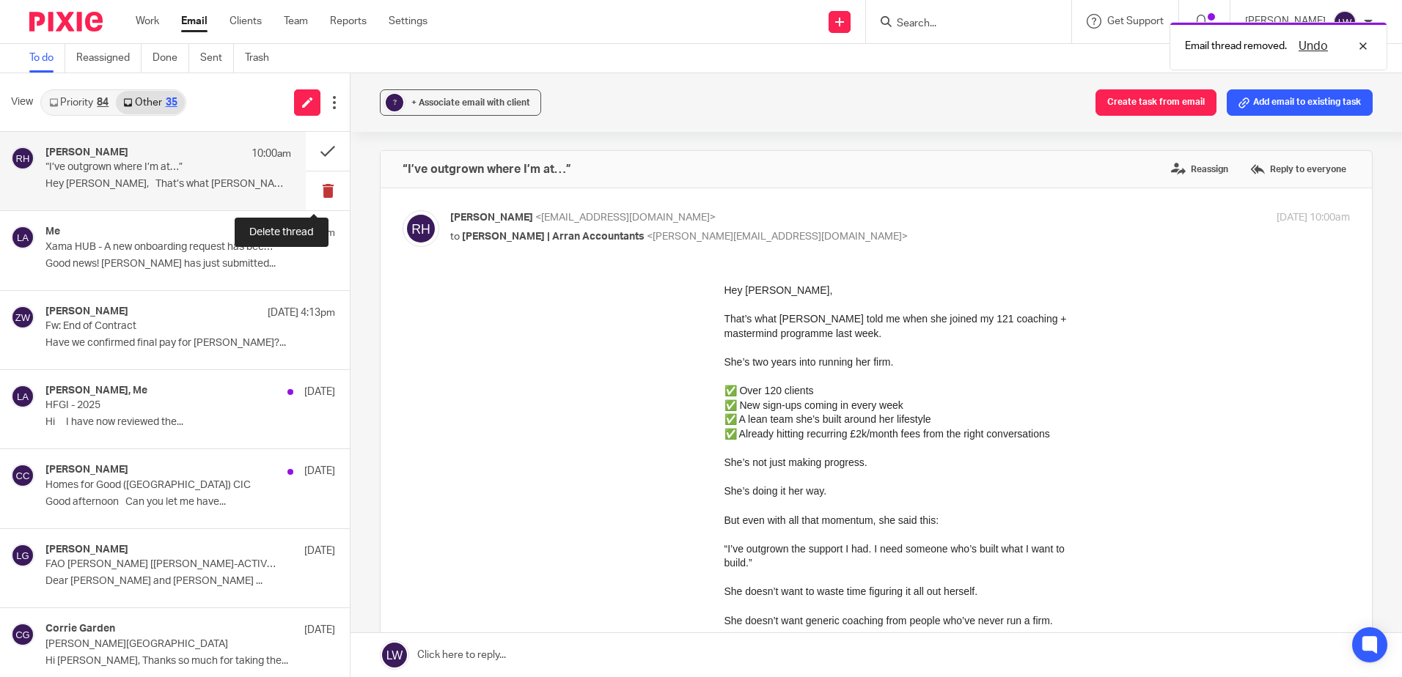
click at [319, 191] on button at bounding box center [328, 191] width 44 height 39
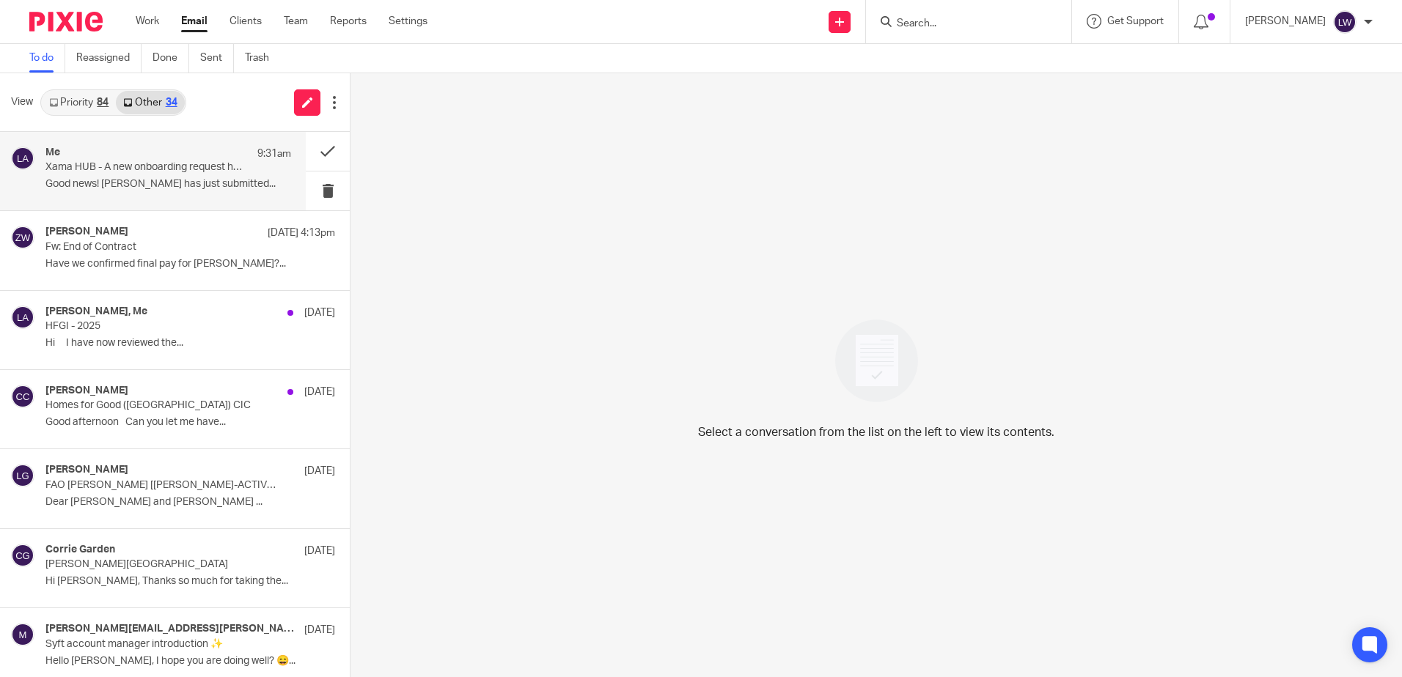
click at [142, 163] on p "Xama HUB - A new onboarding request has been returned" at bounding box center [143, 167] width 196 height 12
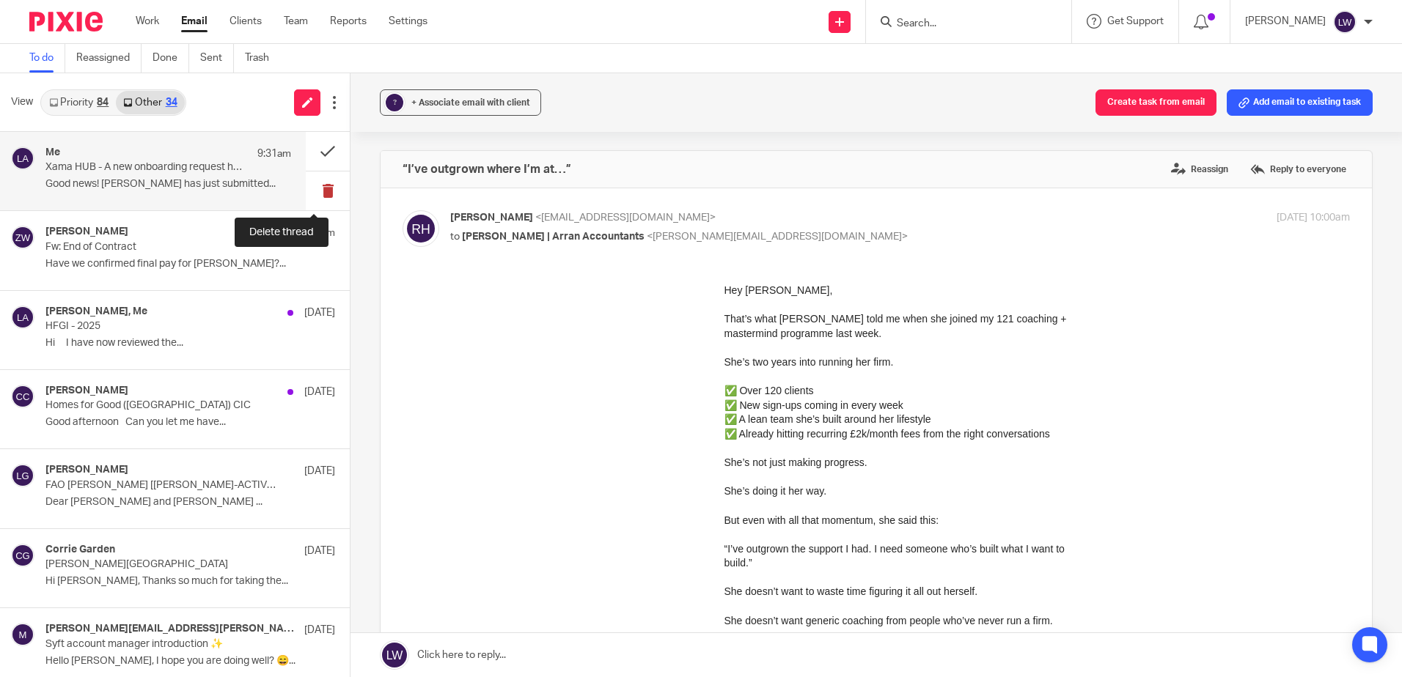
click at [315, 188] on button at bounding box center [328, 191] width 44 height 39
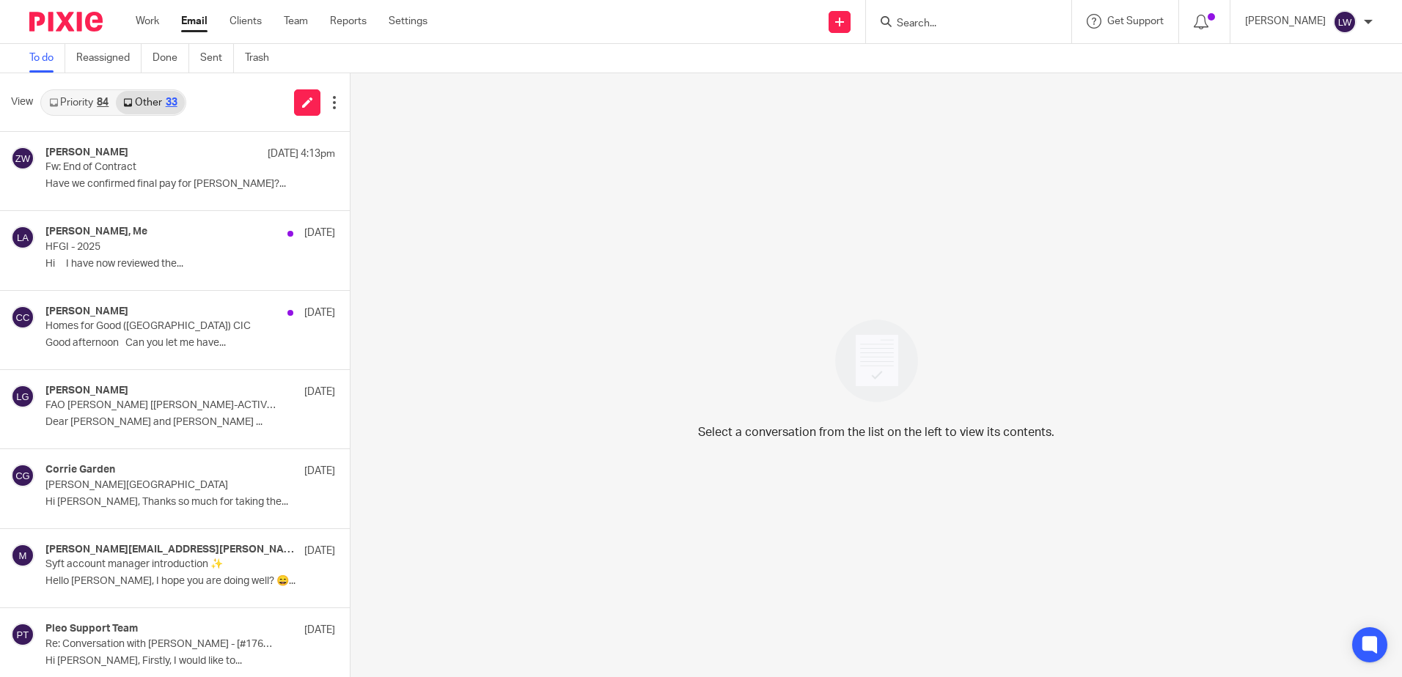
click at [191, 25] on link "Email" at bounding box center [194, 21] width 26 height 15
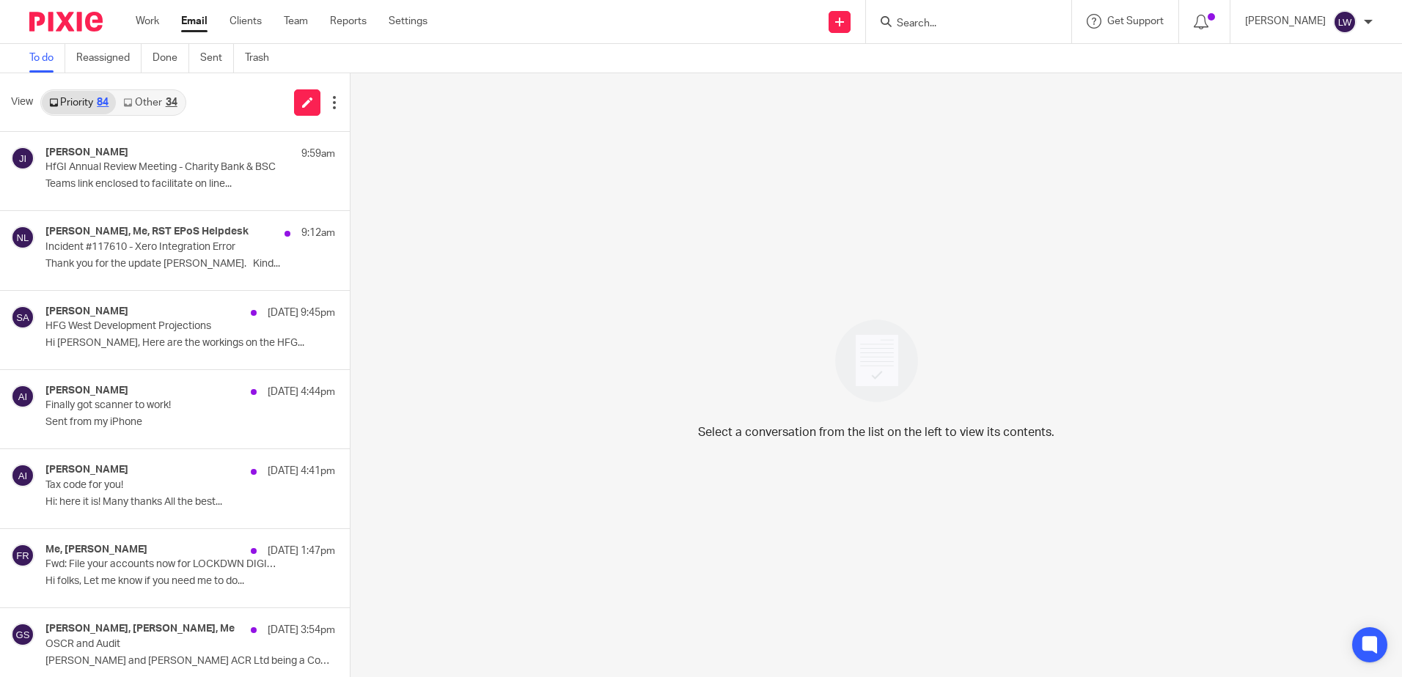
click at [152, 96] on link "Other 34" at bounding box center [150, 102] width 68 height 23
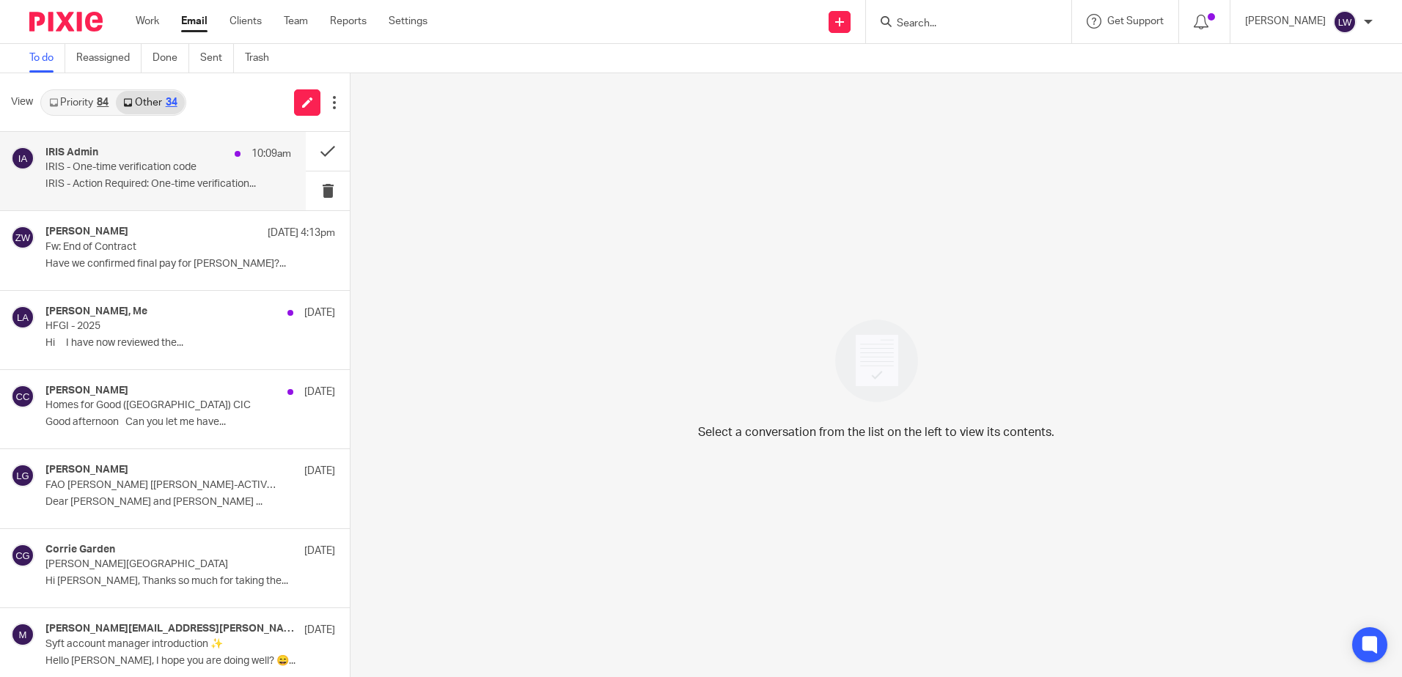
click at [139, 150] on div "IRIS Admin 10:09am" at bounding box center [168, 154] width 246 height 15
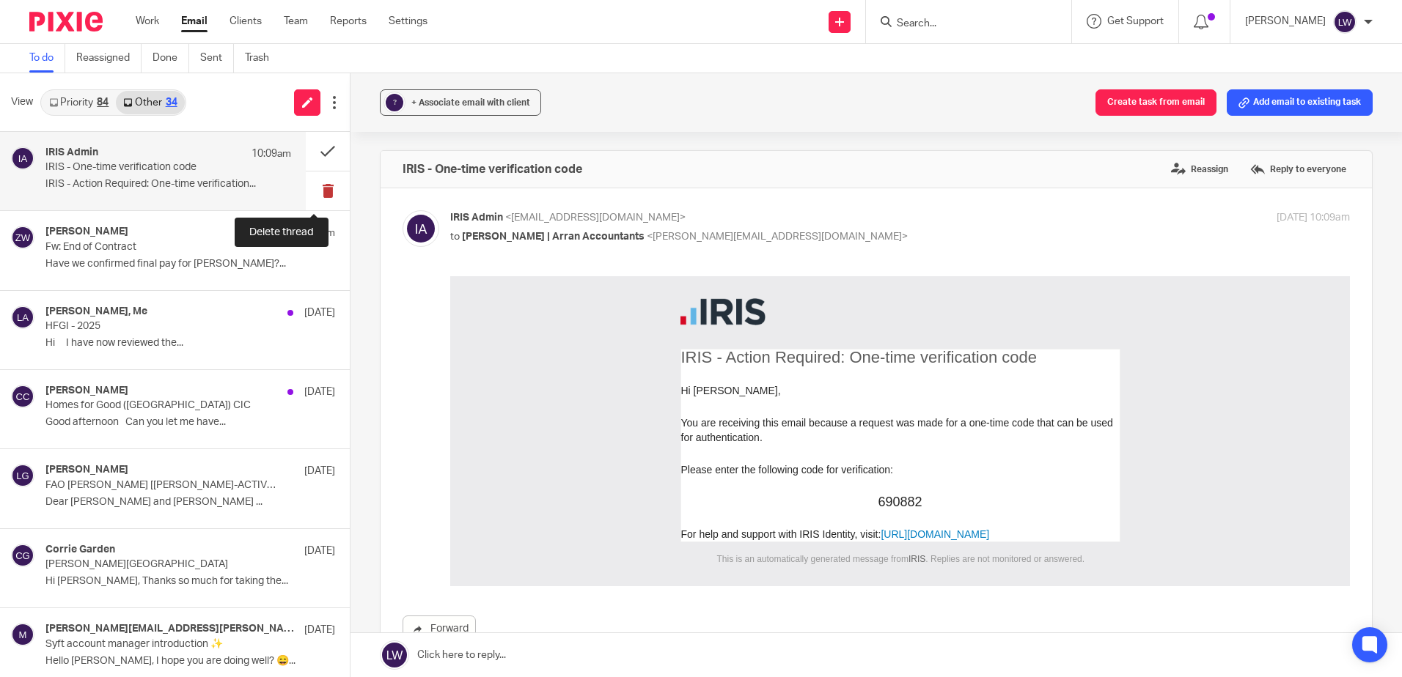
click at [315, 191] on button at bounding box center [328, 191] width 44 height 39
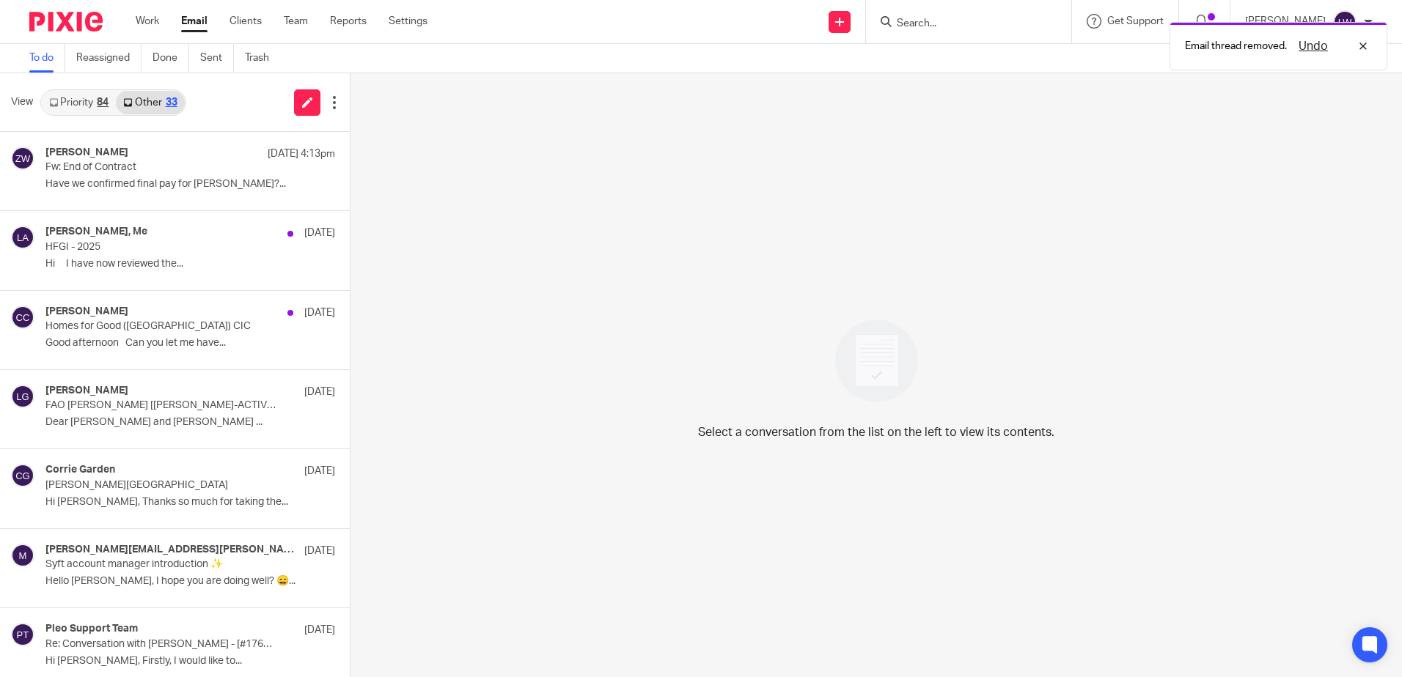
click at [75, 95] on link "Priority 84" at bounding box center [79, 102] width 74 height 23
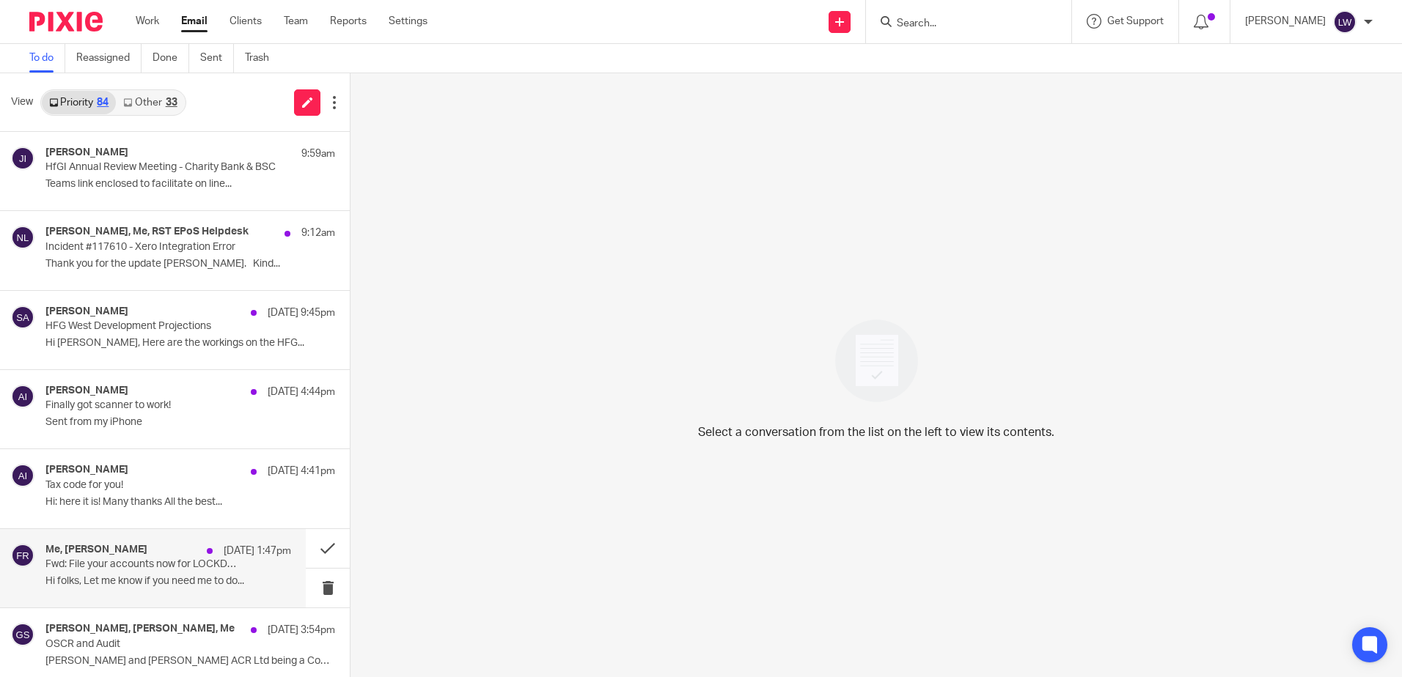
click at [106, 576] on p "Hi folks, Let me know if you need me to do..." at bounding box center [168, 582] width 246 height 12
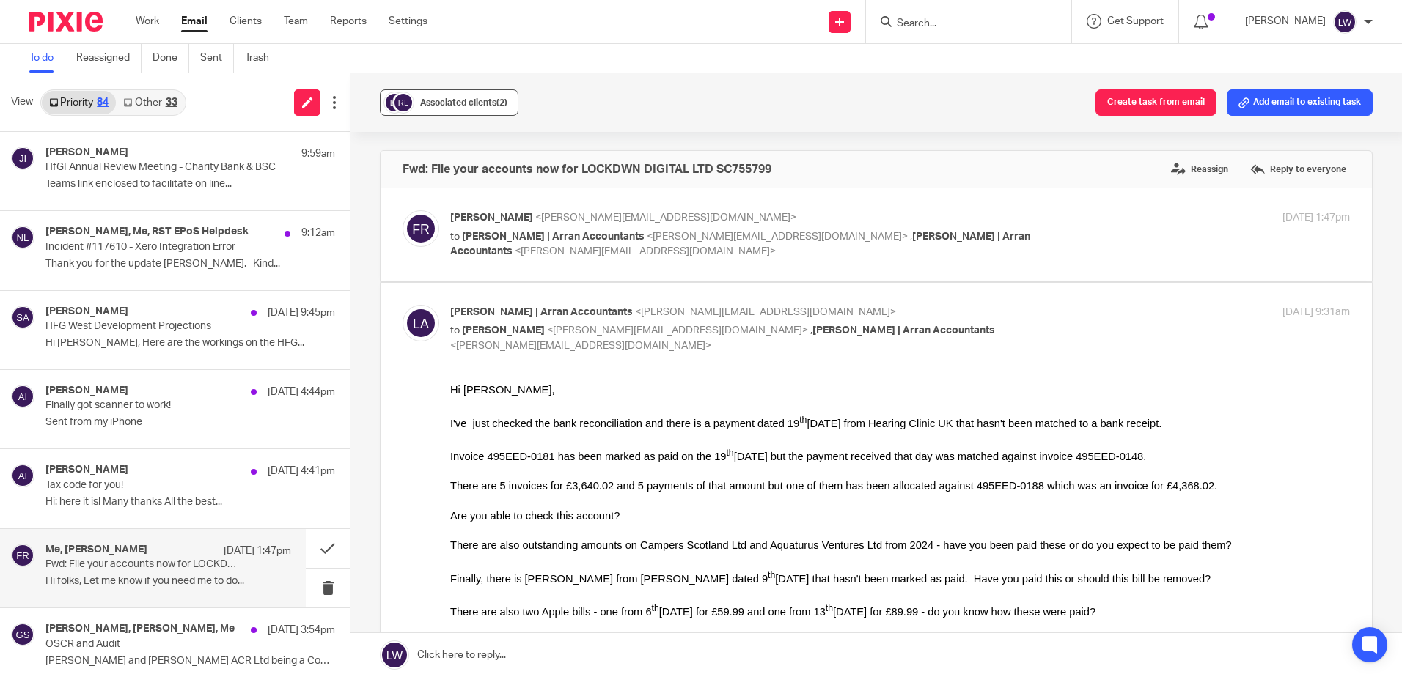
click at [463, 94] on button "Associated clients (2)" at bounding box center [449, 102] width 139 height 26
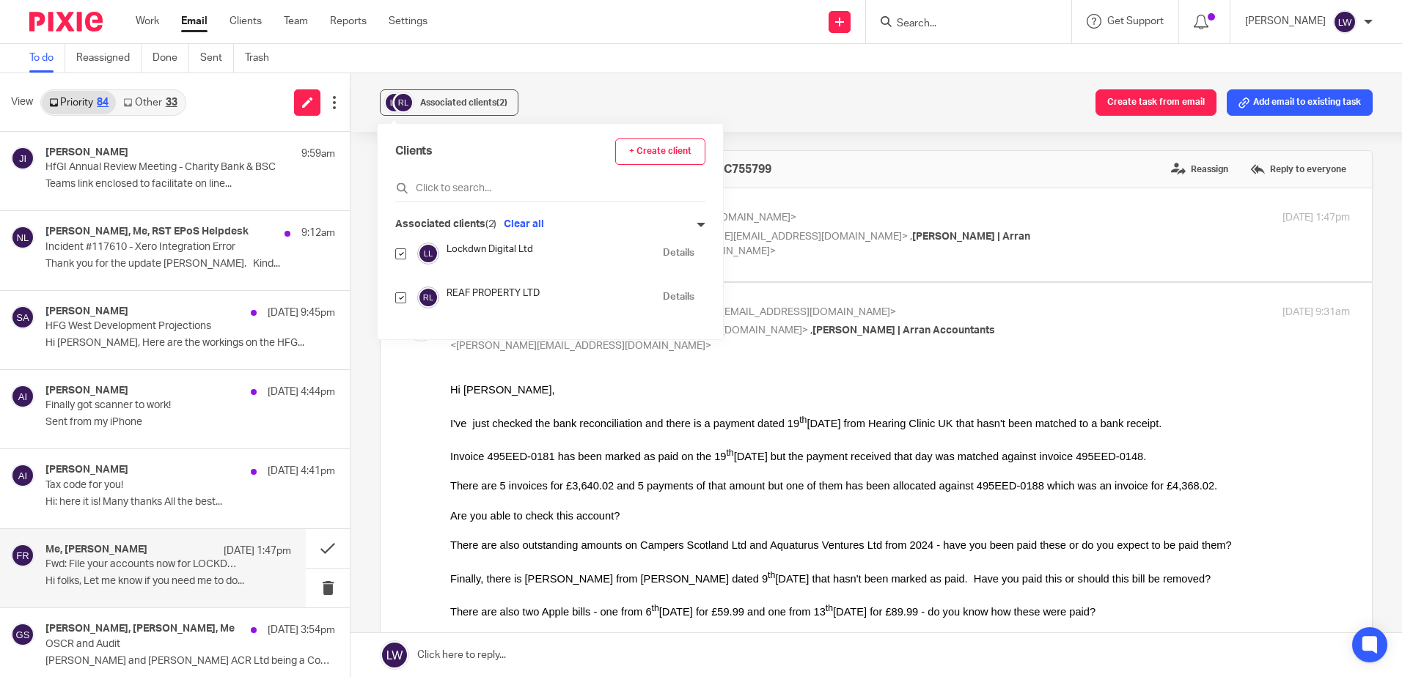
click at [397, 301] on input "checkbox" at bounding box center [400, 298] width 11 height 11
checkbox input "false"
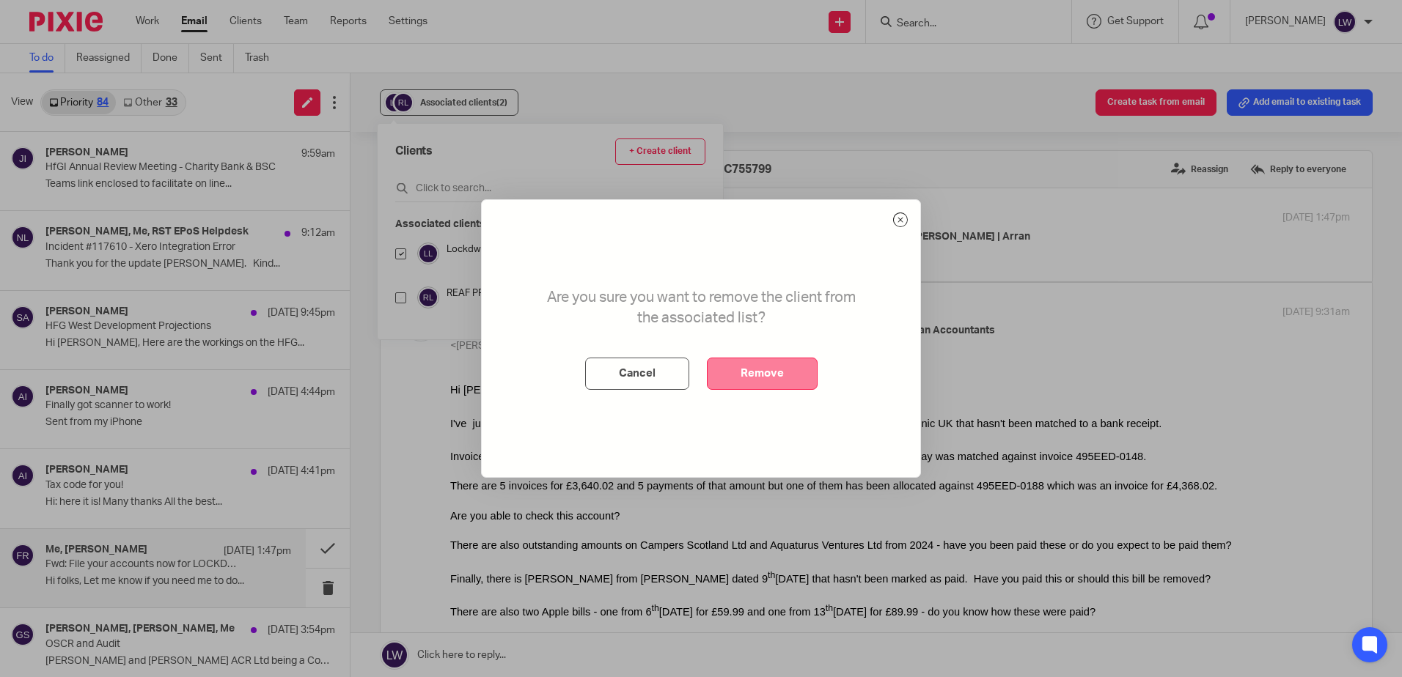
click at [749, 375] on button "Remove" at bounding box center [762, 374] width 111 height 32
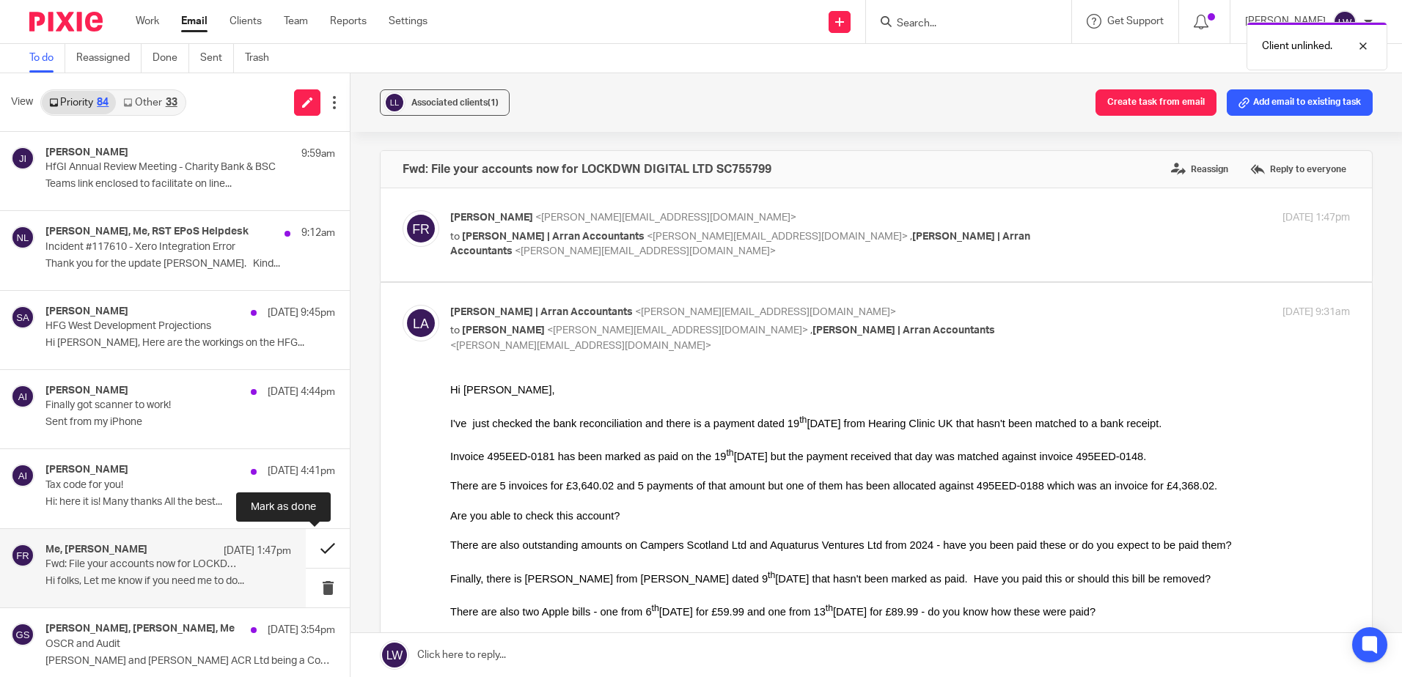
click at [315, 549] on button at bounding box center [328, 548] width 44 height 39
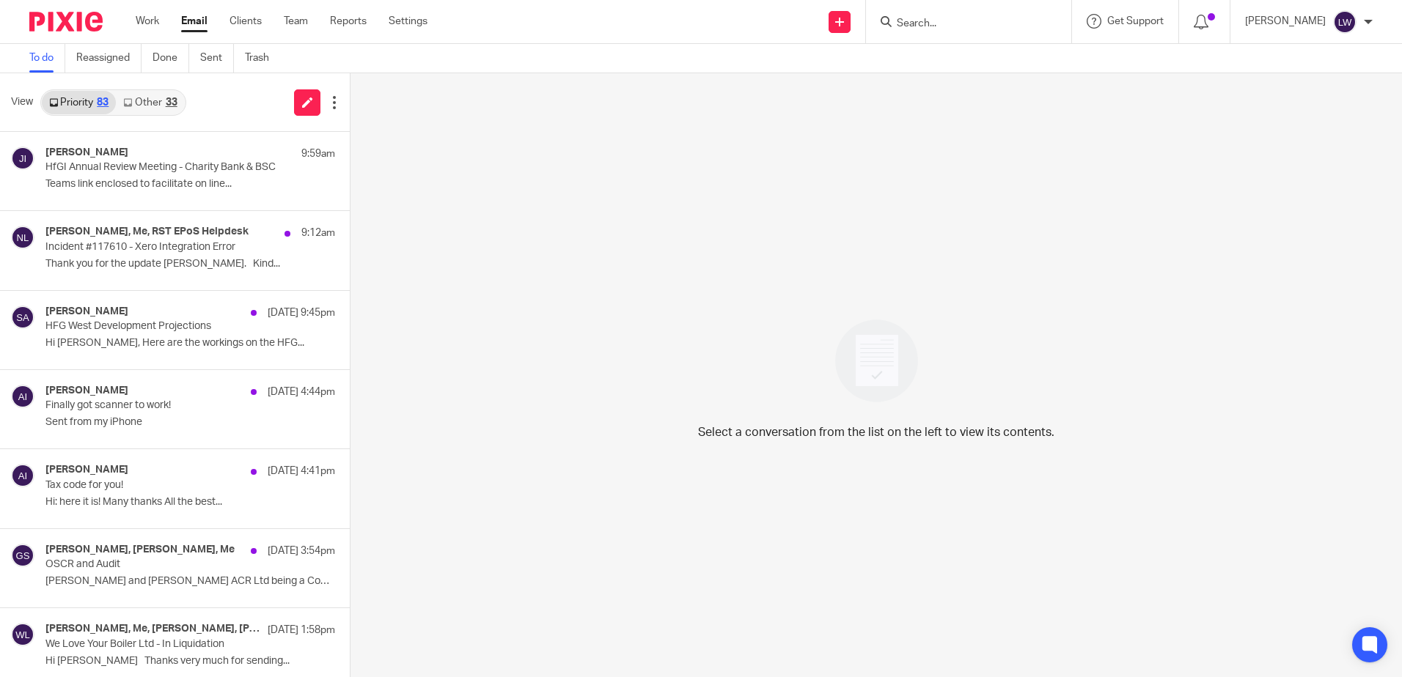
click at [959, 26] on input "Search" at bounding box center [961, 24] width 132 height 13
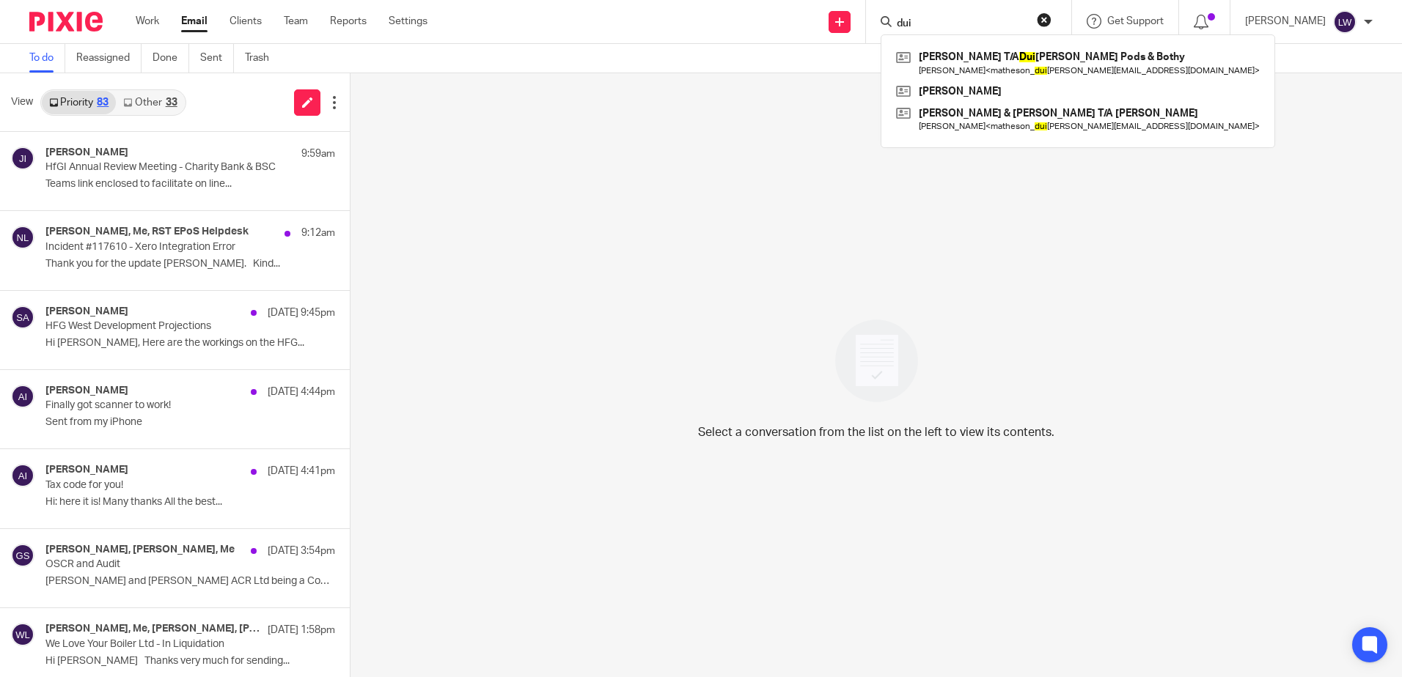
type input "dui"
click button "submit" at bounding box center [0, 0] width 0 height 0
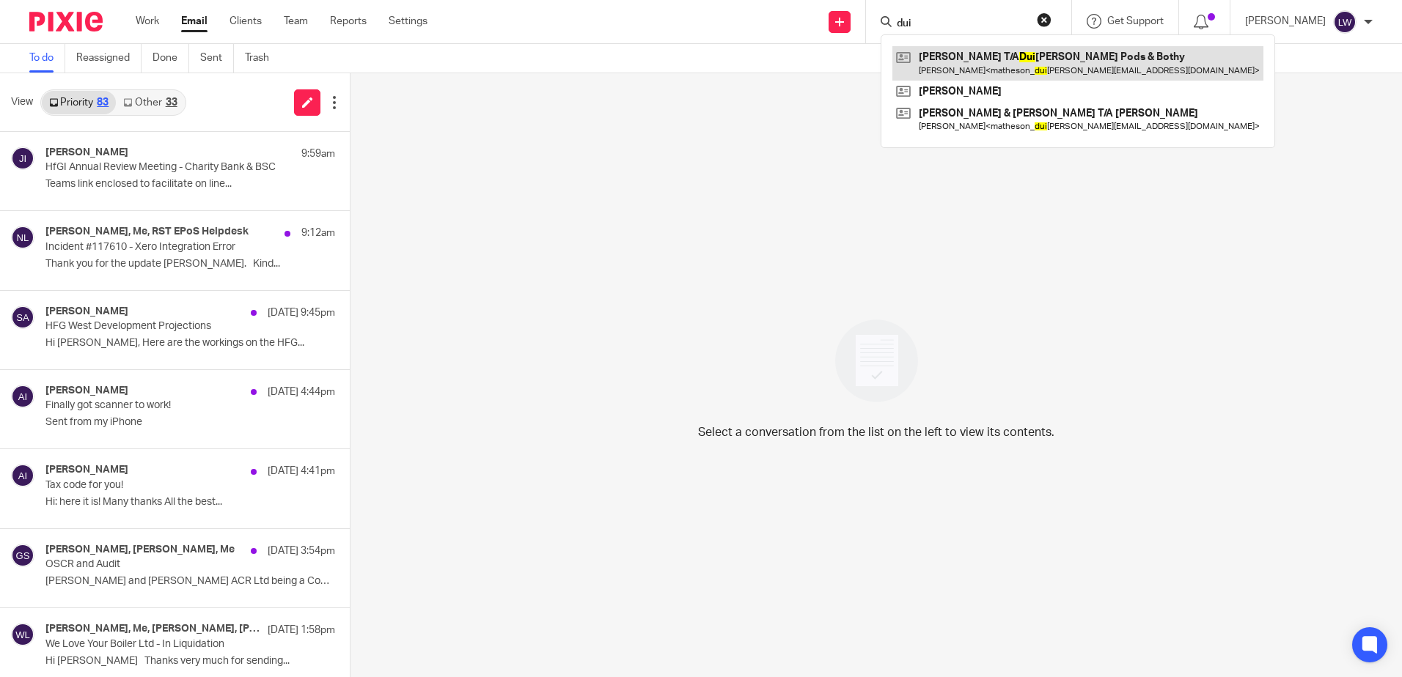
click at [1034, 58] on link at bounding box center [1077, 63] width 371 height 34
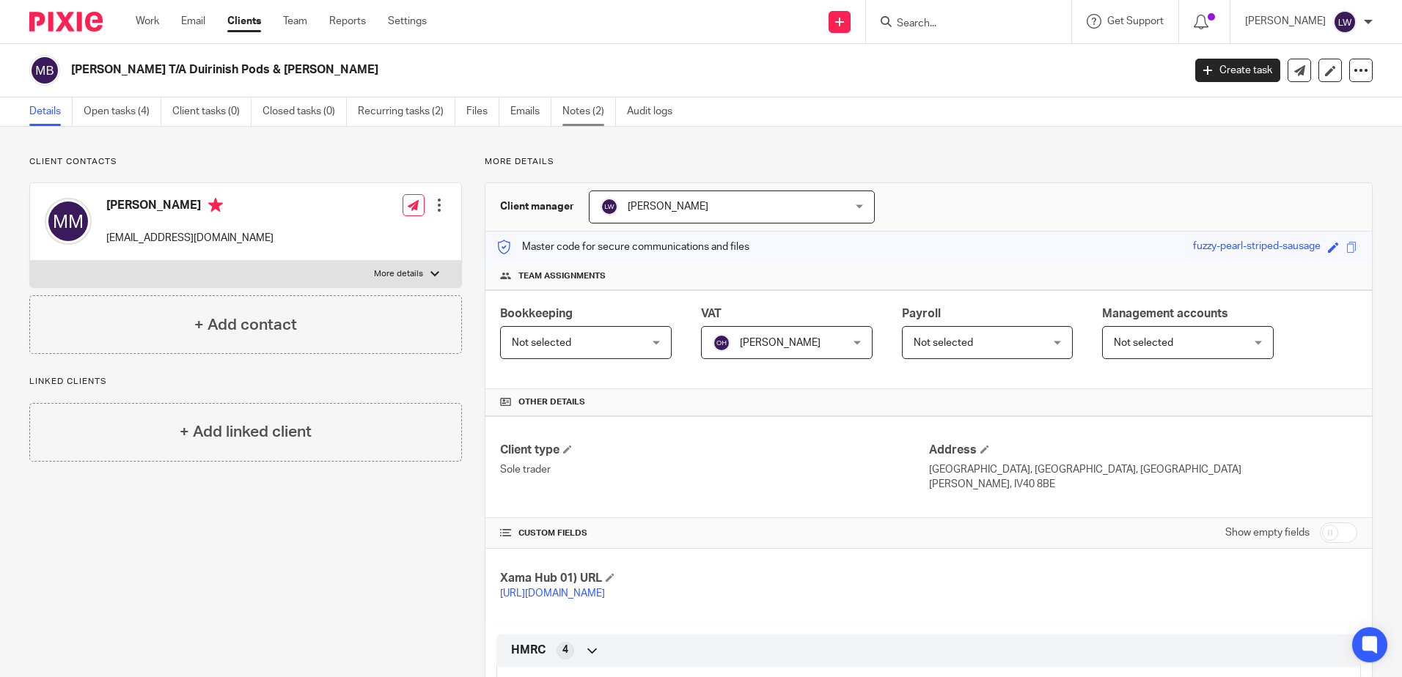
click at [586, 114] on link "Notes (2)" at bounding box center [589, 112] width 54 height 29
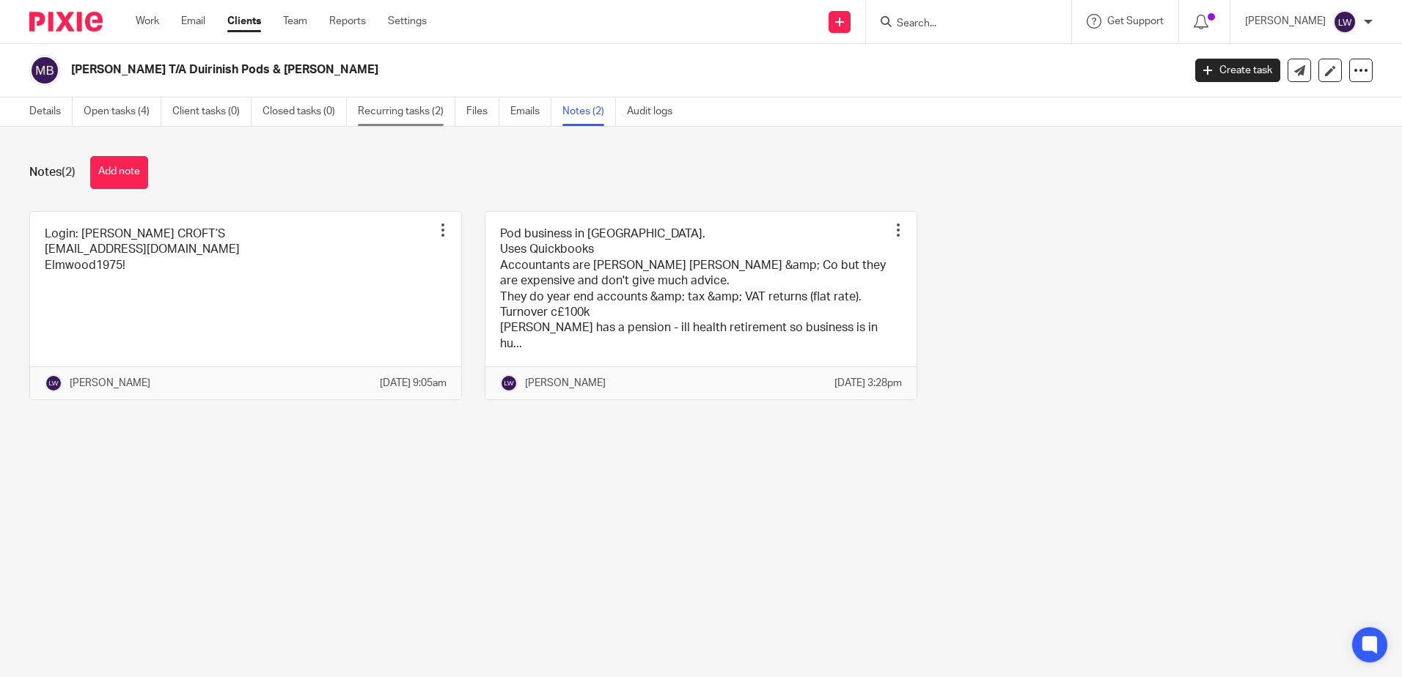
click at [397, 107] on link "Recurring tasks (2)" at bounding box center [407, 112] width 98 height 29
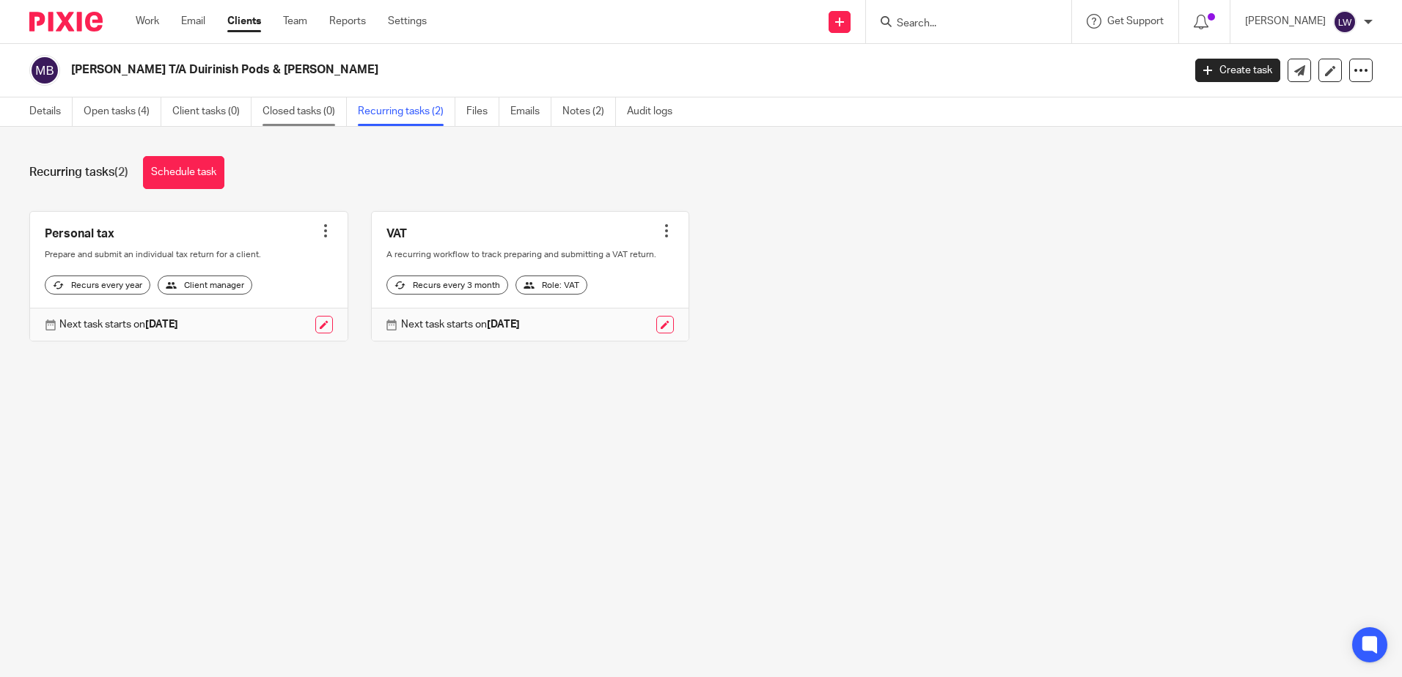
click at [305, 109] on link "Closed tasks (0)" at bounding box center [304, 112] width 84 height 29
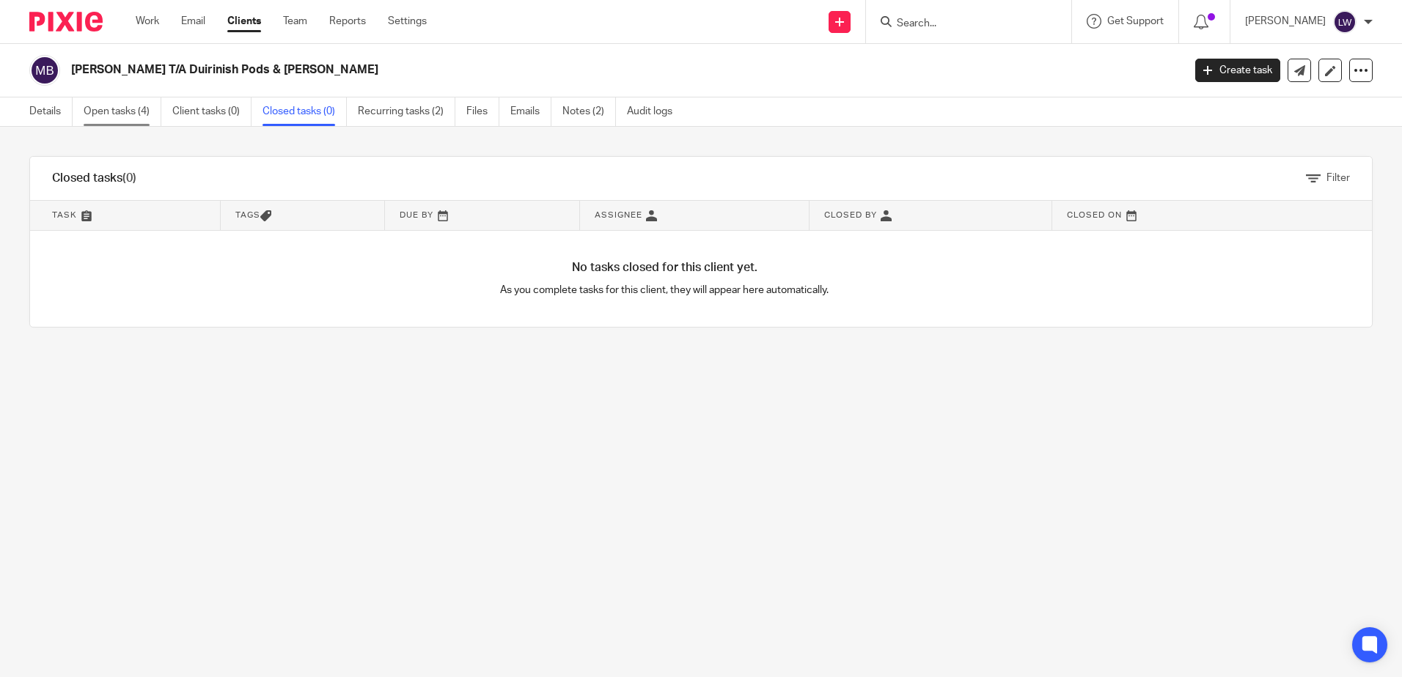
click at [111, 114] on link "Open tasks (4)" at bounding box center [123, 112] width 78 height 29
